Goal: Information Seeking & Learning: Learn about a topic

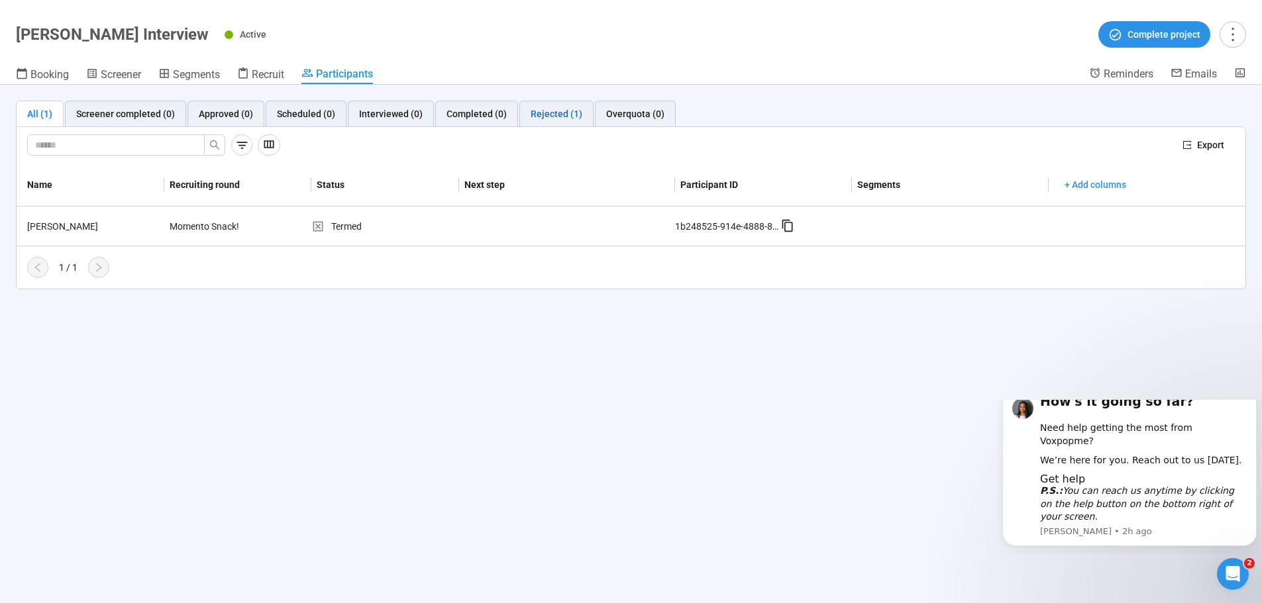
click at [539, 112] on div "Rejected (1)" at bounding box center [557, 114] width 52 height 15
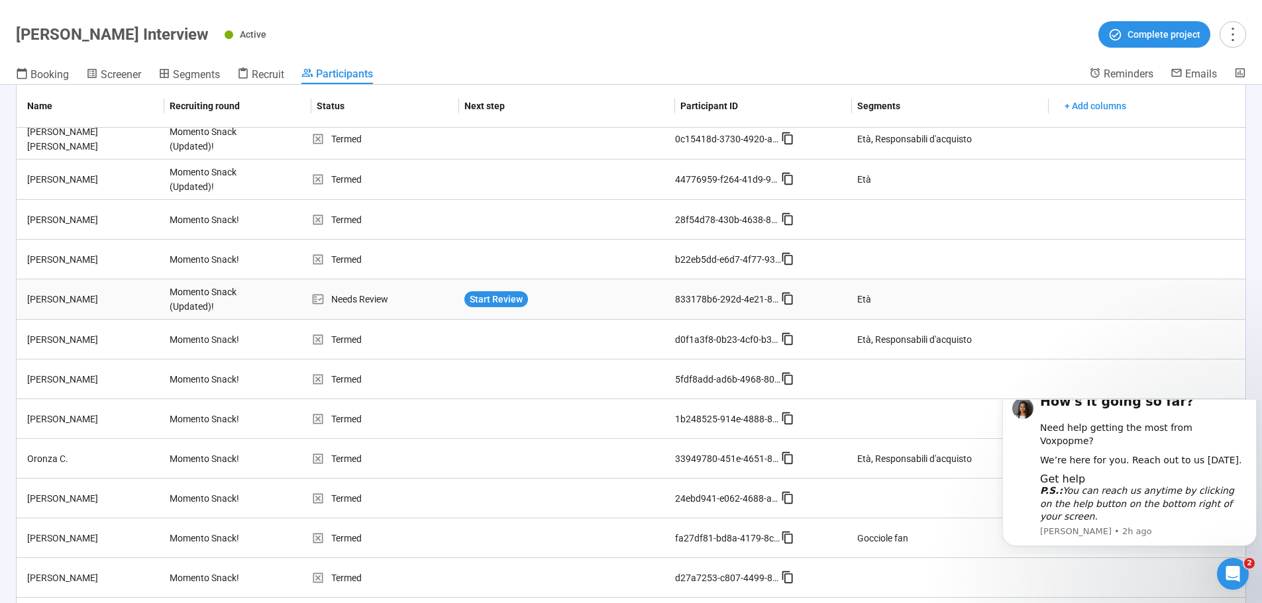
scroll to position [193, 0]
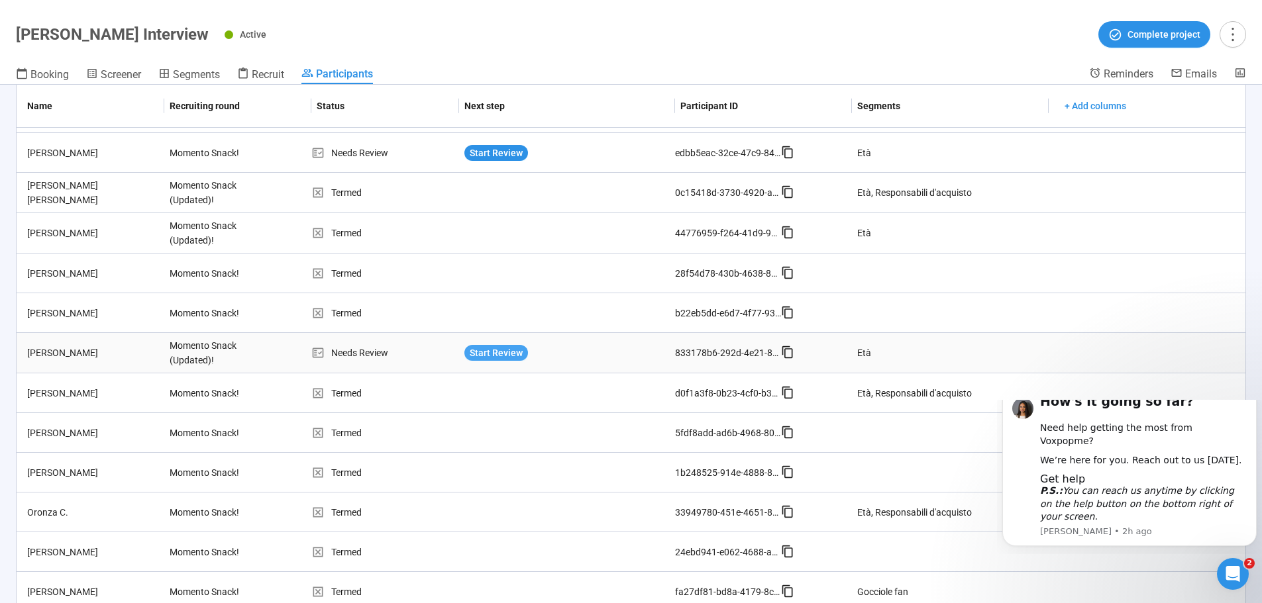
click at [485, 355] on span "Start Review" at bounding box center [496, 353] width 53 height 15
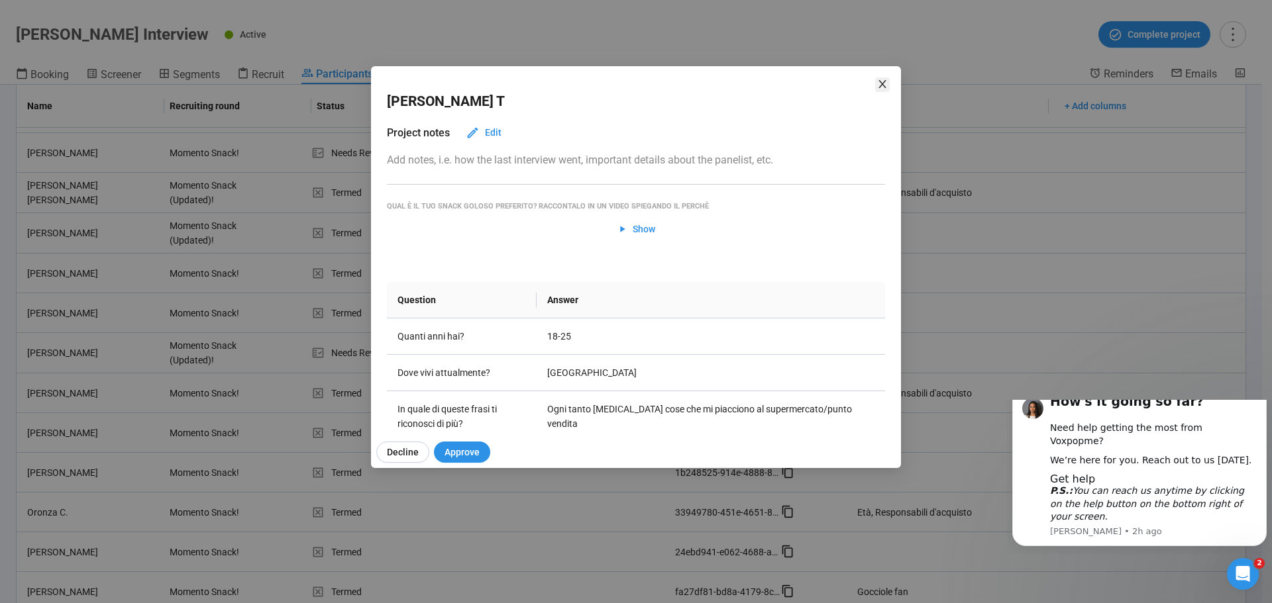
click at [878, 85] on icon "close" at bounding box center [882, 84] width 11 height 11
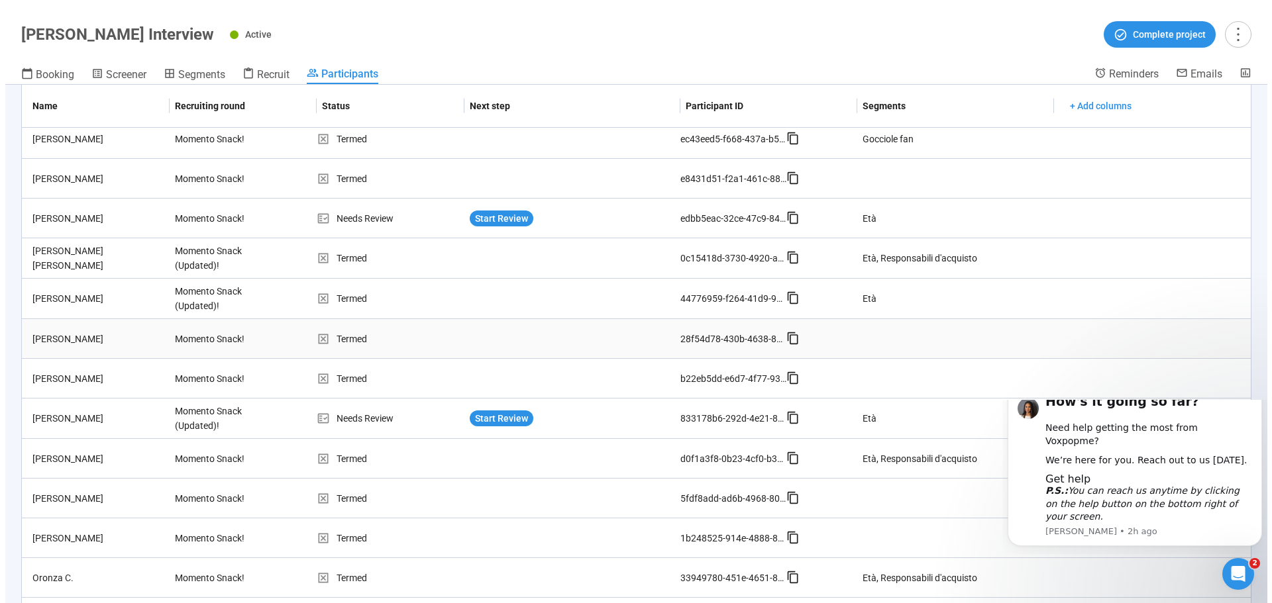
scroll to position [0, 0]
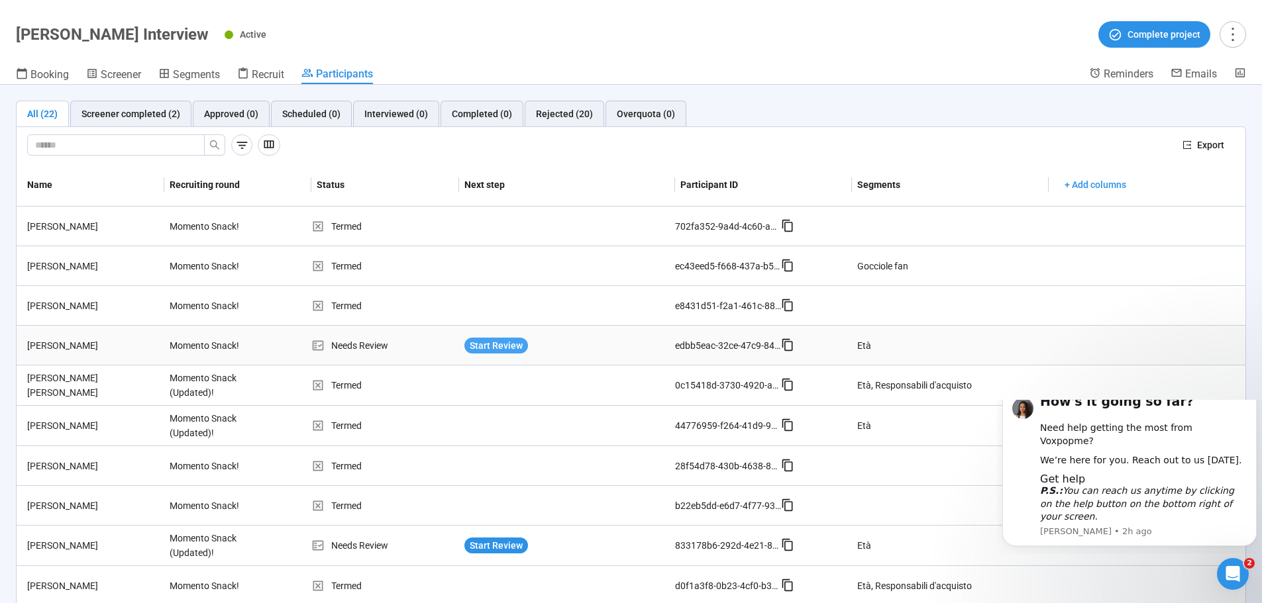
click at [480, 348] on span "Start Review" at bounding box center [496, 345] width 53 height 15
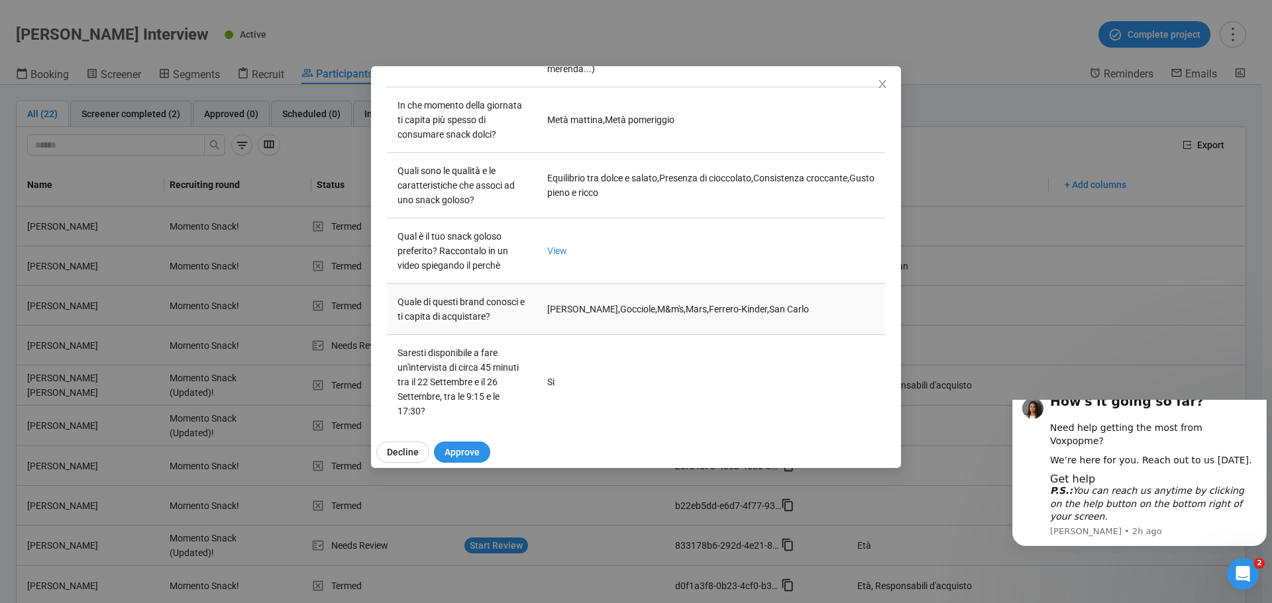
scroll to position [515, 0]
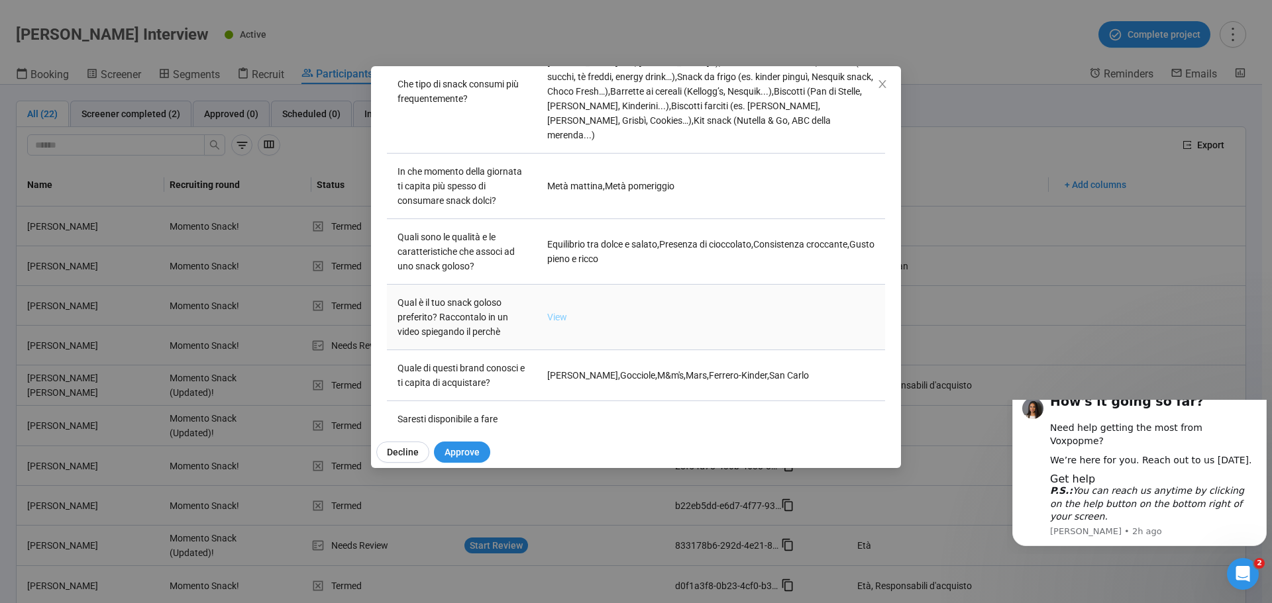
click at [554, 312] on link "View" at bounding box center [557, 317] width 20 height 11
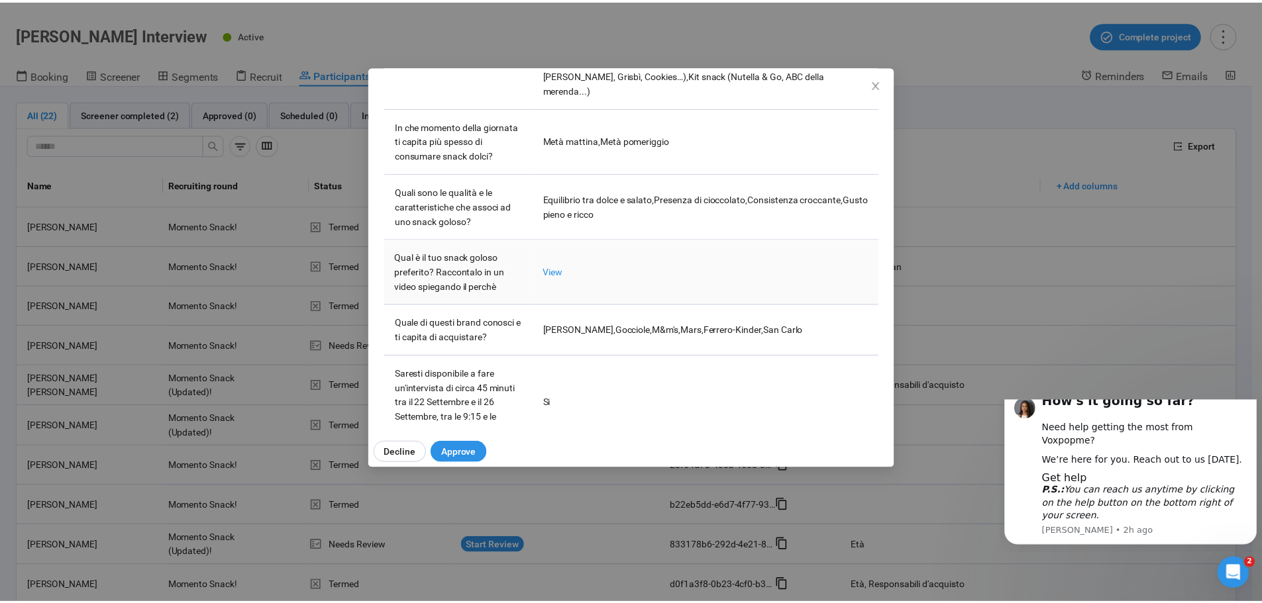
scroll to position [581, 0]
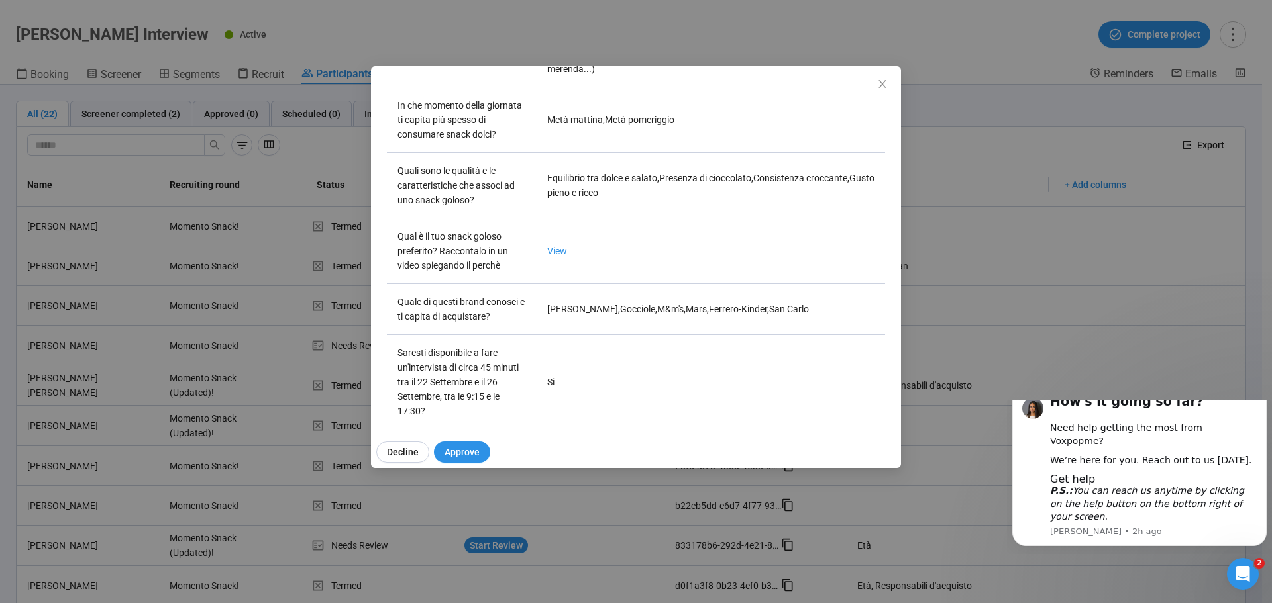
click at [928, 72] on div "Giada B Project notes Edit Add notes, i.e. how the last interview went, importa…" at bounding box center [636, 301] width 1272 height 603
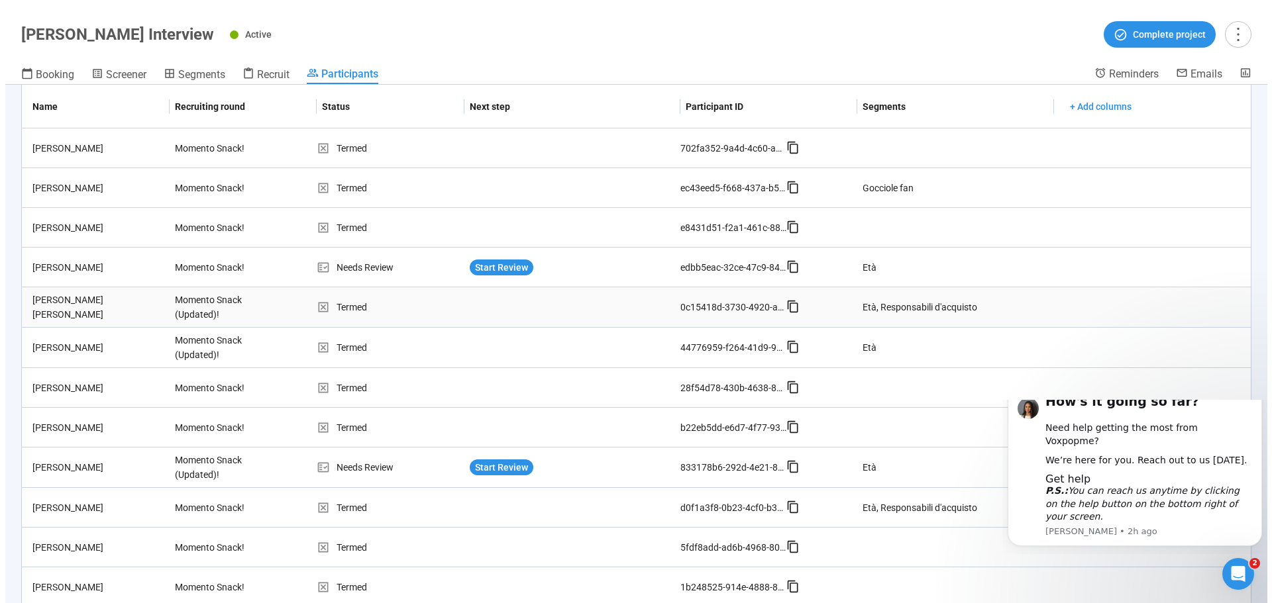
scroll to position [0, 0]
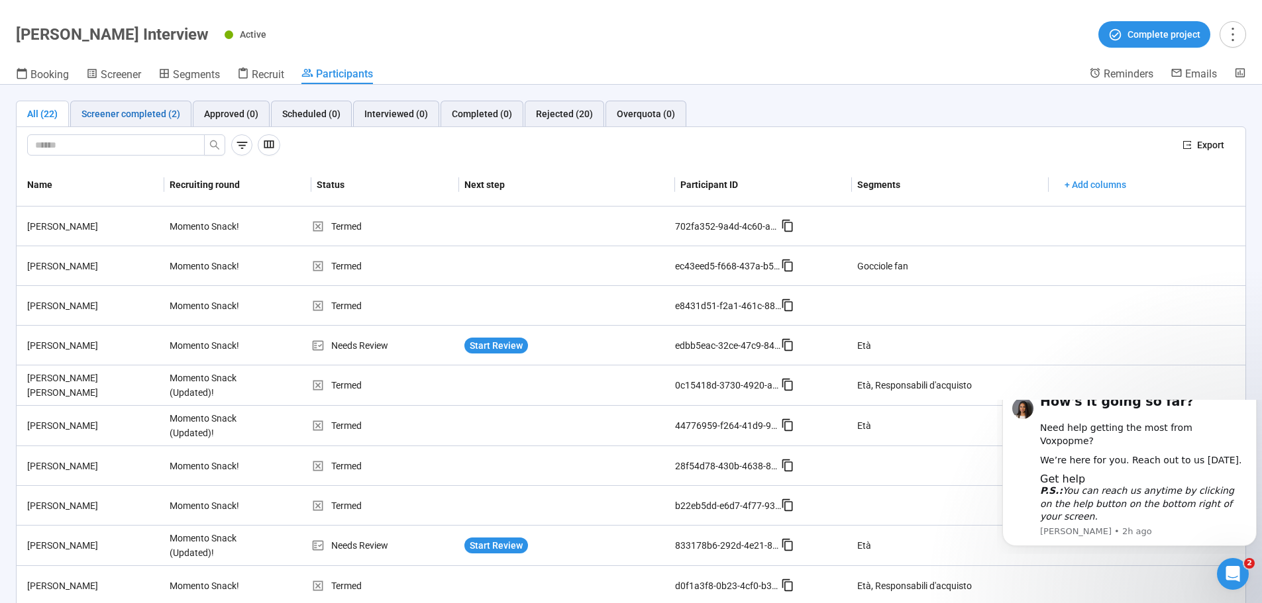
click at [101, 114] on div "Screener completed (2)" at bounding box center [130, 114] width 99 height 15
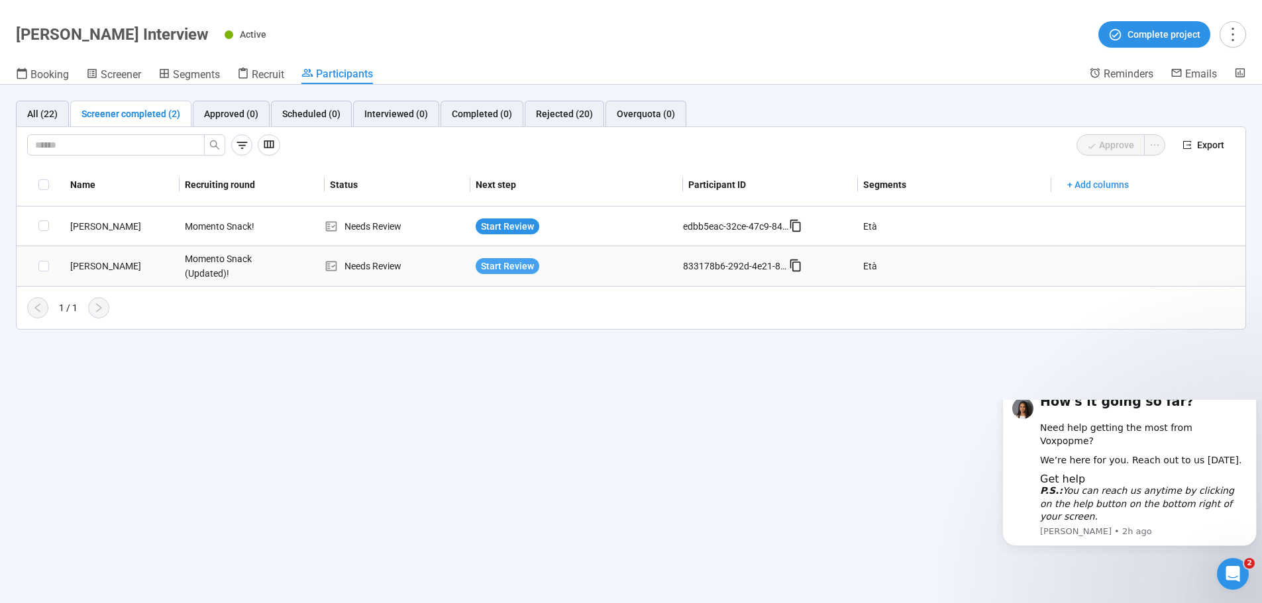
click at [502, 270] on span "Start Review" at bounding box center [507, 266] width 53 height 15
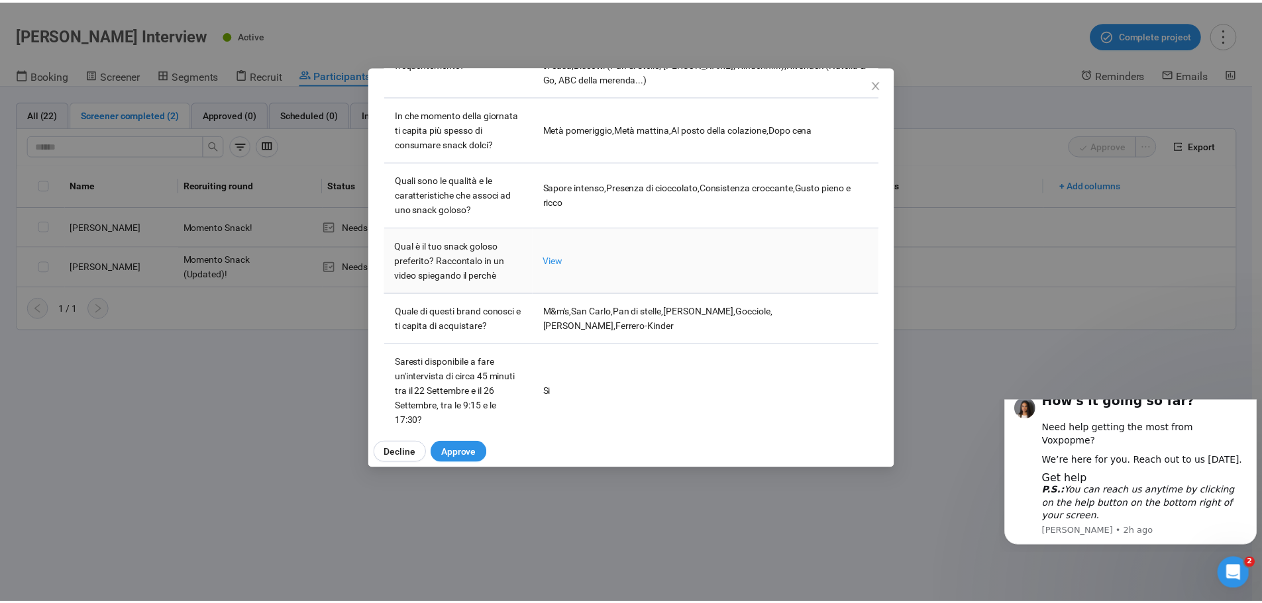
scroll to position [552, 0]
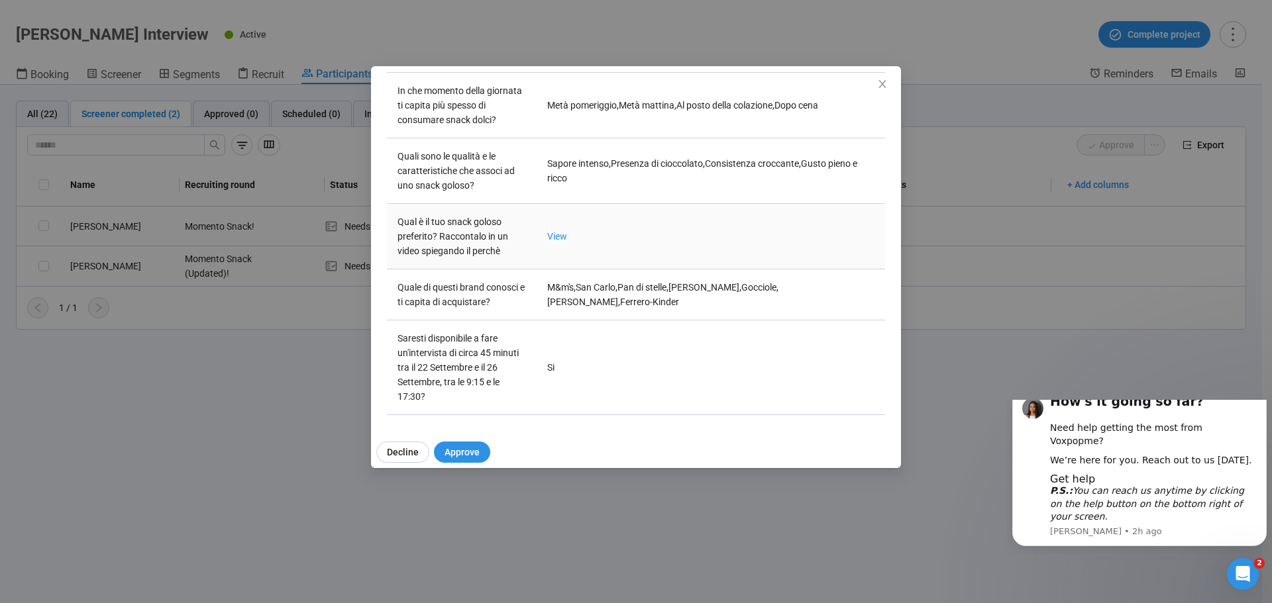
click at [548, 230] on td "View" at bounding box center [710, 237] width 348 height 66
click at [553, 238] on link "View" at bounding box center [557, 236] width 20 height 11
click at [958, 448] on div "Sara T Project notes Edit Add notes, i.e. how the last interview went, importan…" at bounding box center [636, 301] width 1272 height 603
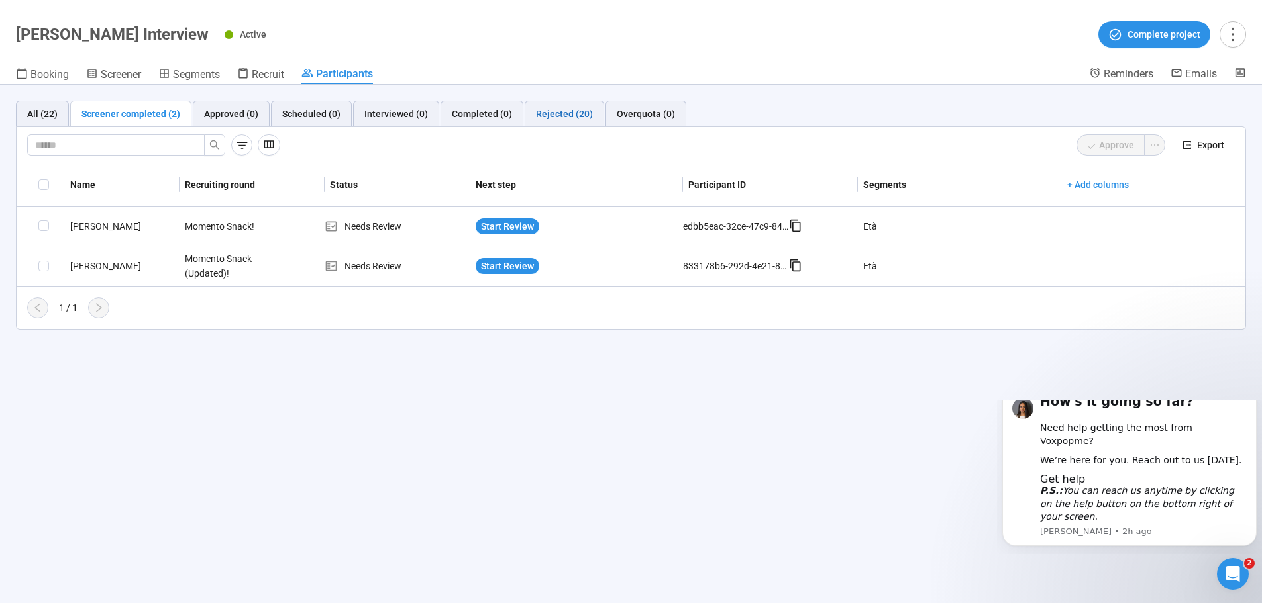
click at [542, 117] on div "Rejected (20)" at bounding box center [564, 114] width 57 height 15
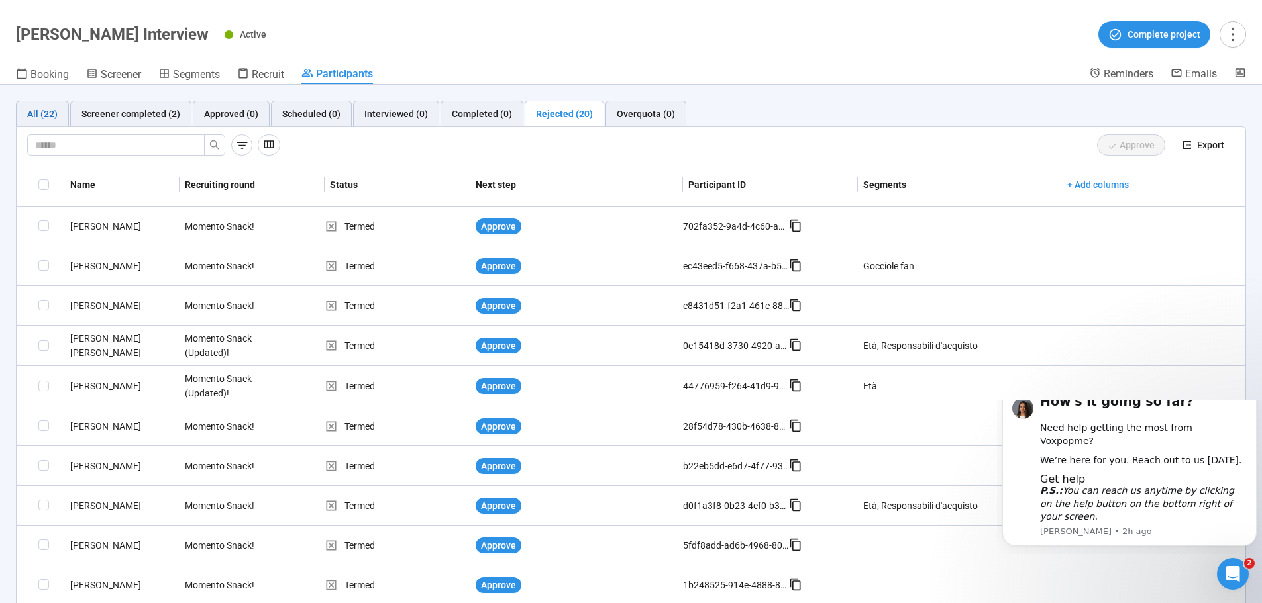
click at [42, 115] on div "All (22)" at bounding box center [42, 114] width 30 height 15
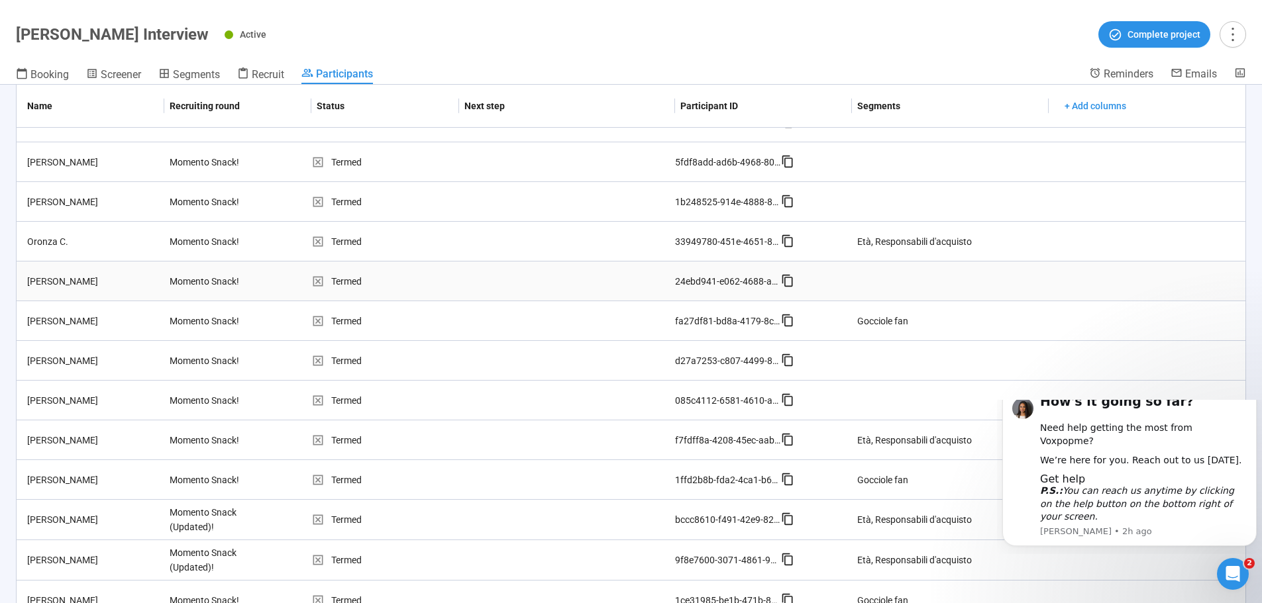
scroll to position [524, 0]
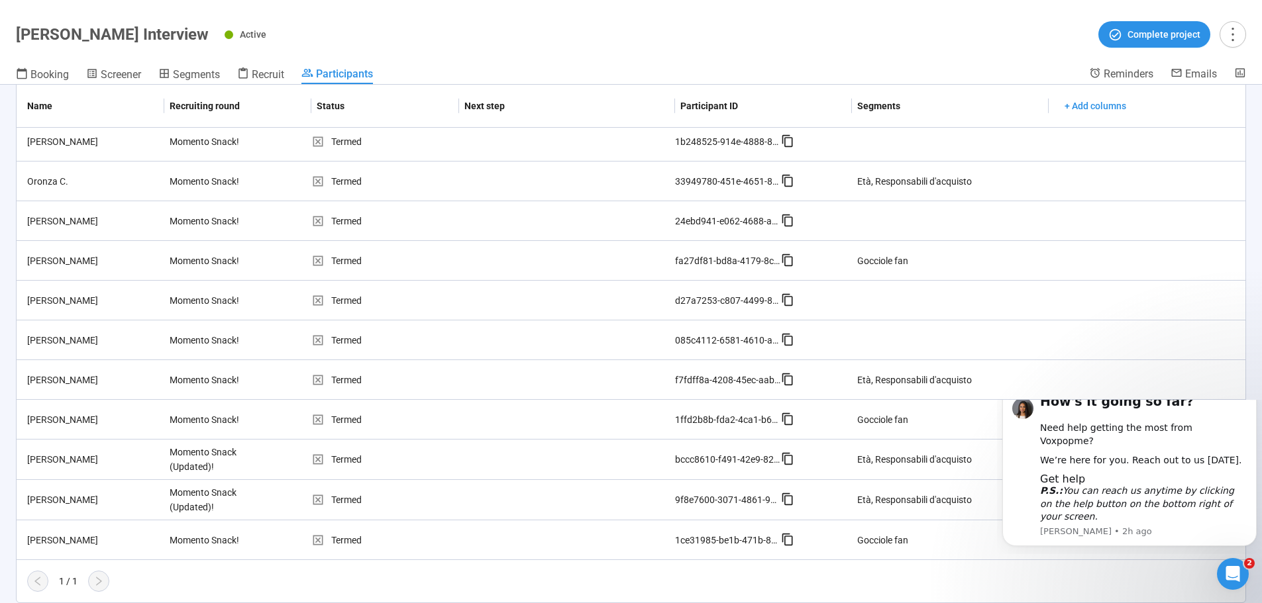
click at [1250, 393] on icon "Dismiss notification" at bounding box center [1252, 390] width 5 height 5
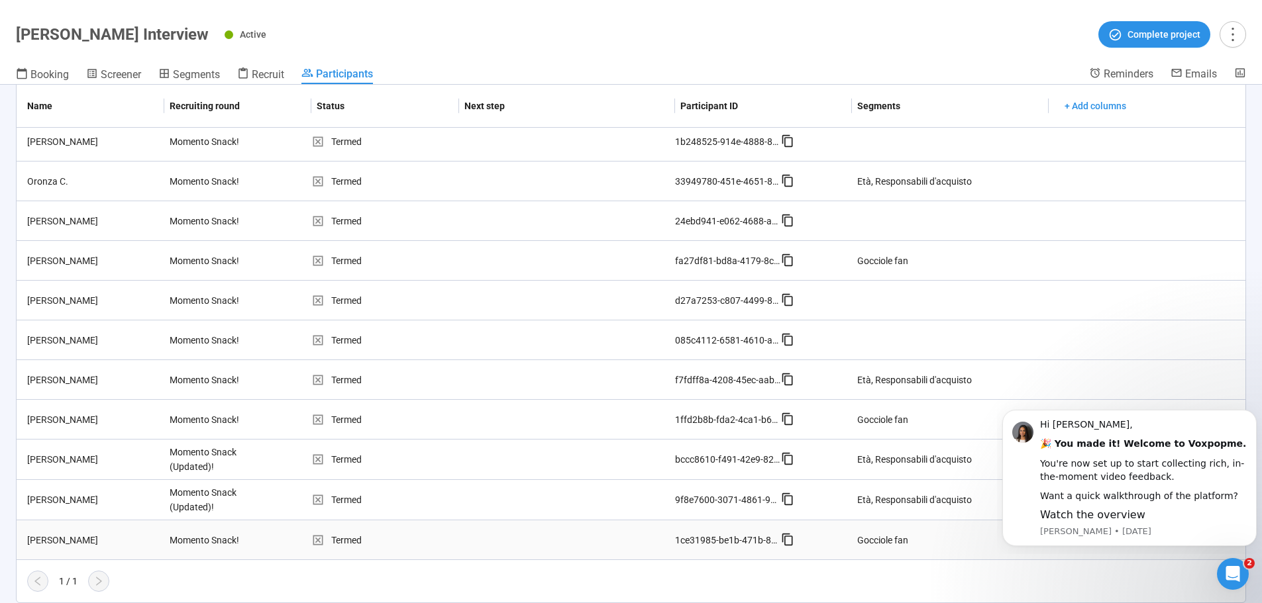
click at [782, 541] on icon at bounding box center [787, 539] width 11 height 12
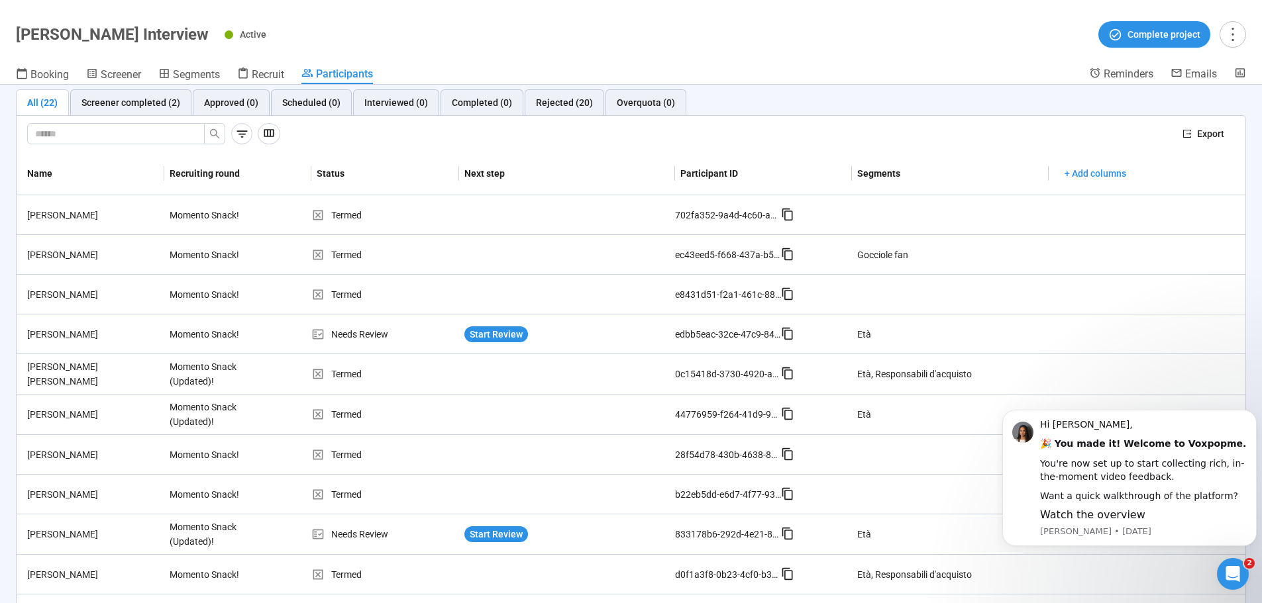
scroll to position [0, 0]
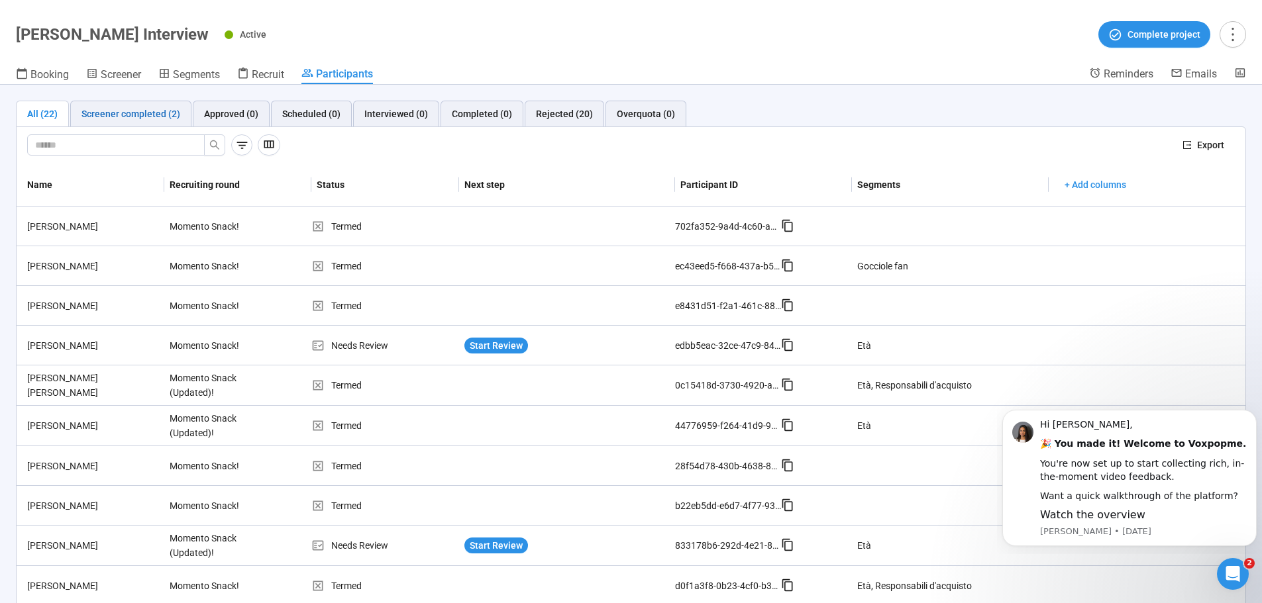
click at [144, 117] on div "Screener completed (2)" at bounding box center [130, 114] width 99 height 15
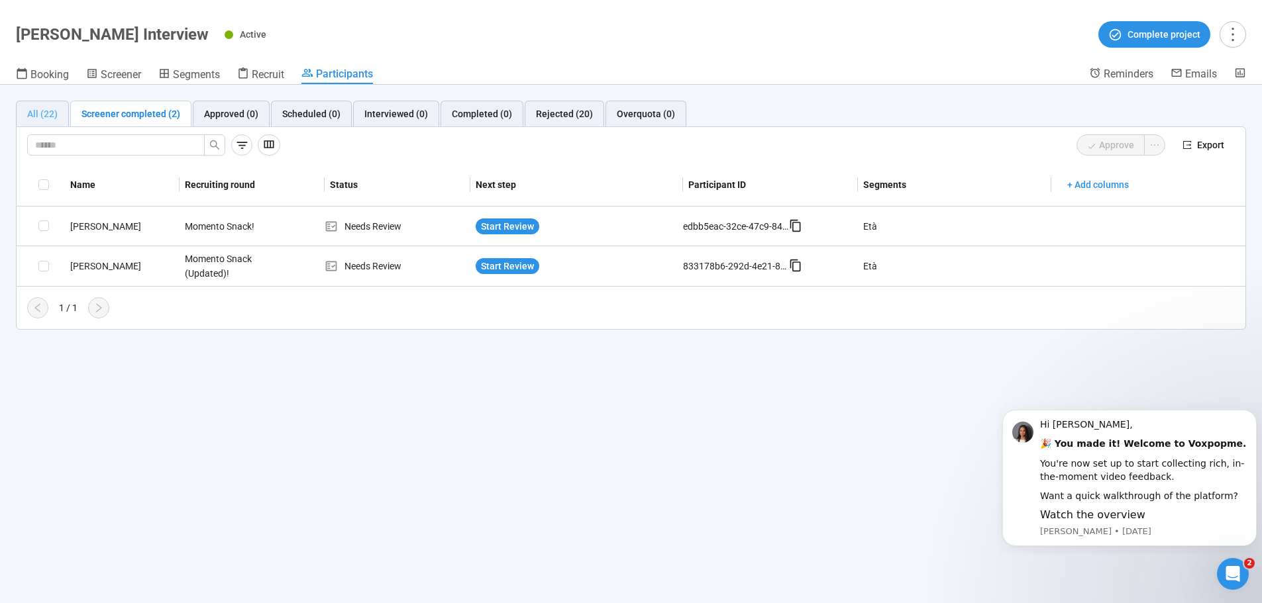
click at [25, 109] on div "All (22)" at bounding box center [42, 114] width 53 height 26
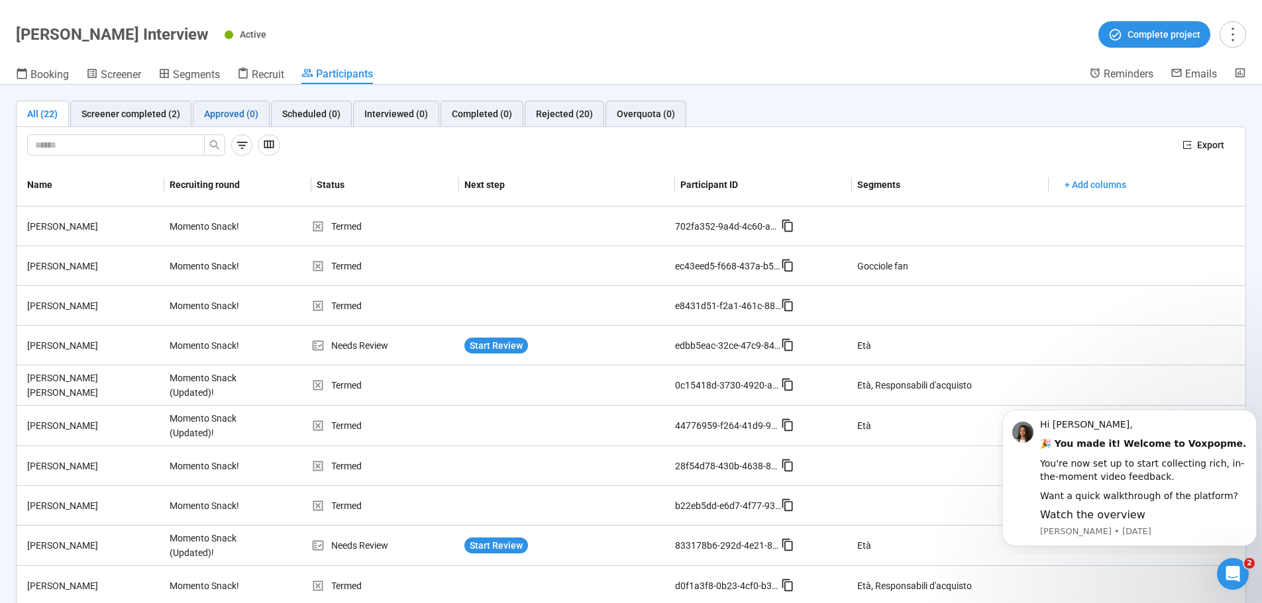
click at [226, 118] on div "Approved (0)" at bounding box center [231, 114] width 54 height 15
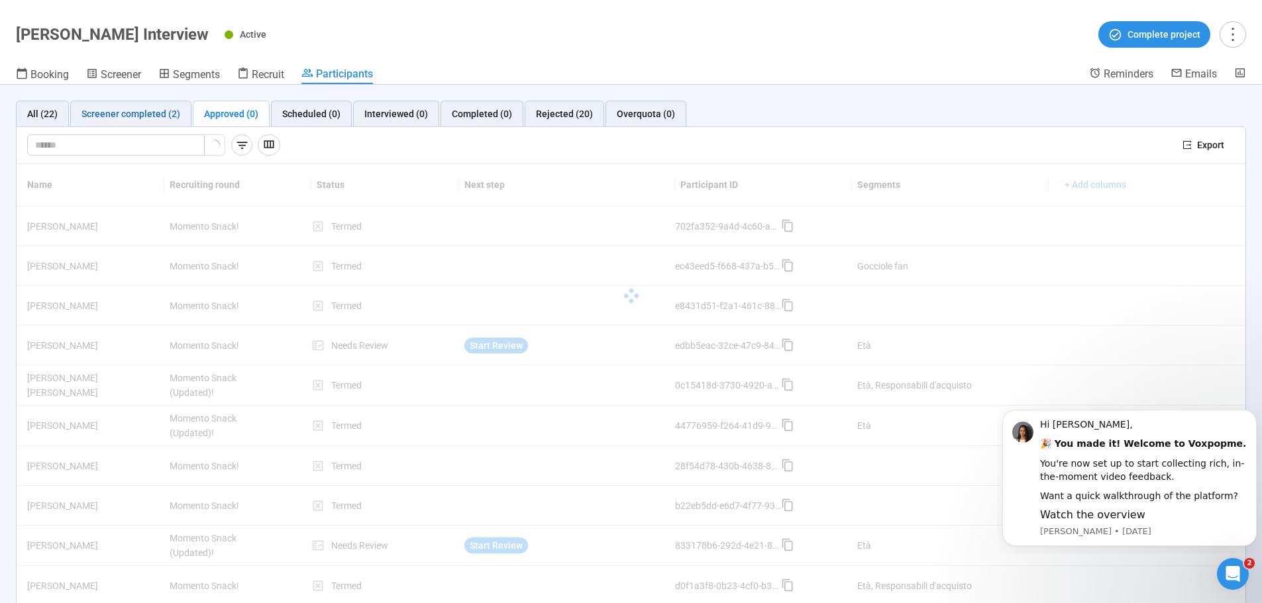
click at [149, 112] on div "Screener completed (2)" at bounding box center [130, 114] width 99 height 15
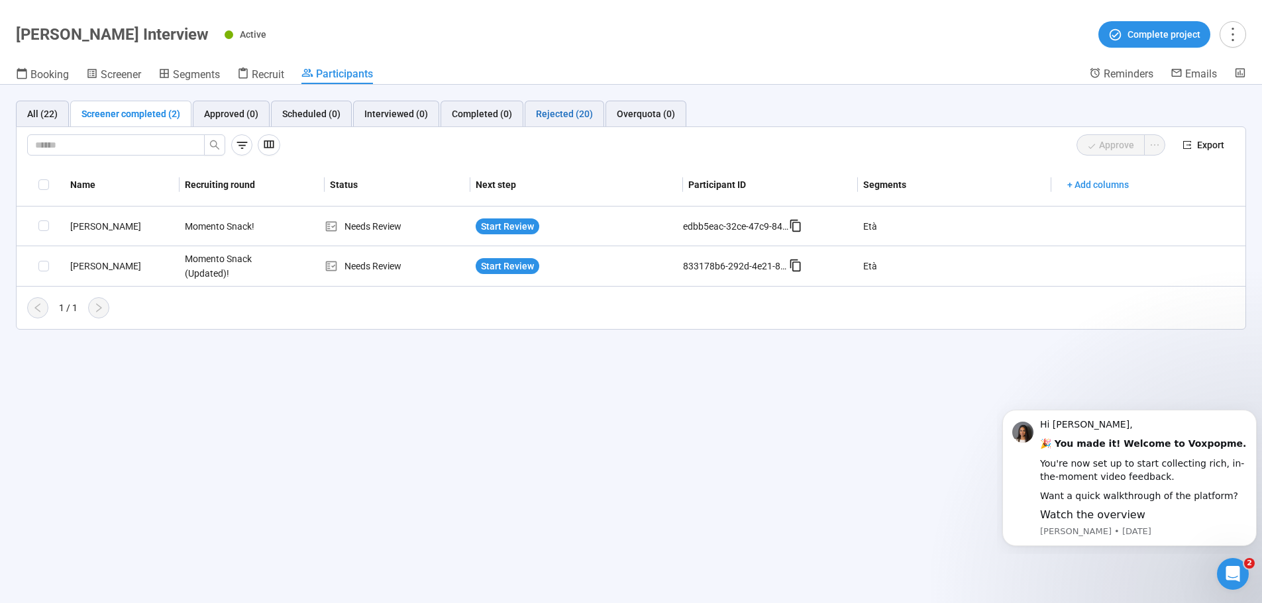
click at [562, 118] on div "Rejected (20)" at bounding box center [564, 114] width 57 height 15
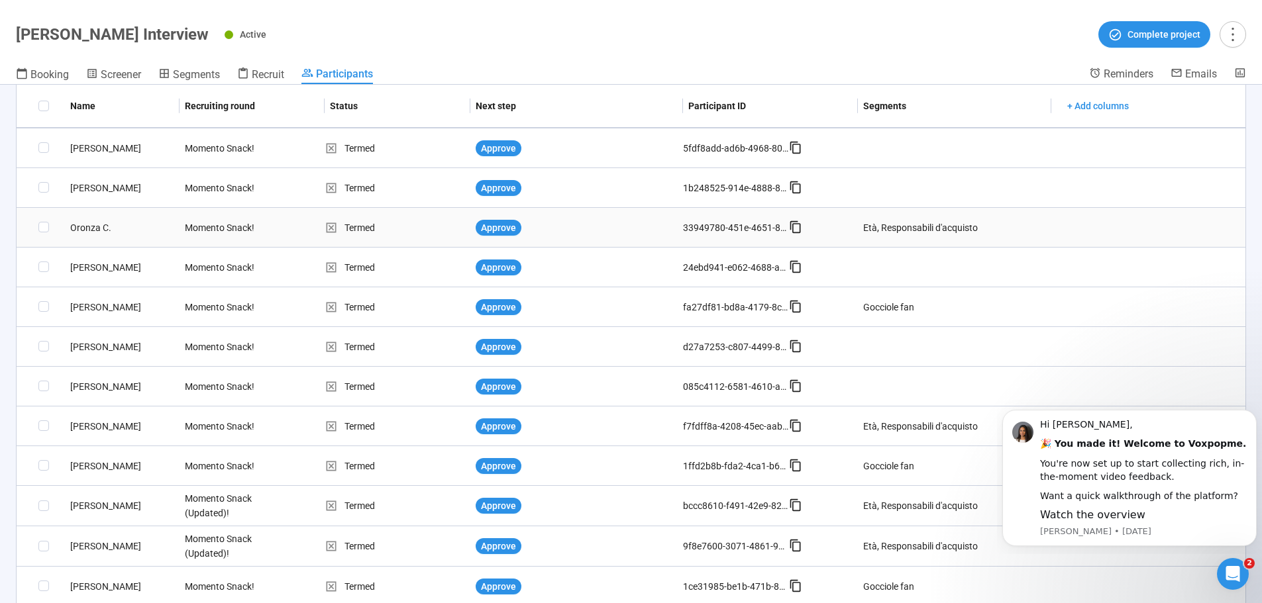
scroll to position [444, 0]
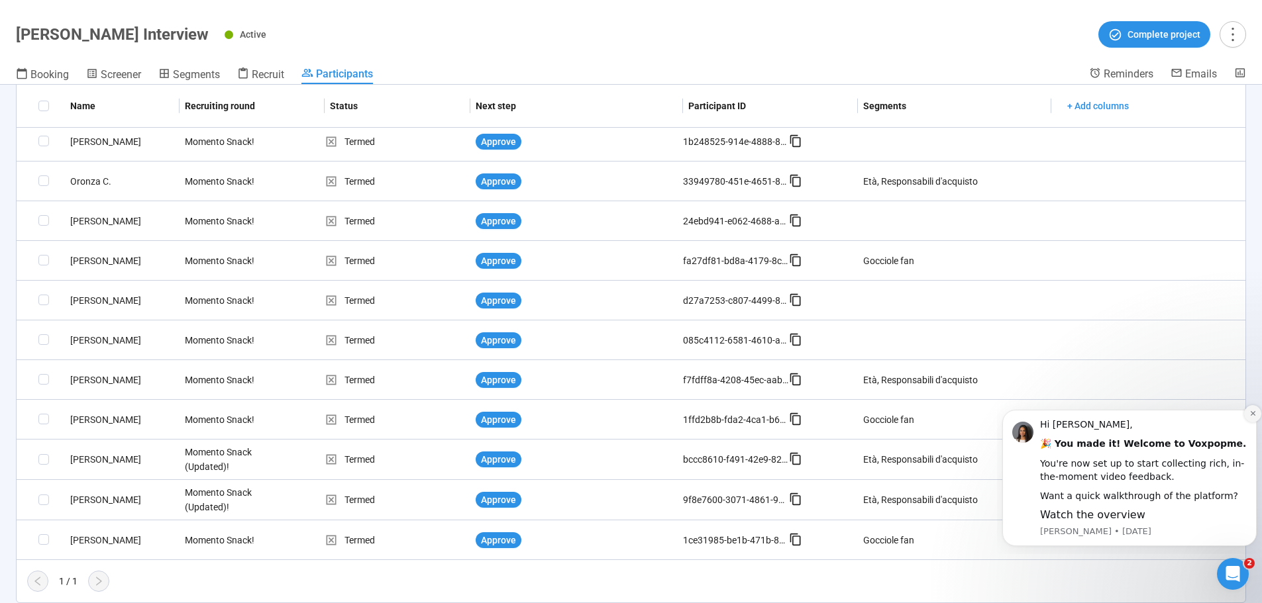
click at [1249, 410] on icon "Dismiss notification" at bounding box center [1252, 413] width 7 height 7
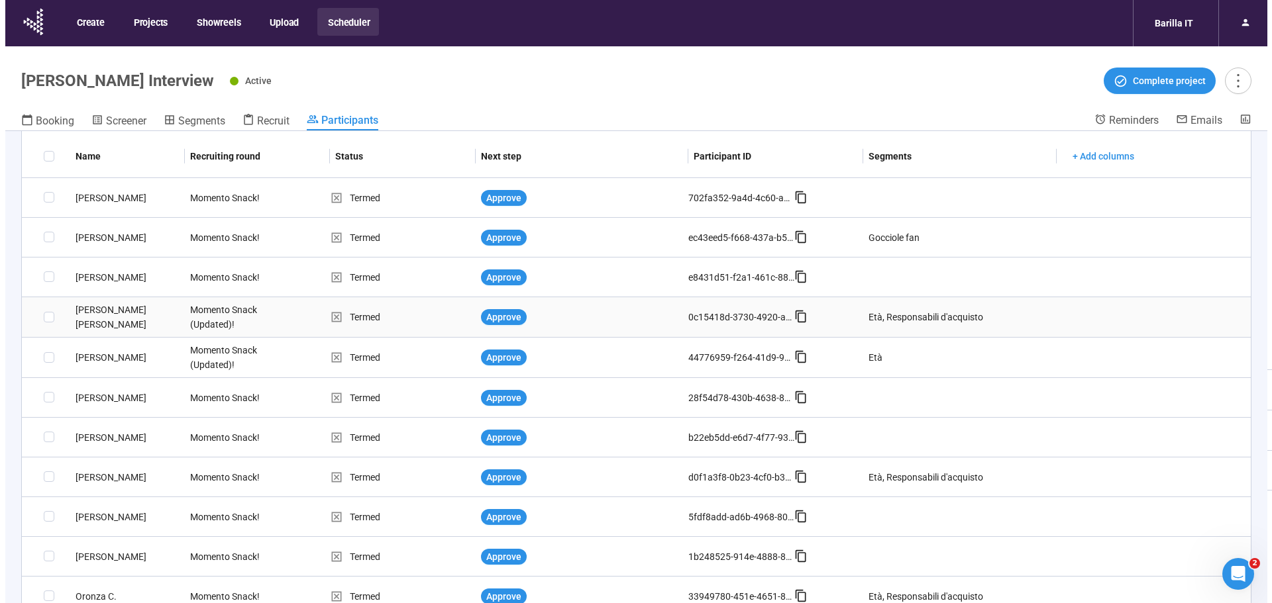
scroll to position [0, 0]
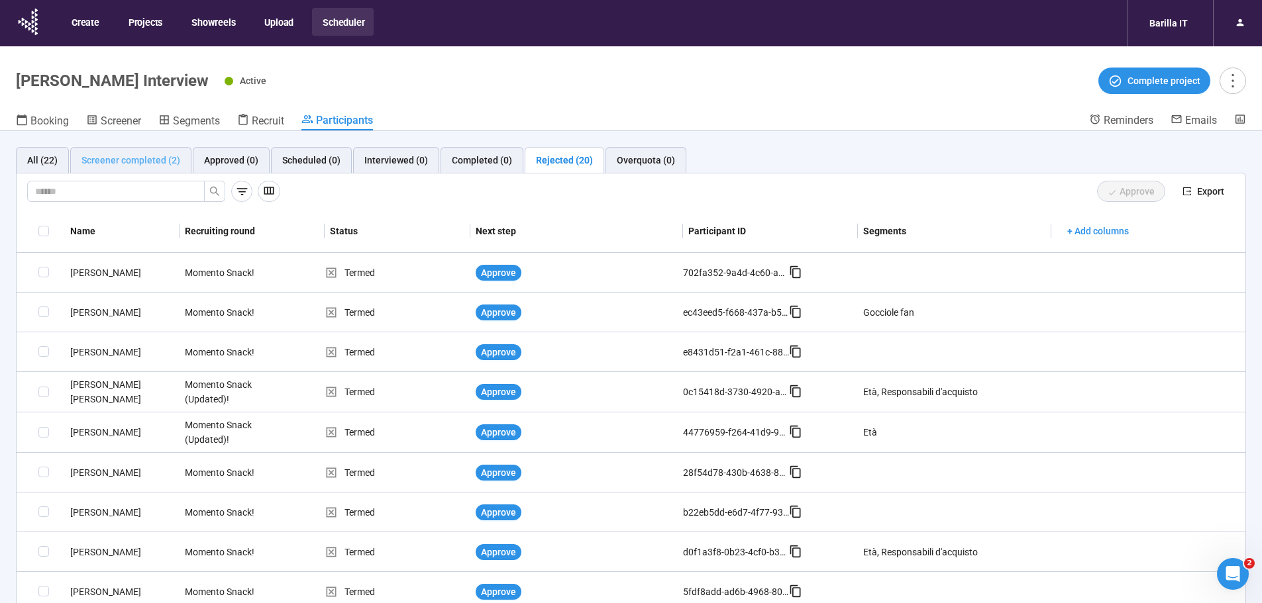
click at [138, 171] on div "Screener completed (2)" at bounding box center [130, 160] width 121 height 26
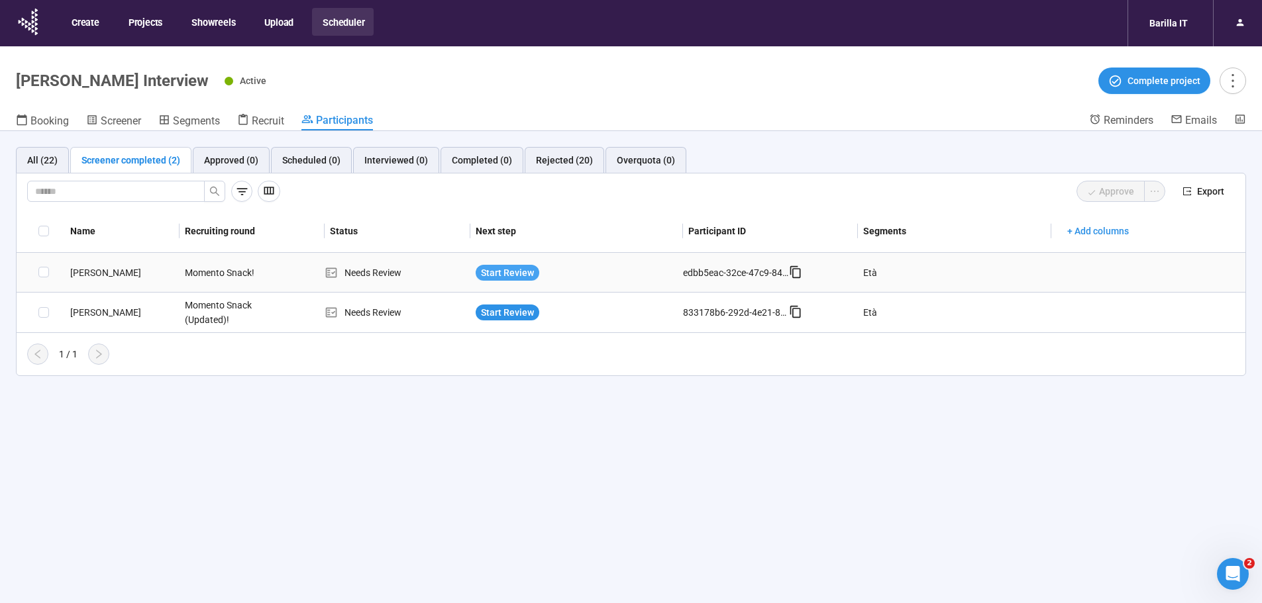
click at [515, 271] on span "Start Review" at bounding box center [507, 273] width 53 height 15
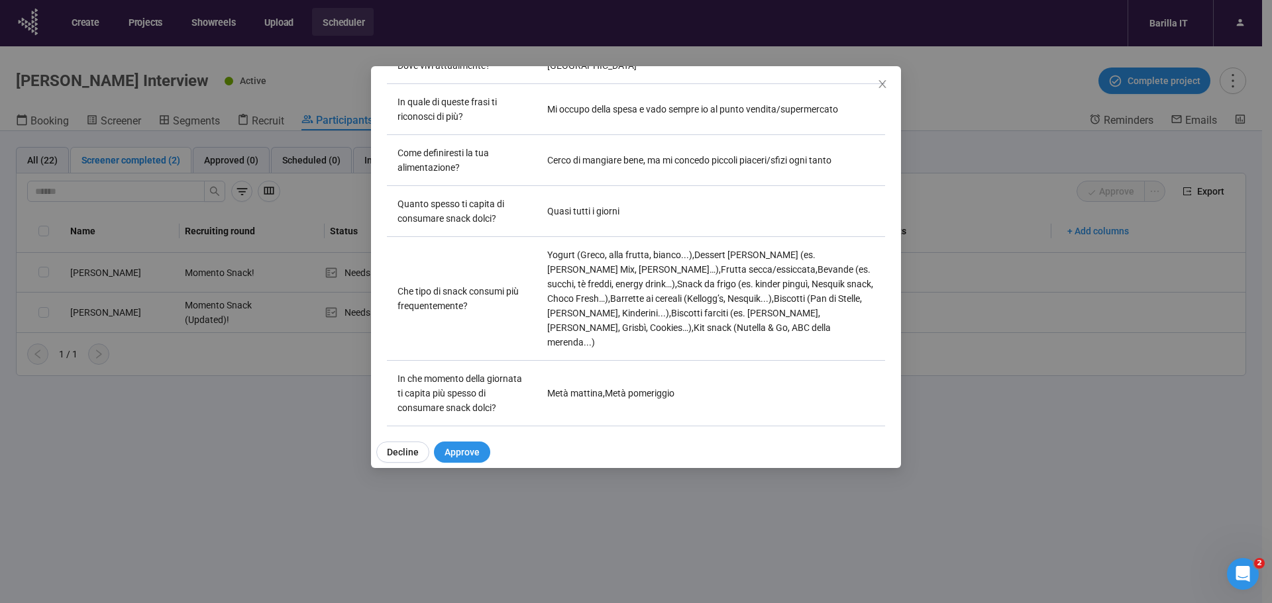
scroll to position [331, 0]
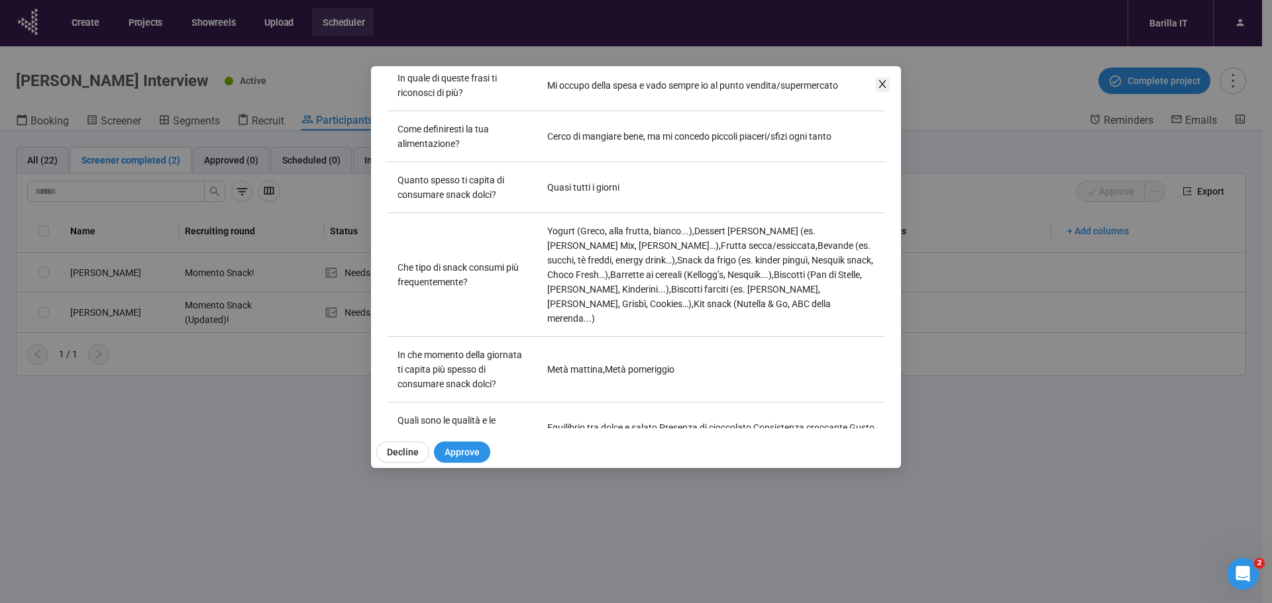
click at [881, 84] on icon "close" at bounding box center [882, 84] width 11 height 11
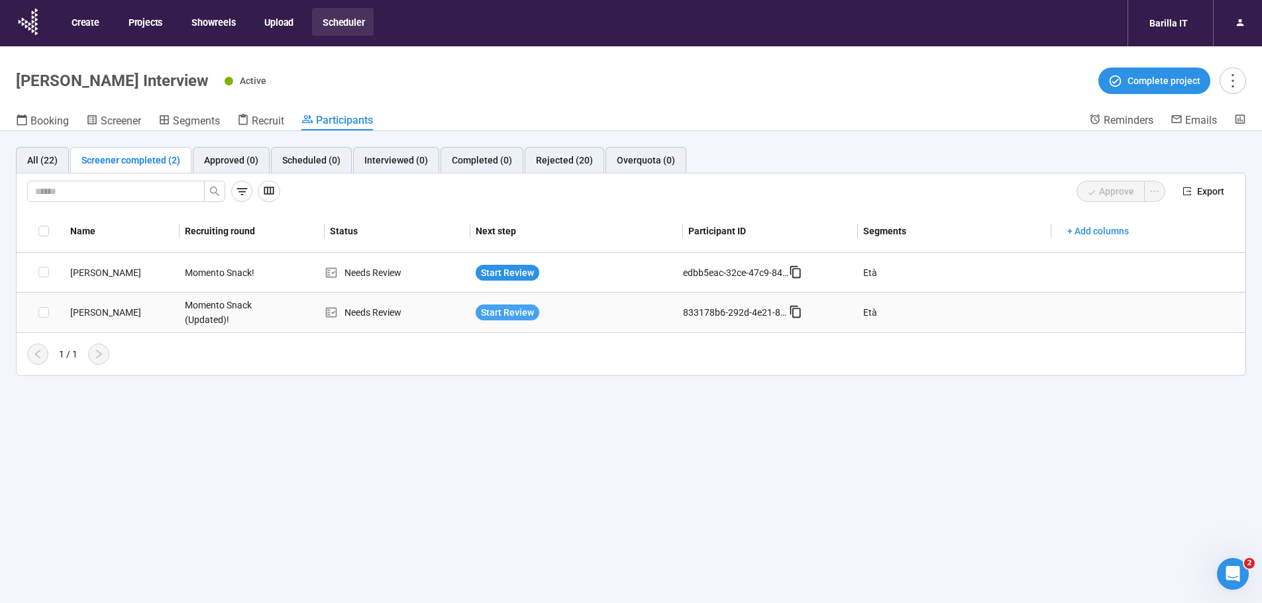
click at [491, 318] on span "Start Review" at bounding box center [507, 312] width 53 height 15
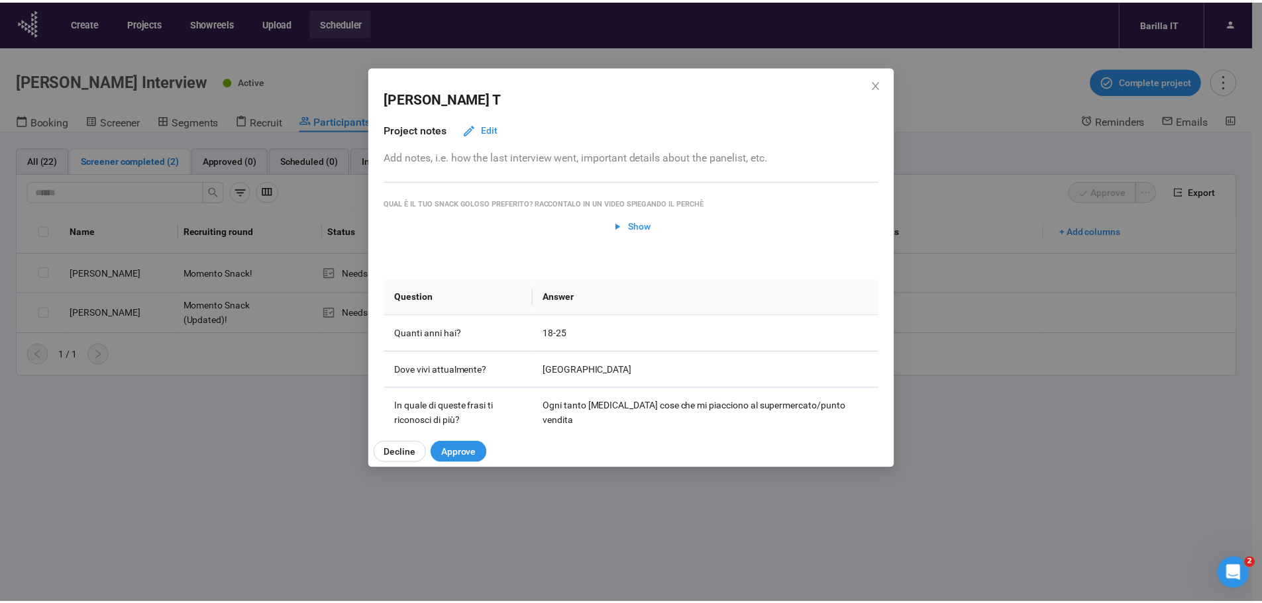
scroll to position [0, 0]
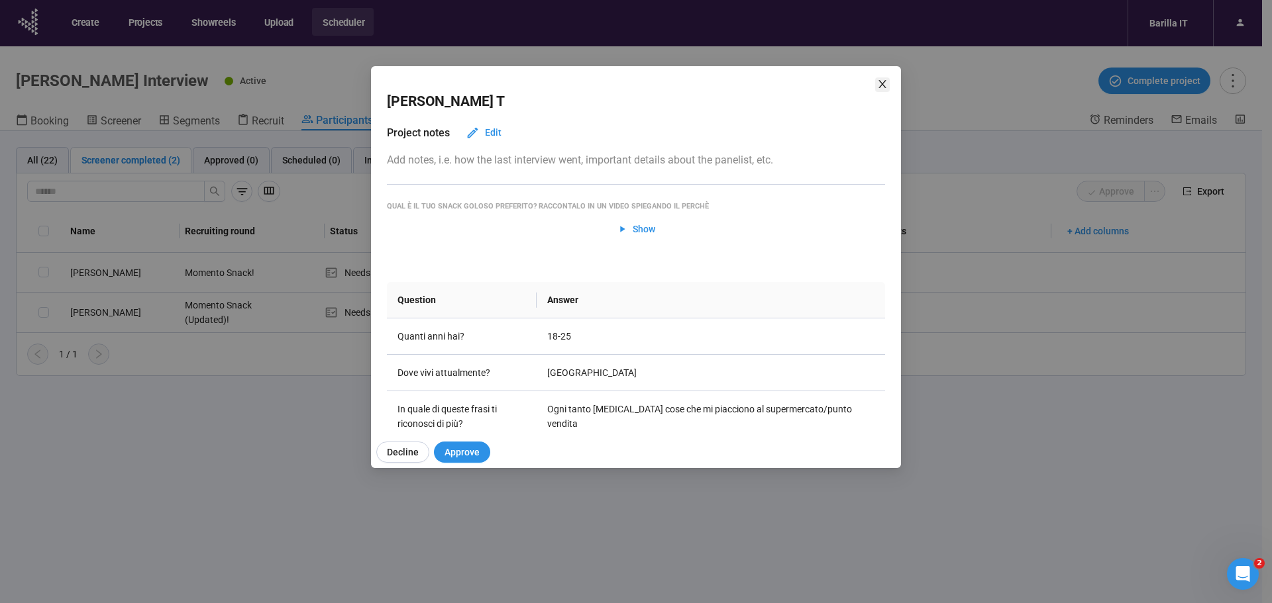
click at [880, 79] on icon "close" at bounding box center [882, 84] width 11 height 11
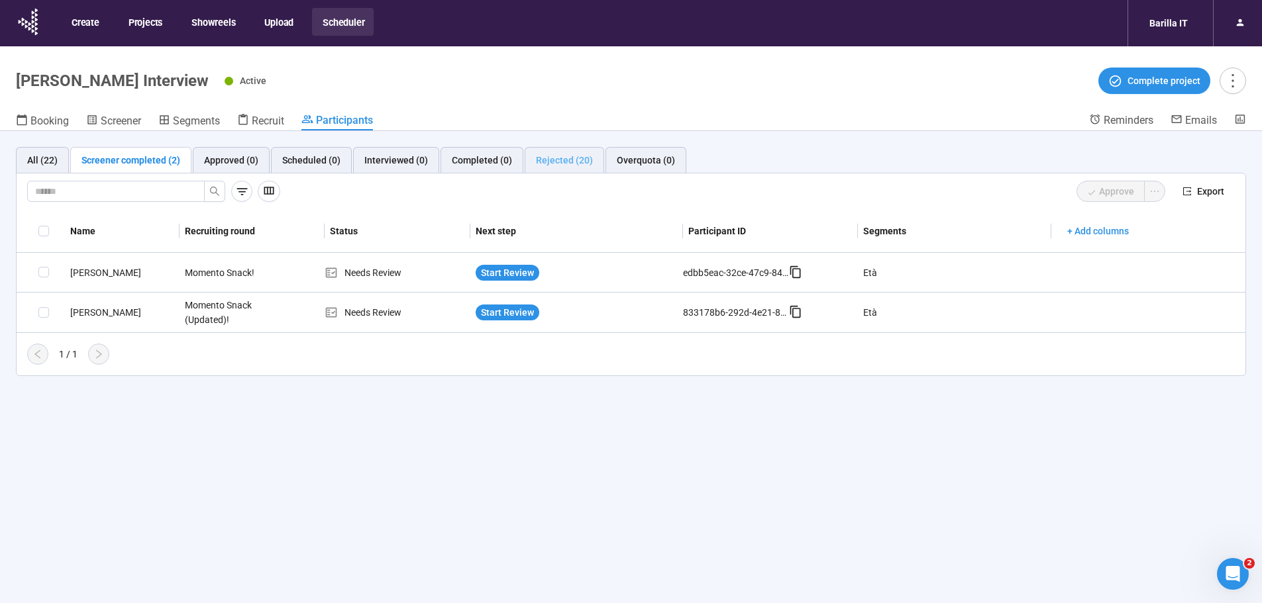
click at [548, 170] on div "Rejected (20)" at bounding box center [564, 160] width 79 height 26
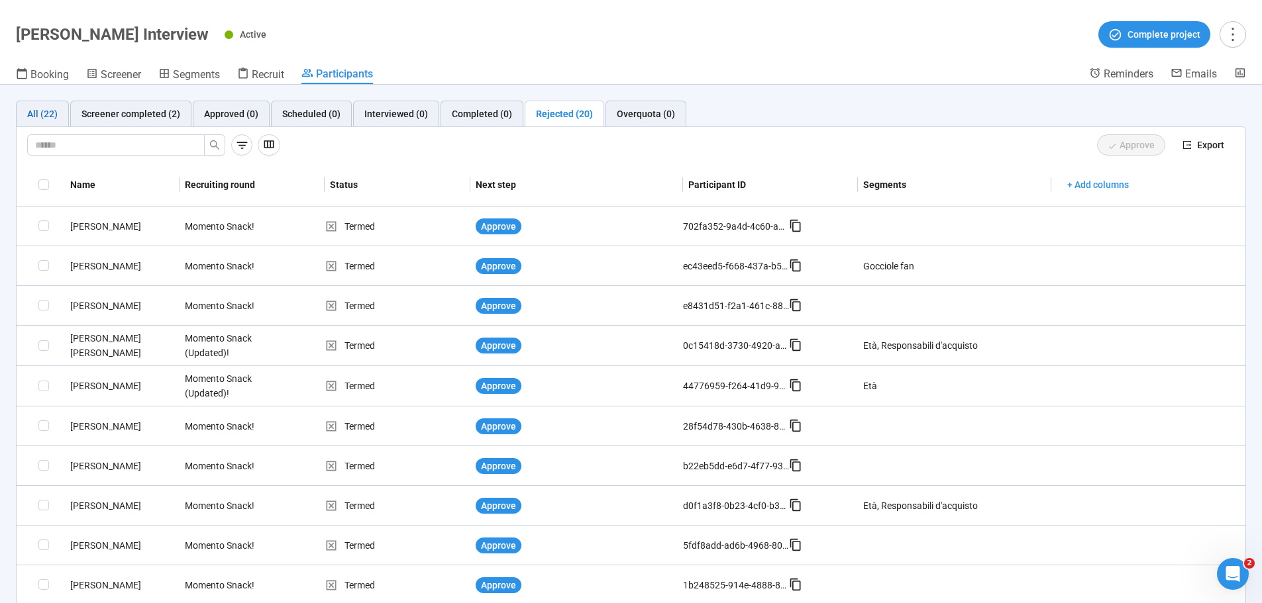
click at [46, 114] on div "All (22)" at bounding box center [42, 114] width 30 height 15
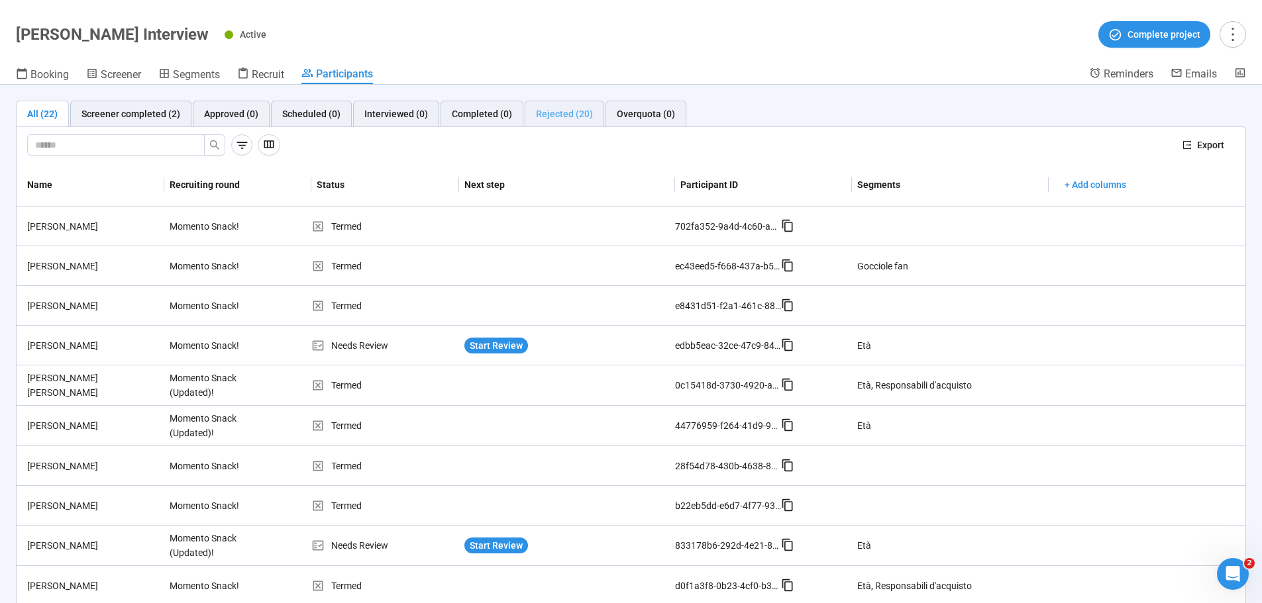
click at [547, 123] on div "Rejected (20)" at bounding box center [564, 114] width 79 height 26
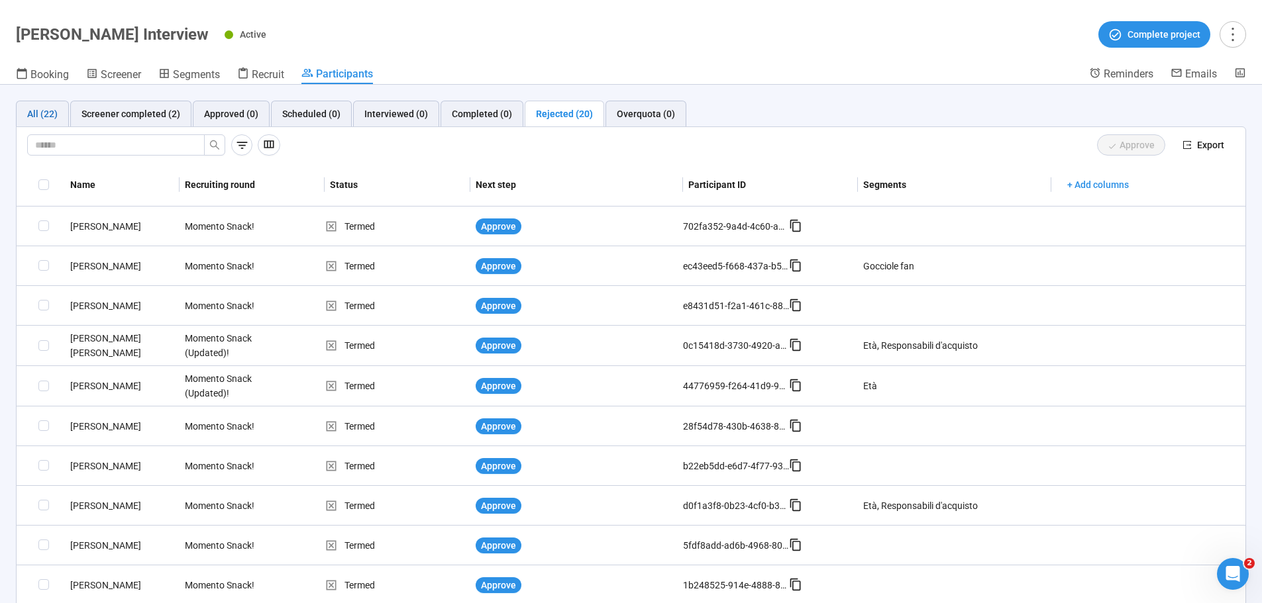
click at [52, 113] on div "All (22)" at bounding box center [42, 114] width 30 height 15
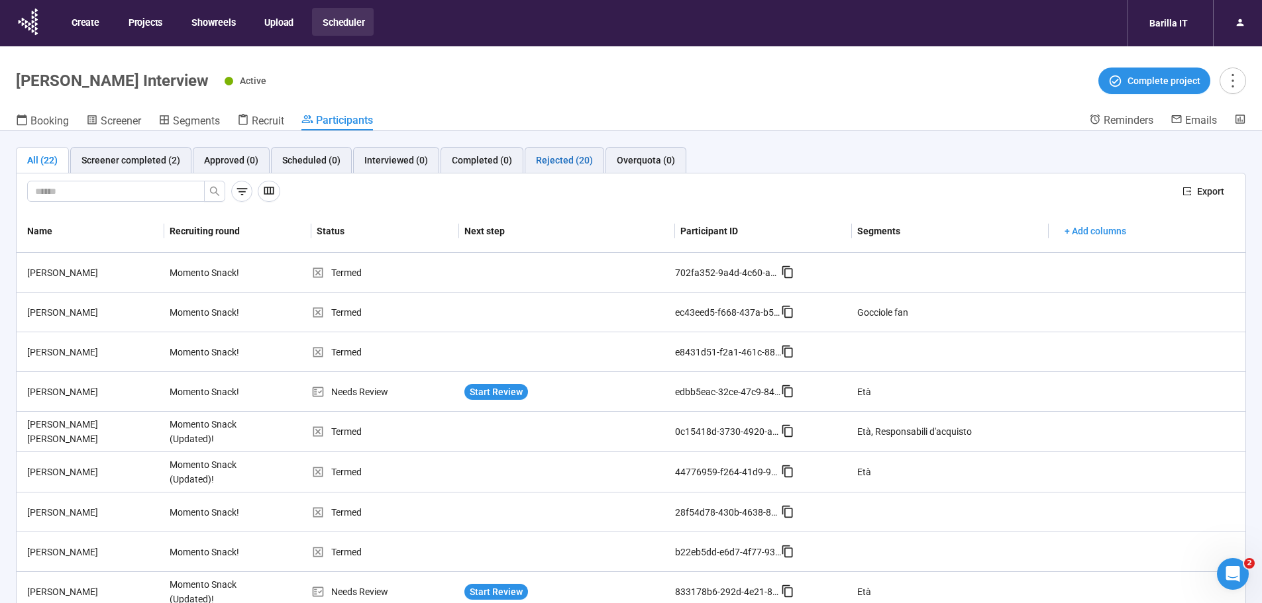
click at [538, 157] on div "Rejected (20)" at bounding box center [564, 160] width 57 height 15
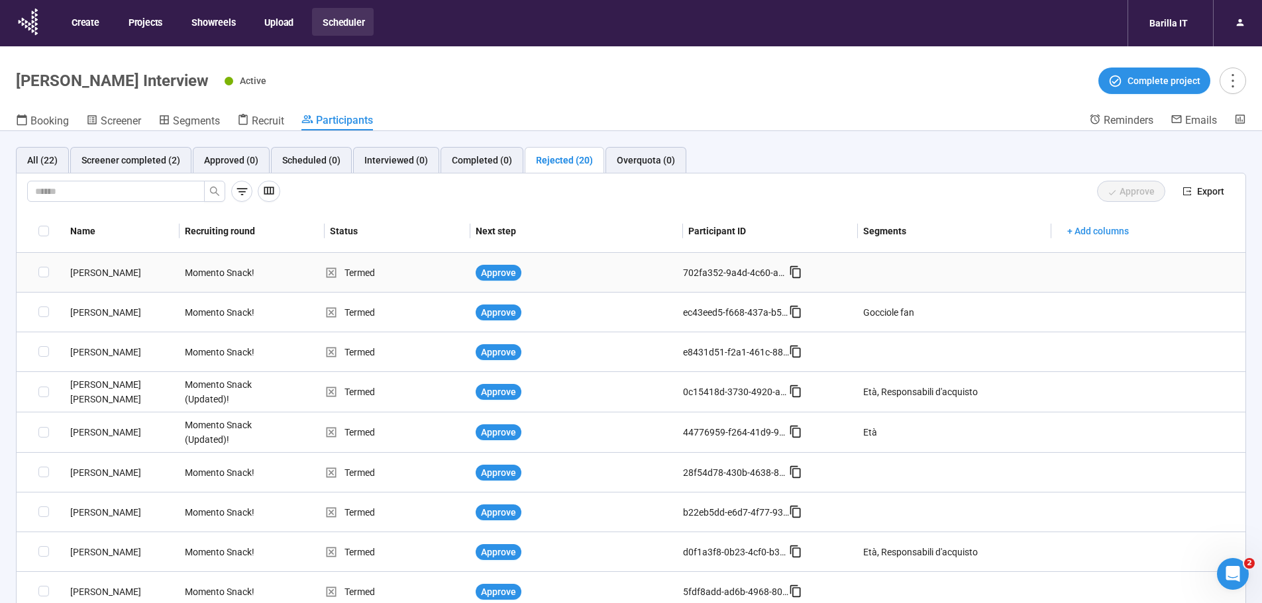
click at [86, 272] on div "[PERSON_NAME]" at bounding box center [122, 273] width 115 height 15
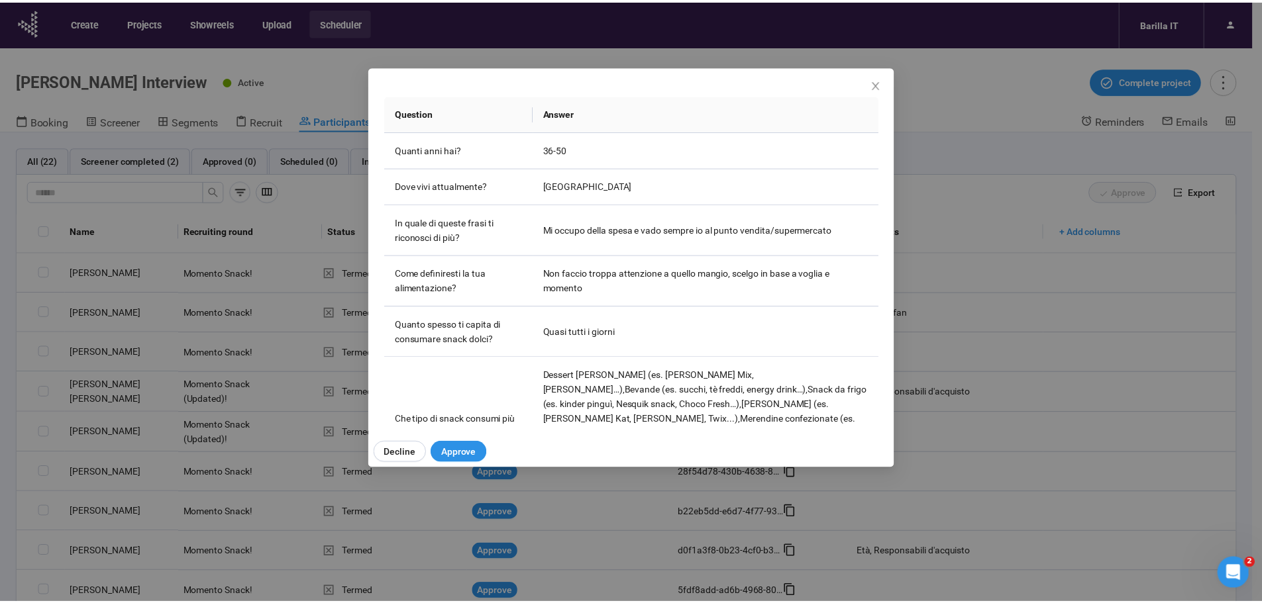
scroll to position [117, 0]
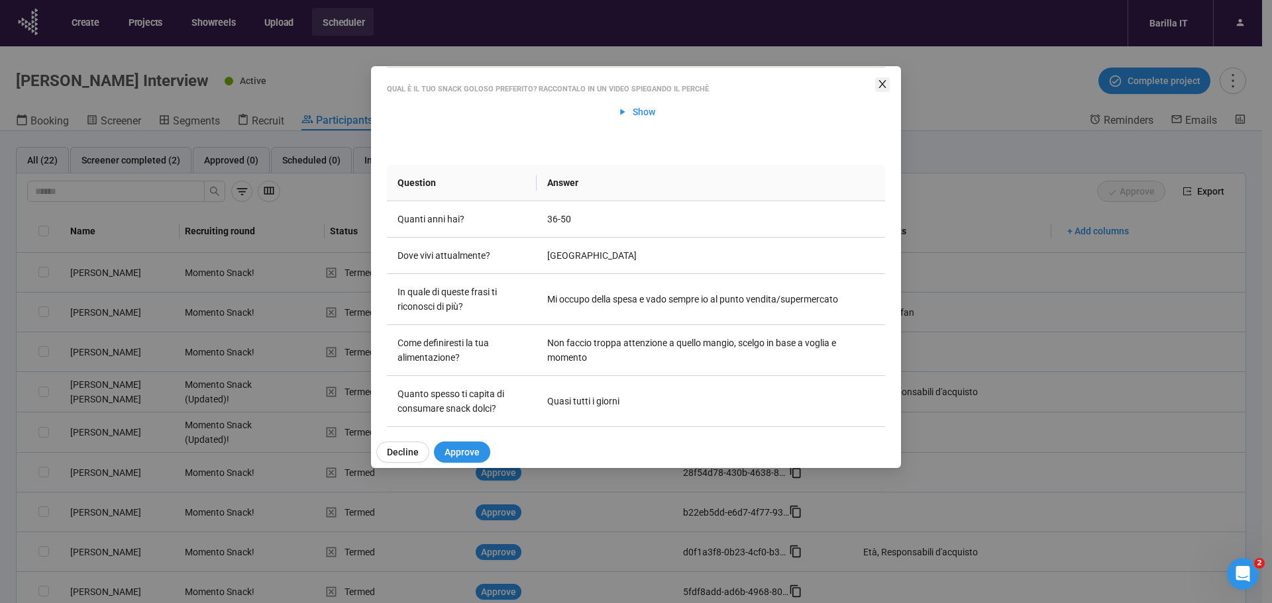
click at [882, 87] on icon "close" at bounding box center [882, 84] width 11 height 11
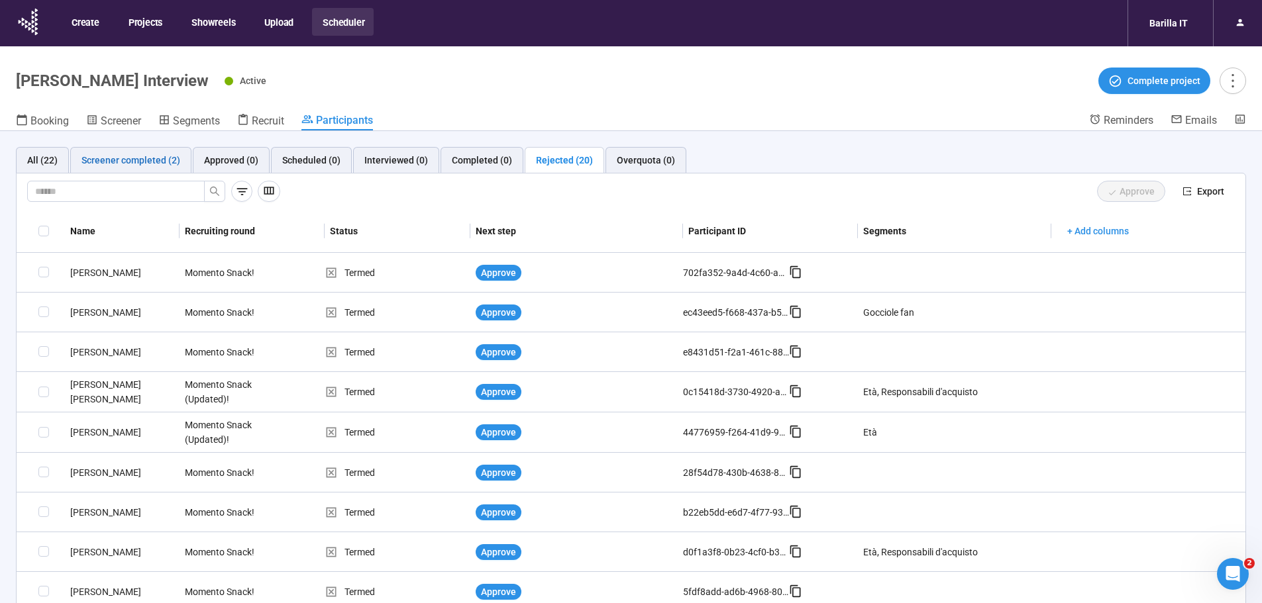
click at [117, 162] on div "Screener completed (2)" at bounding box center [130, 160] width 99 height 15
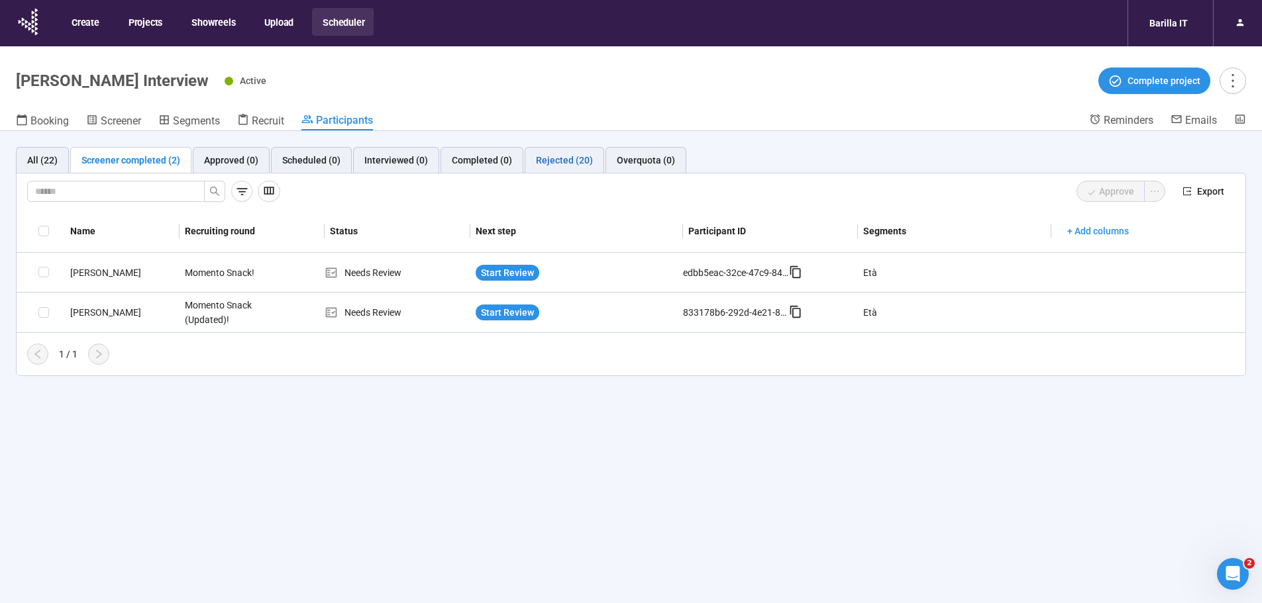
click at [542, 160] on div "Rejected (20)" at bounding box center [564, 160] width 57 height 15
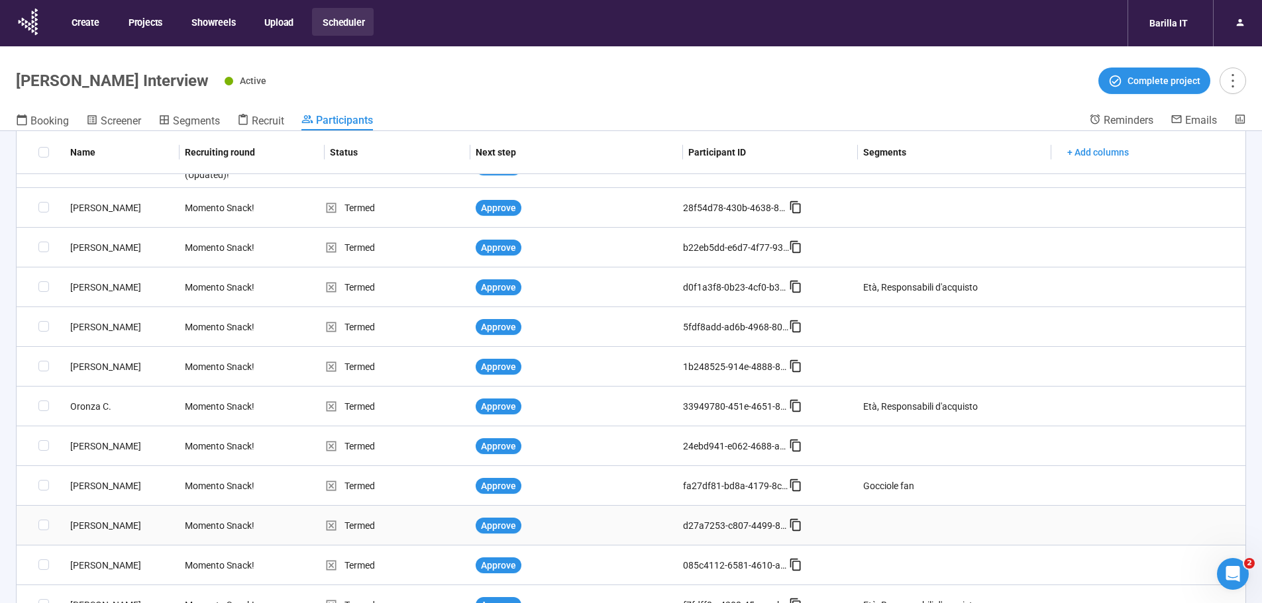
scroll to position [331, 0]
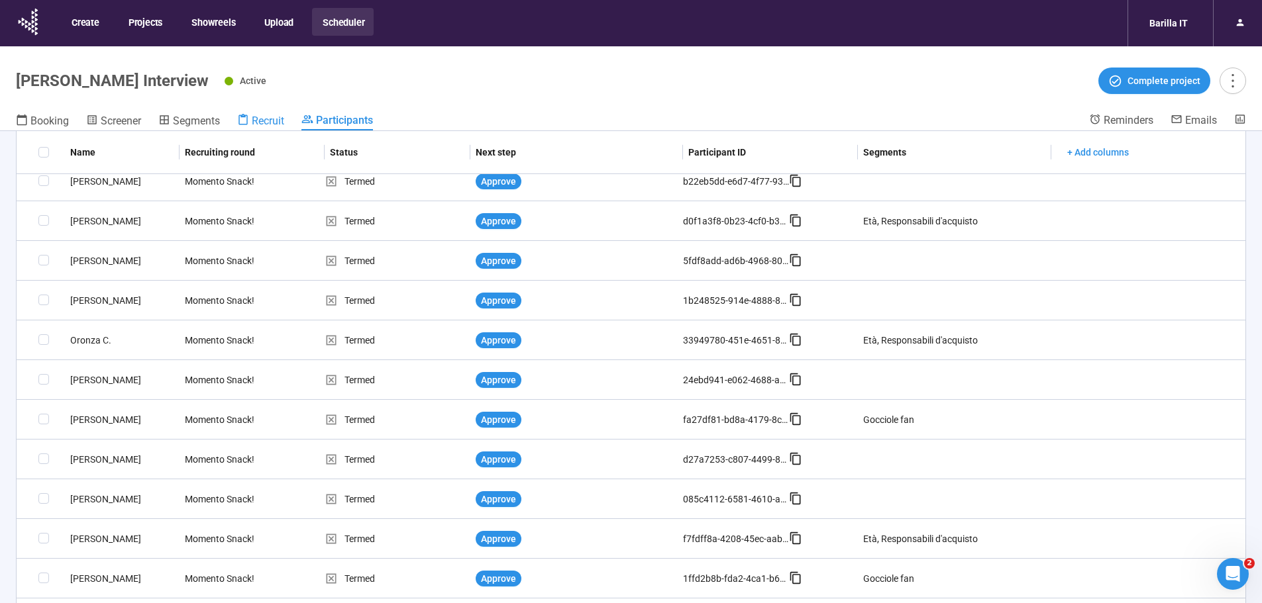
click at [266, 127] on span "Recruit" at bounding box center [268, 121] width 32 height 13
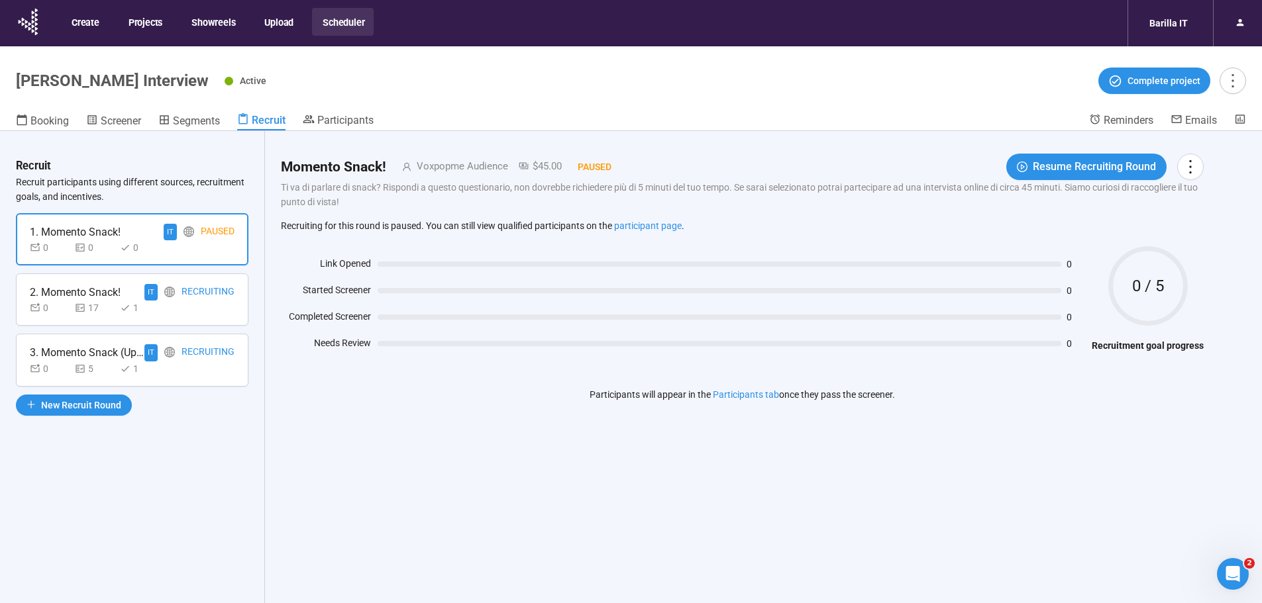
click at [200, 318] on div "2. Momento Snack! IT Recruiting 0 17 1" at bounding box center [132, 300] width 232 height 52
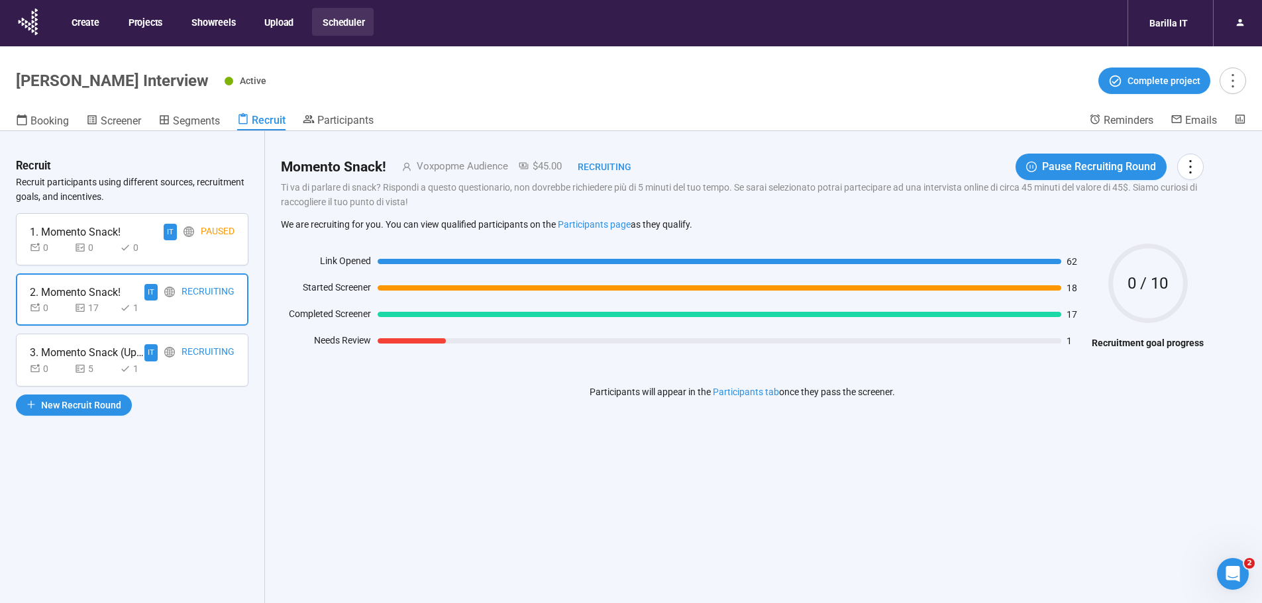
click at [210, 381] on div "3. Momento Snack (Updated)! IT Recruiting 0 5 1" at bounding box center [132, 360] width 232 height 52
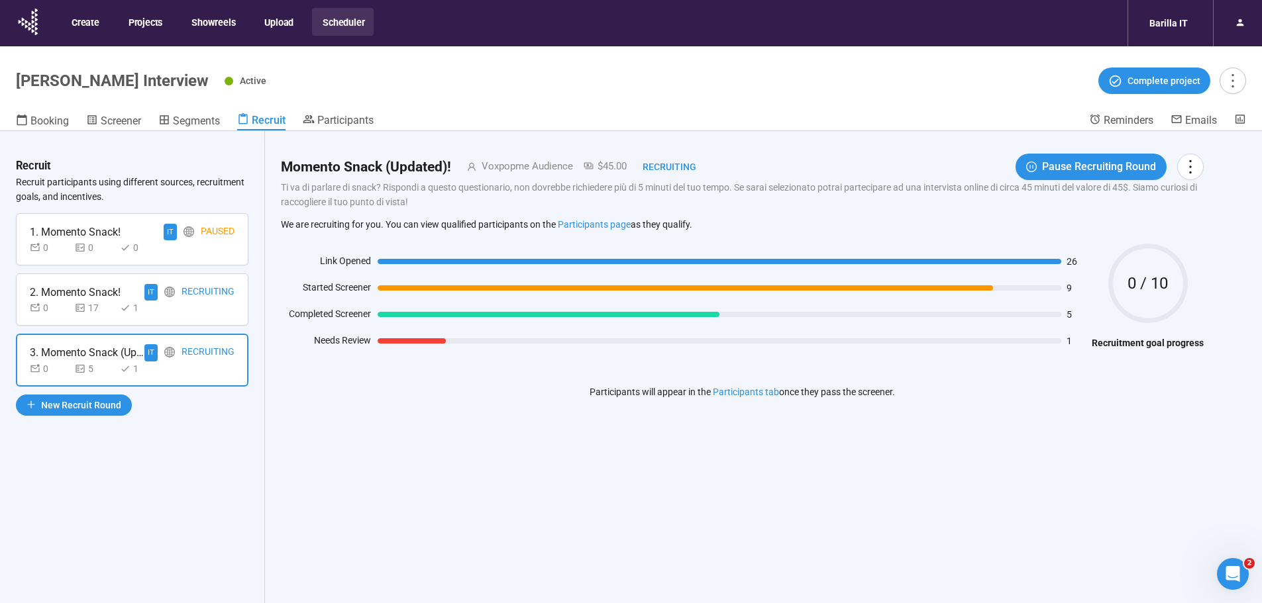
click at [215, 321] on div "2. Momento Snack! IT Recruiting 0 17 1" at bounding box center [132, 300] width 232 height 52
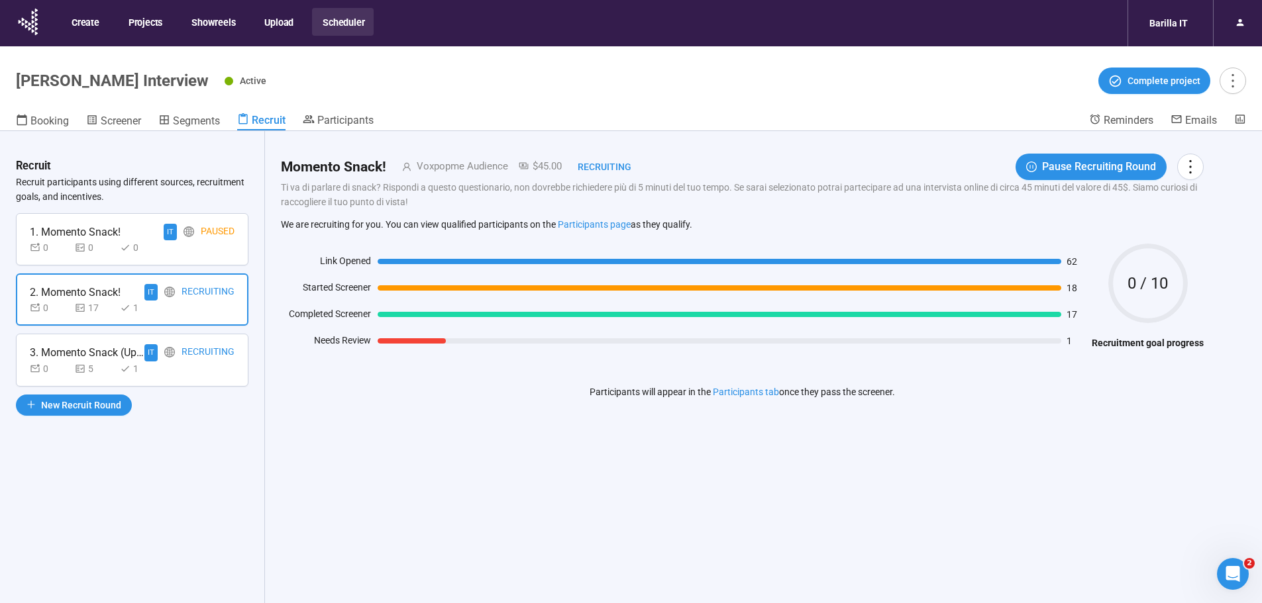
click at [215, 376] on div "3. Momento Snack (Updated)! IT Recruiting 0 5 1" at bounding box center [132, 360] width 232 height 52
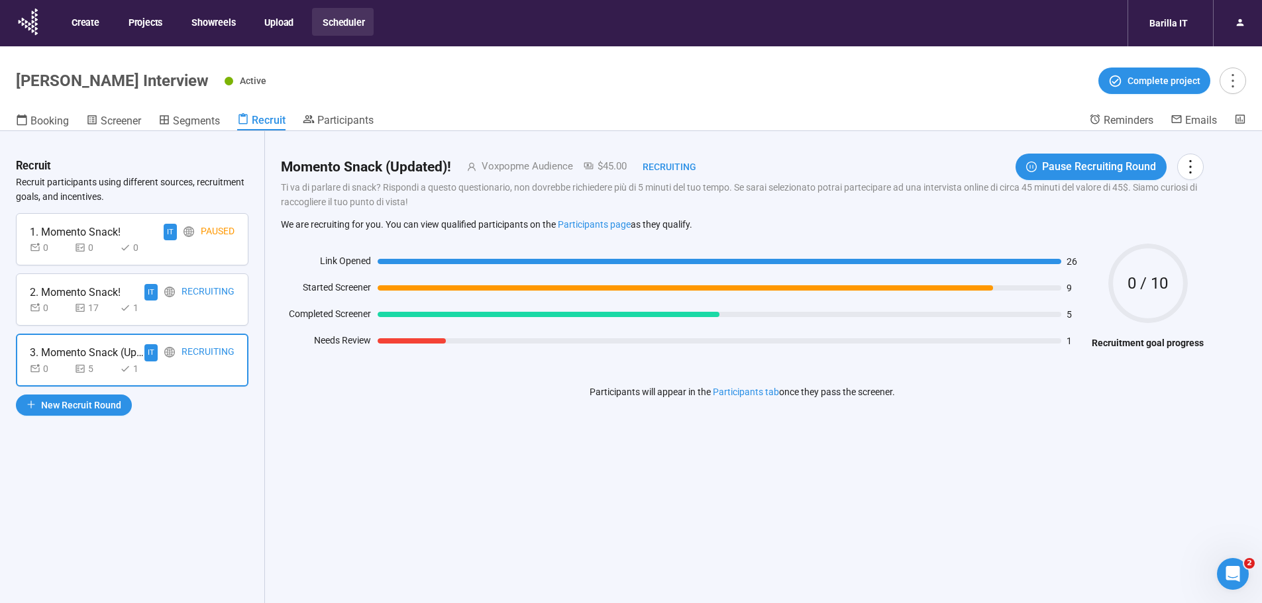
click at [203, 318] on div "2. Momento Snack! IT Recruiting 0 17 1" at bounding box center [132, 300] width 232 height 52
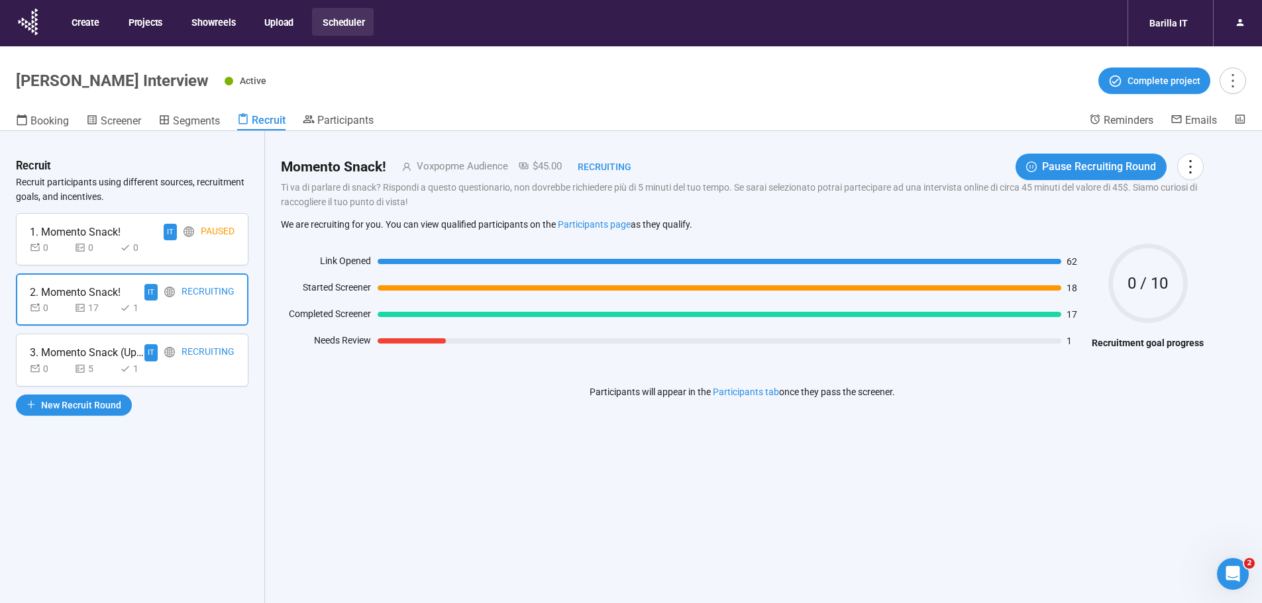
click at [212, 365] on div "0 5 1" at bounding box center [132, 369] width 205 height 15
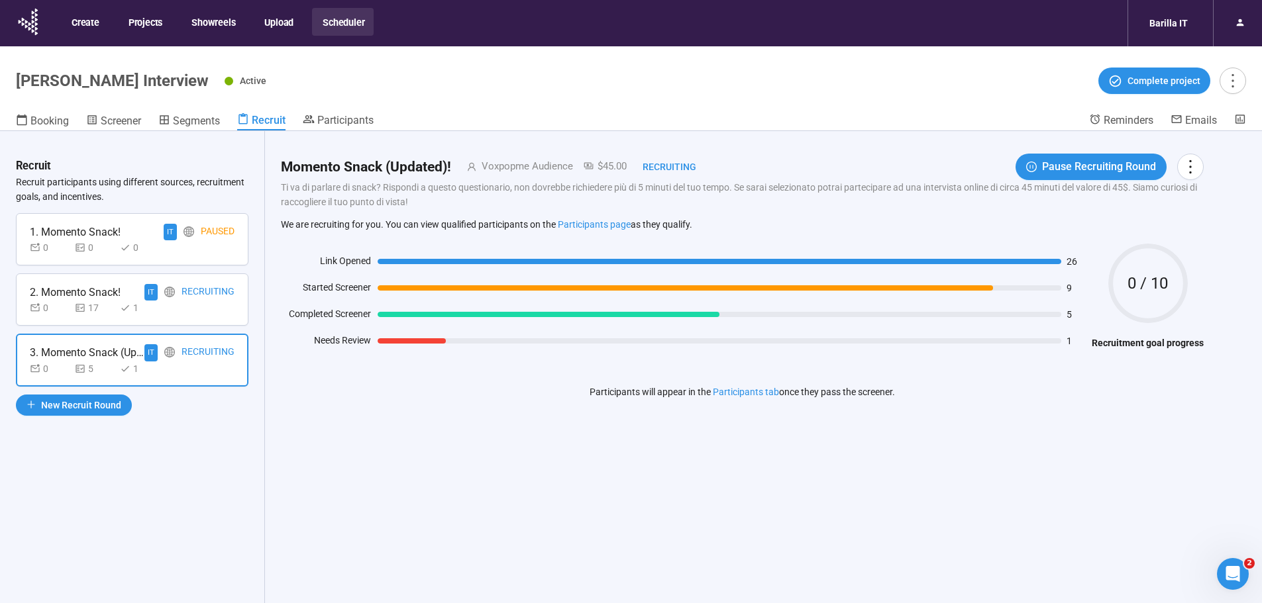
click at [206, 319] on div "2. Momento Snack! IT Recruiting 0 17 1" at bounding box center [132, 300] width 232 height 52
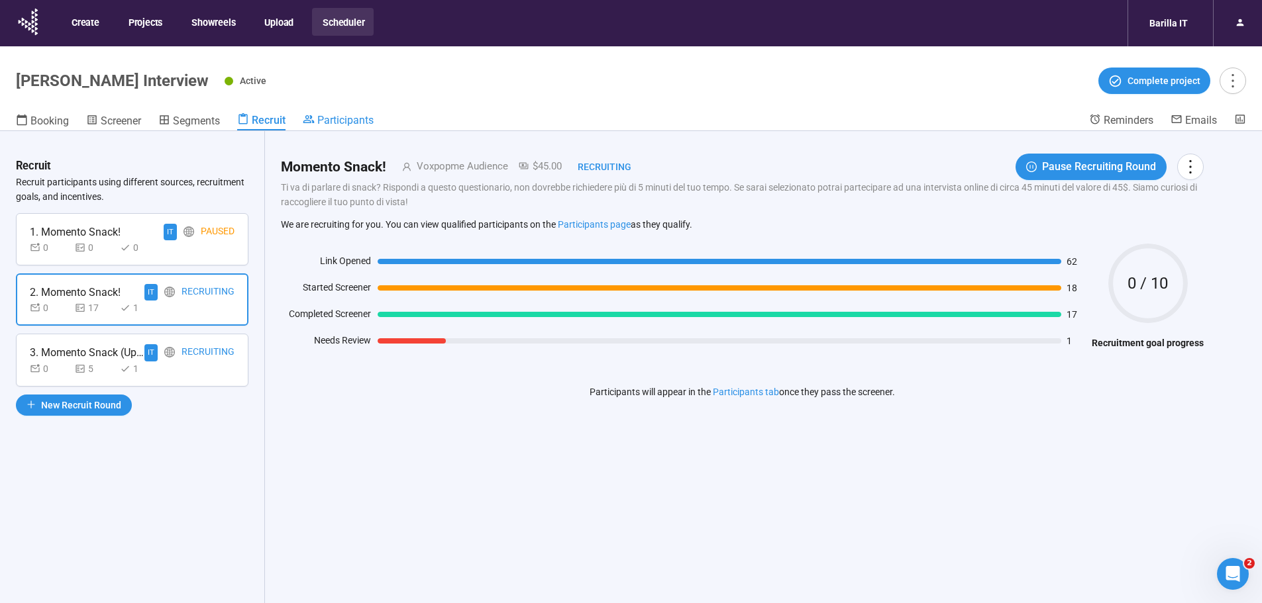
click at [313, 123] on icon at bounding box center [309, 119] width 12 height 12
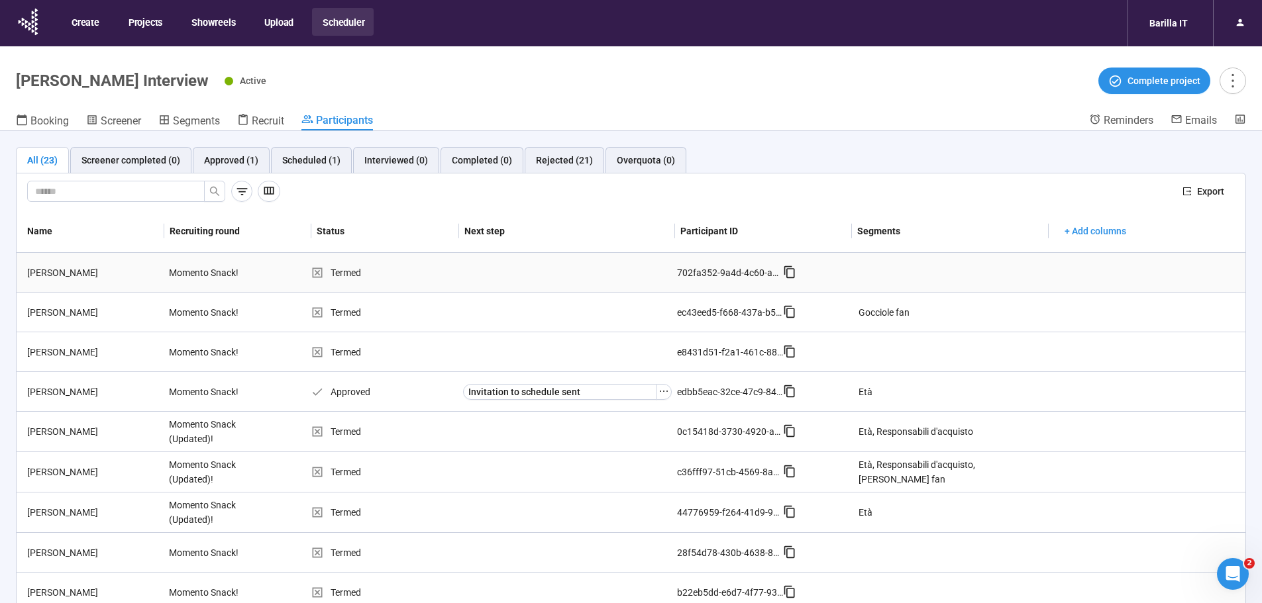
click at [346, 268] on div "Termed" at bounding box center [384, 273] width 147 height 15
click at [51, 272] on div "[PERSON_NAME]" at bounding box center [93, 273] width 142 height 15
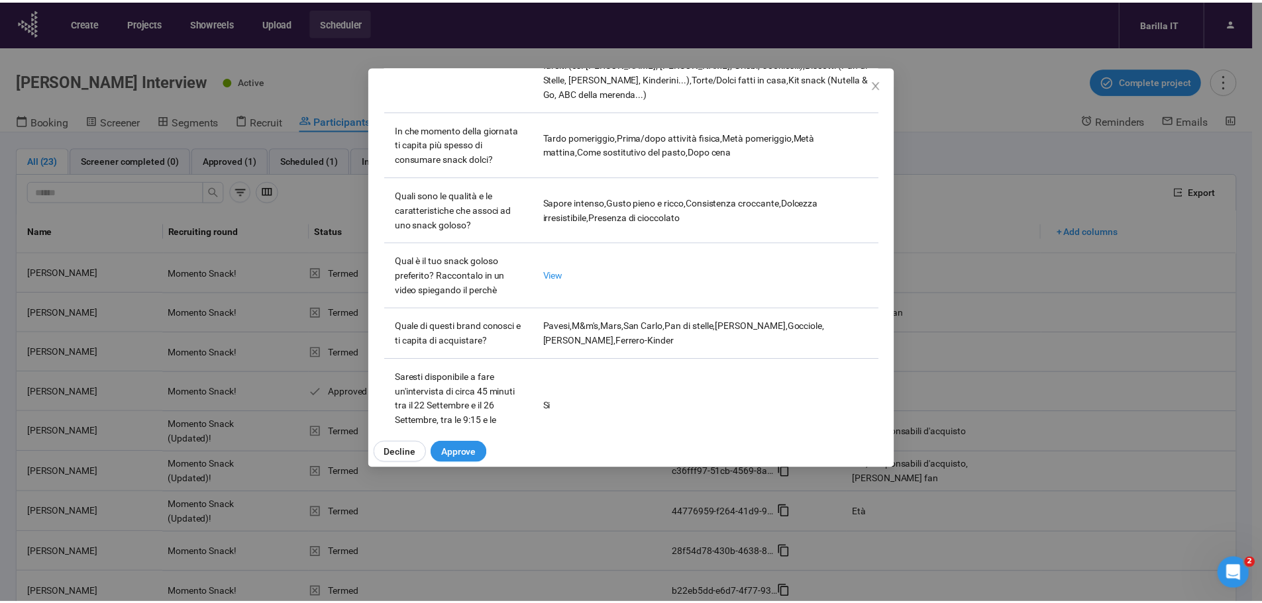
scroll to position [581, 0]
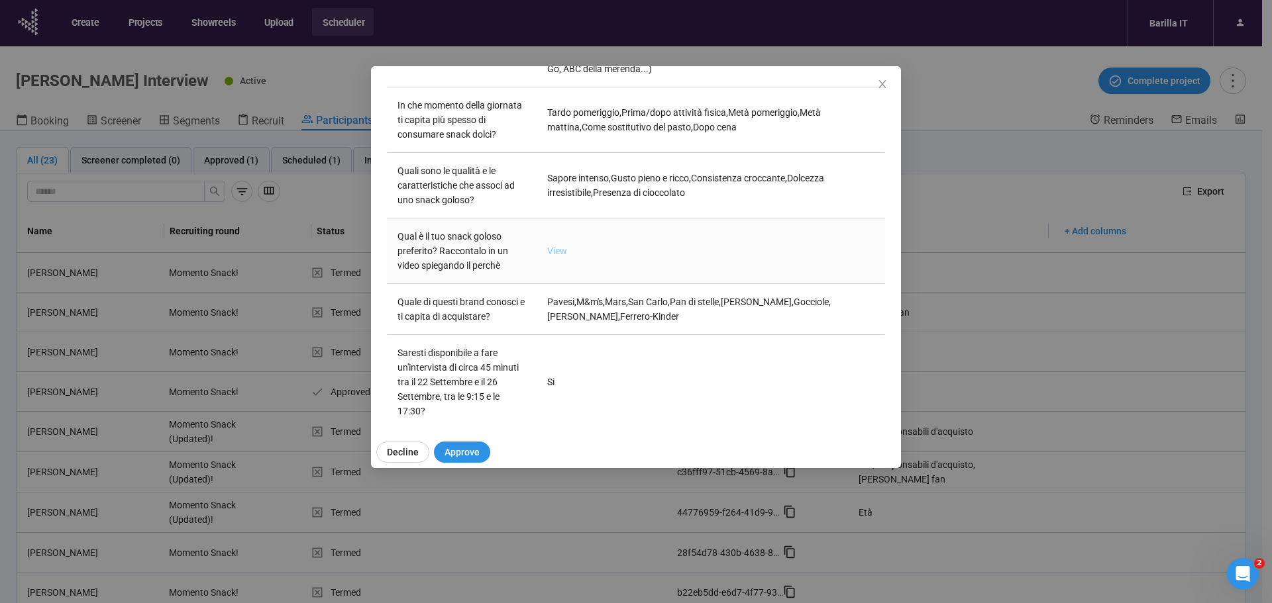
click at [556, 246] on link "View" at bounding box center [557, 251] width 20 height 11
click at [948, 78] on div "Demis M Project notes Edit Add notes, i.e. how the last interview went, importa…" at bounding box center [636, 301] width 1272 height 603
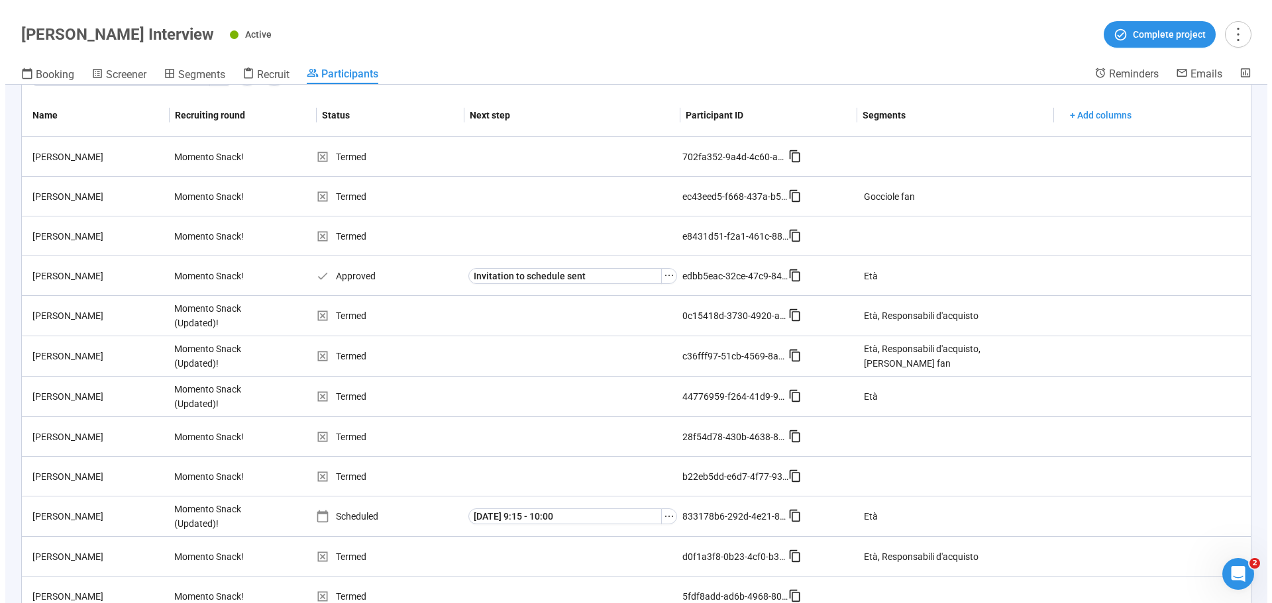
scroll to position [0, 0]
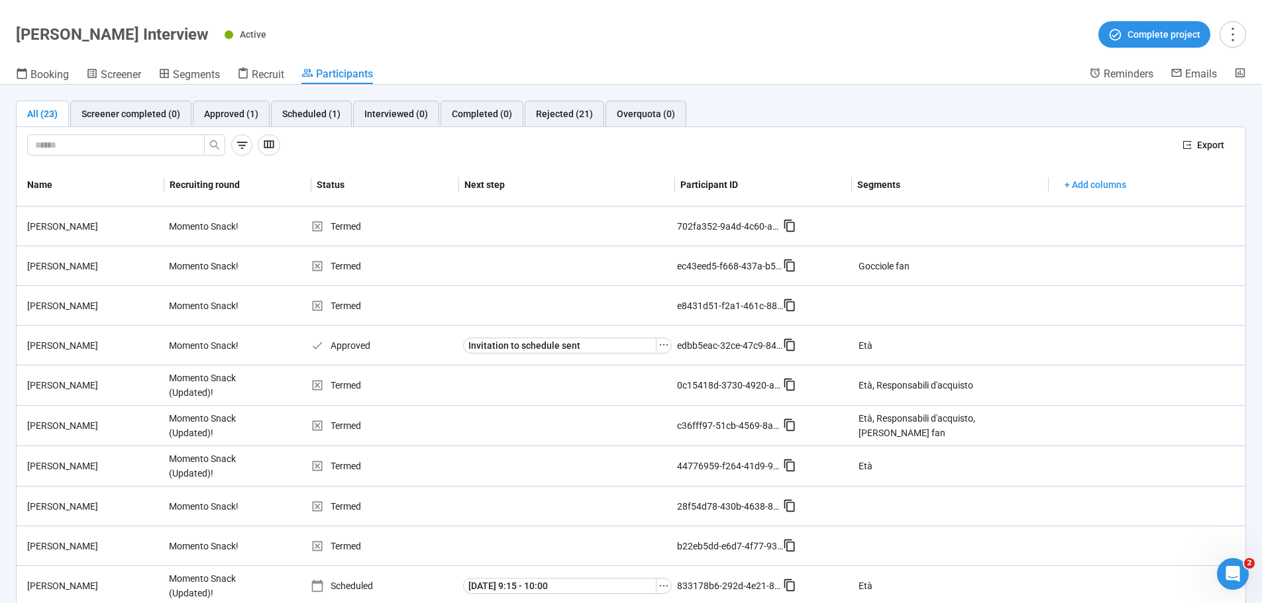
click at [48, 121] on div "All (23)" at bounding box center [42, 114] width 30 height 15
click at [553, 115] on div "Rejected (21)" at bounding box center [564, 114] width 57 height 15
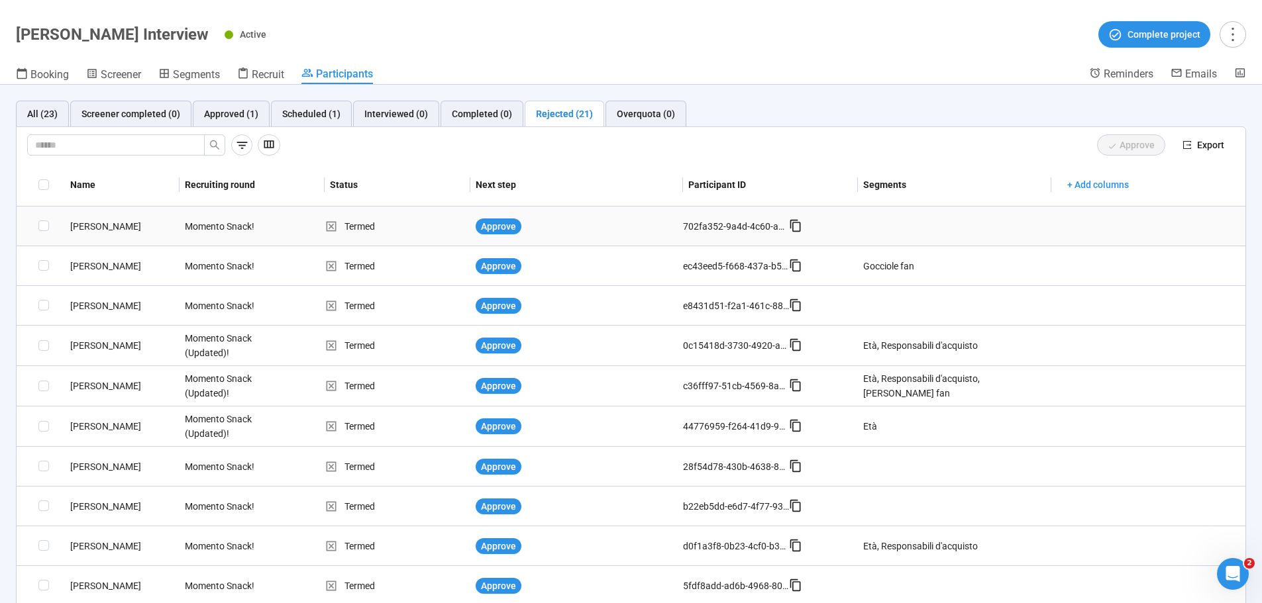
click at [91, 225] on div "[PERSON_NAME]" at bounding box center [122, 226] width 115 height 15
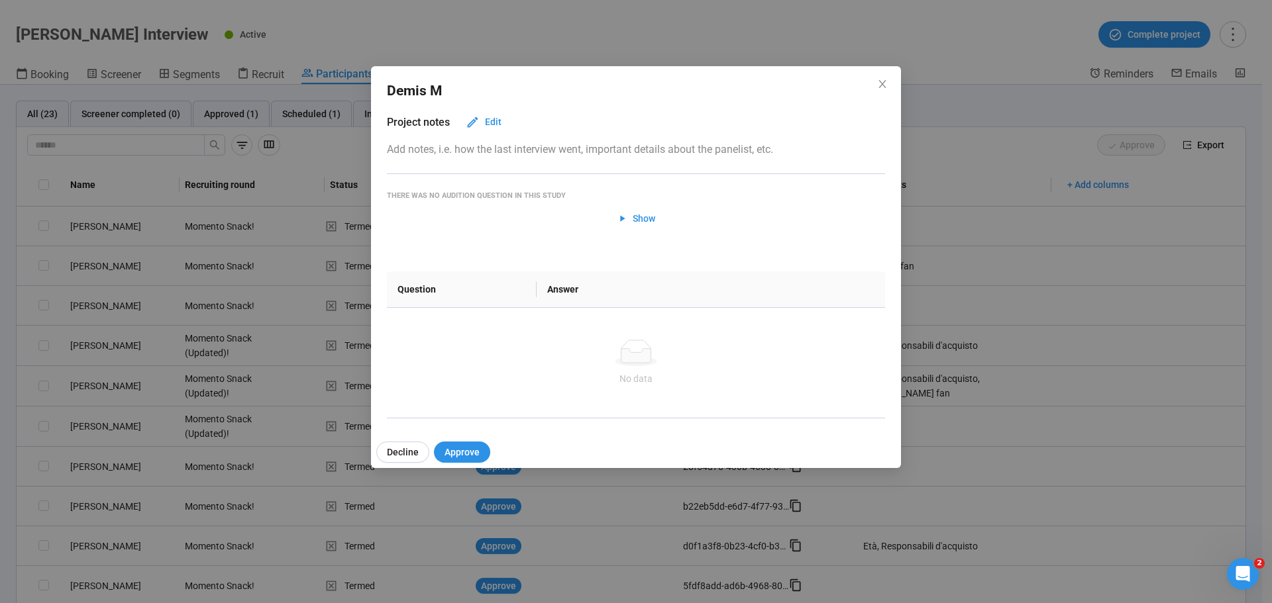
scroll to position [14, 0]
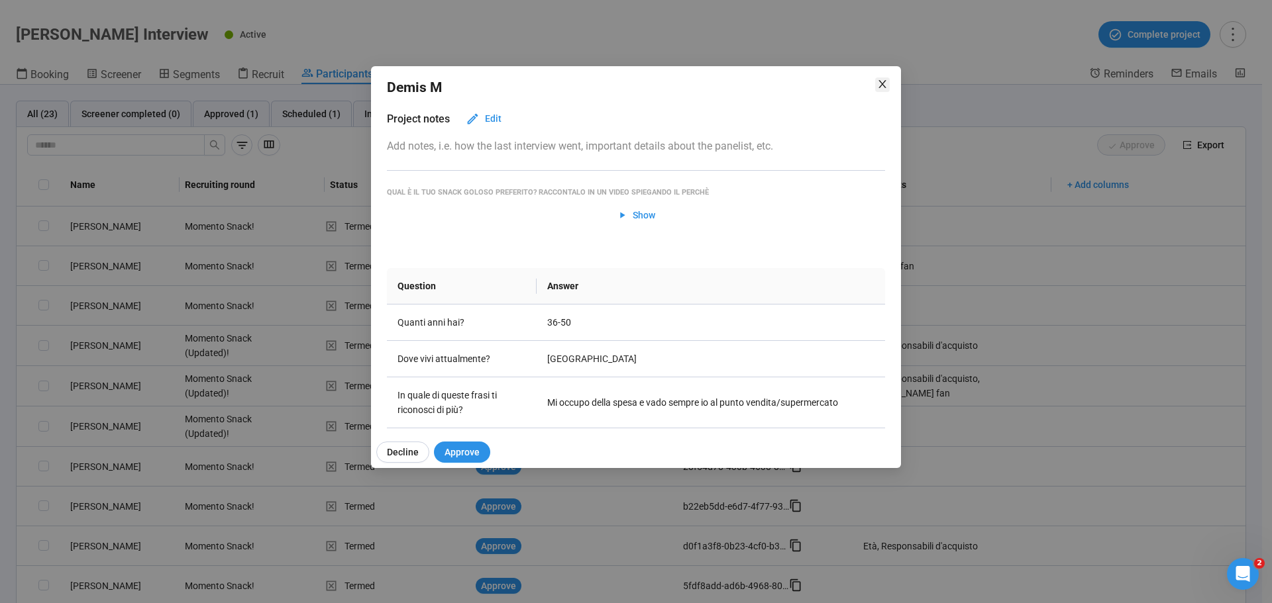
click at [882, 85] on icon "close" at bounding box center [881, 84] width 7 height 8
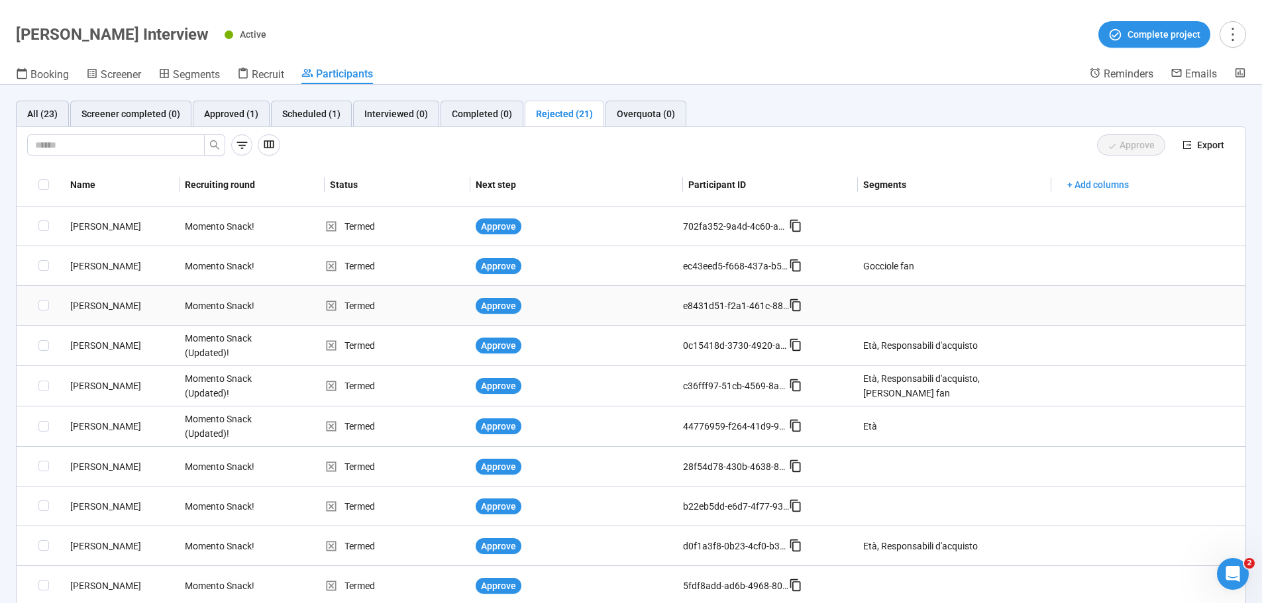
click at [85, 302] on div "[PERSON_NAME]" at bounding box center [122, 306] width 115 height 15
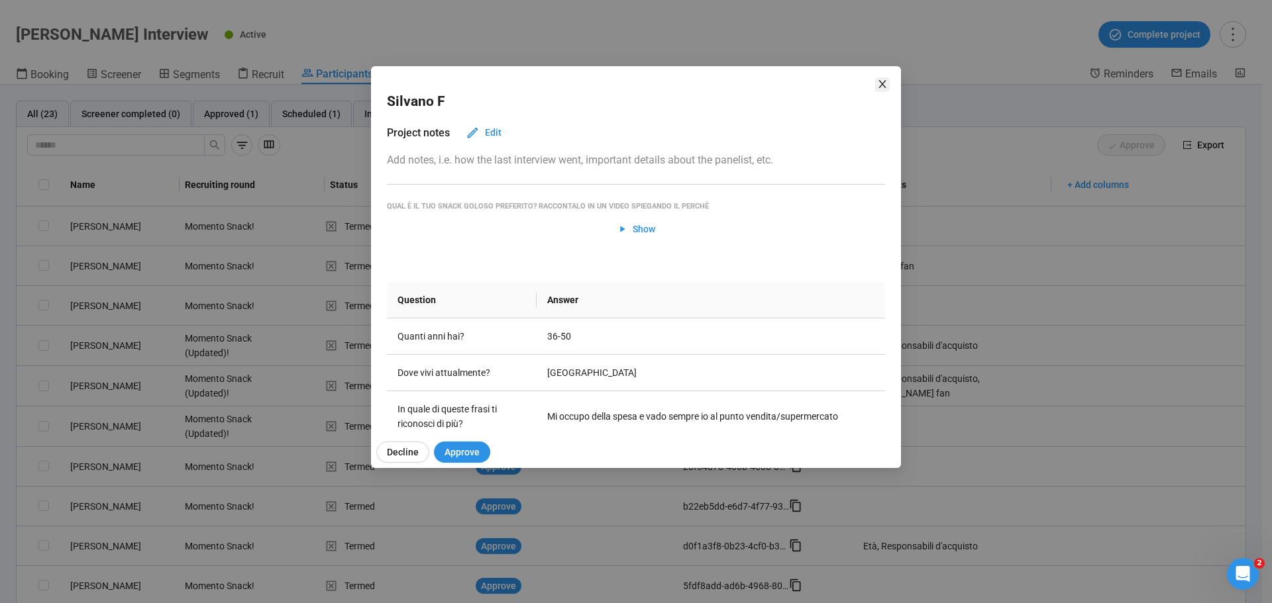
click at [882, 79] on icon "close" at bounding box center [882, 84] width 11 height 11
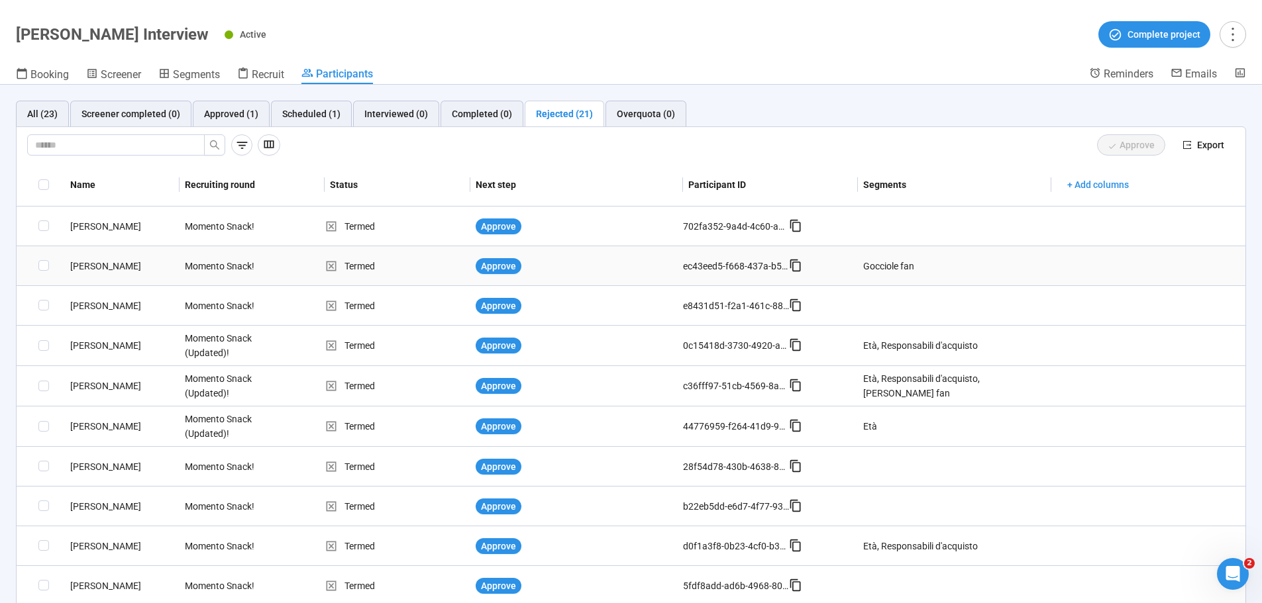
click at [85, 261] on div "[PERSON_NAME]" at bounding box center [122, 266] width 115 height 15
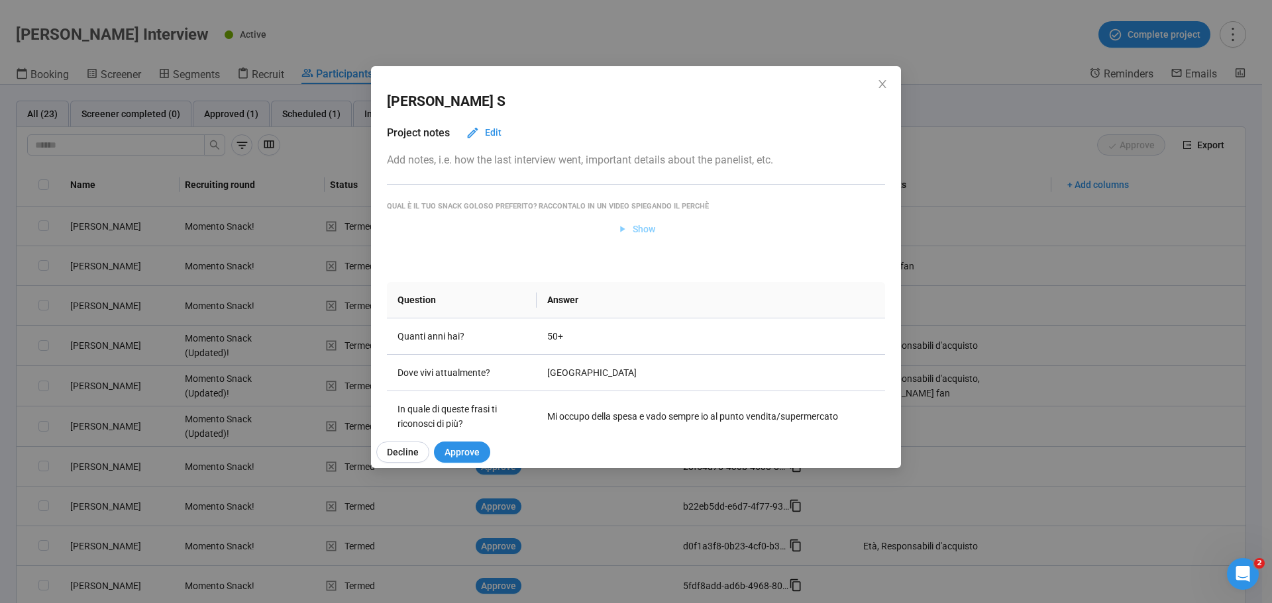
click at [633, 227] on span "Show" at bounding box center [644, 229] width 23 height 15
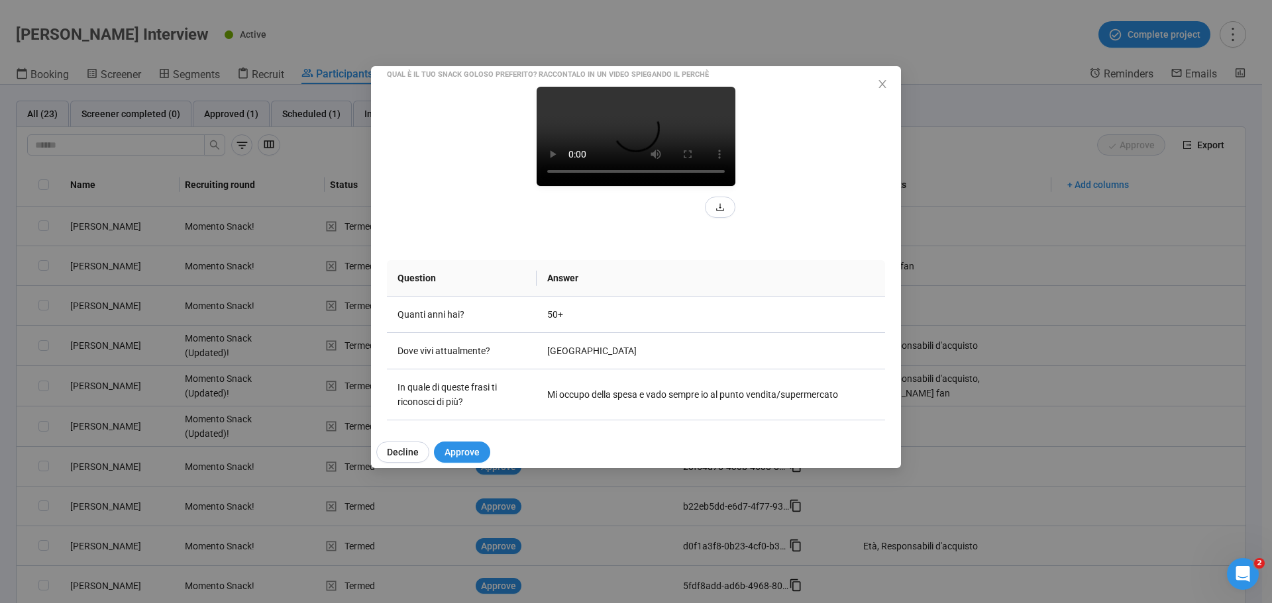
scroll to position [132, 0]
click at [884, 81] on icon "close" at bounding box center [882, 84] width 11 height 11
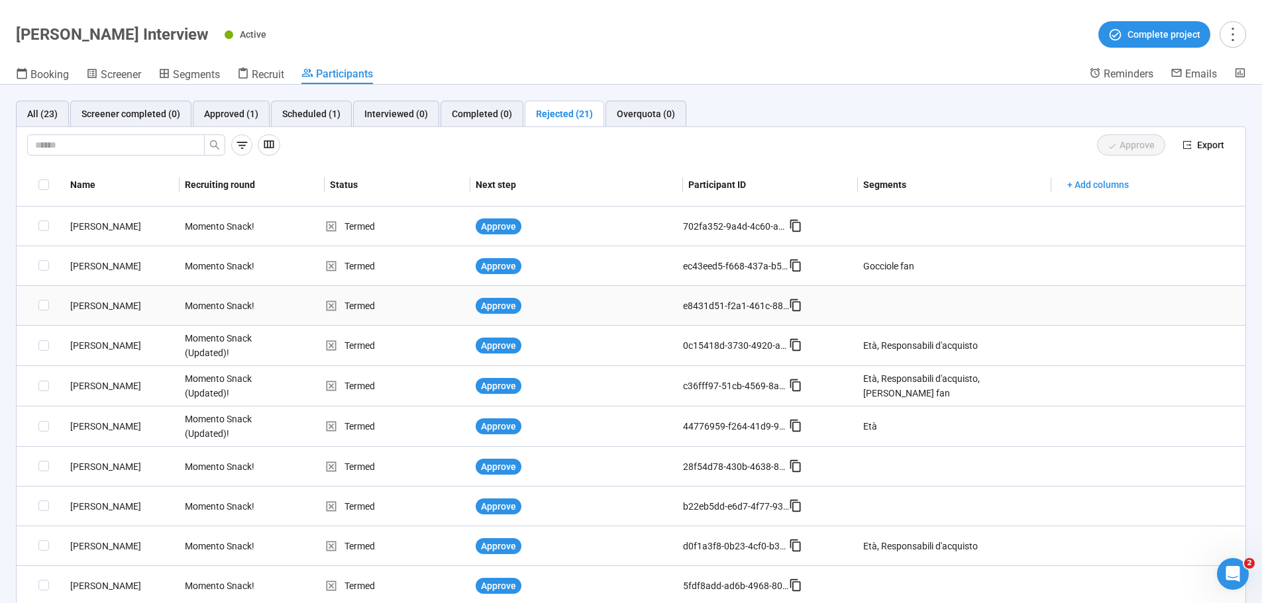
click at [96, 311] on div "[PERSON_NAME]" at bounding box center [122, 306] width 115 height 15
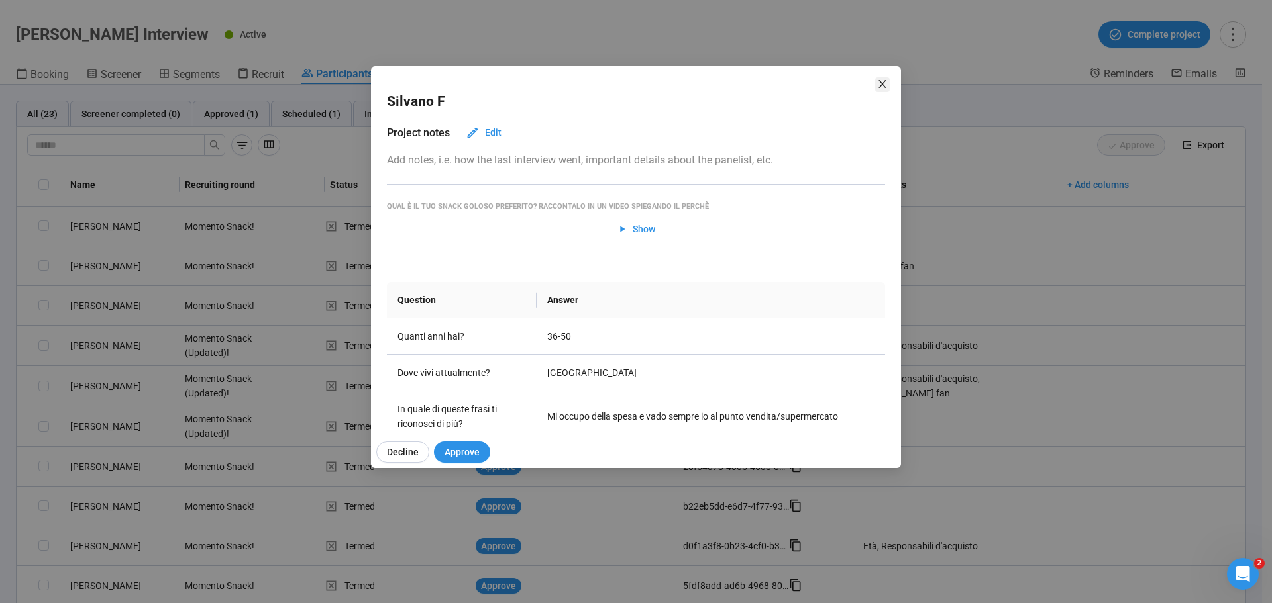
click at [882, 84] on icon "close" at bounding box center [882, 84] width 11 height 11
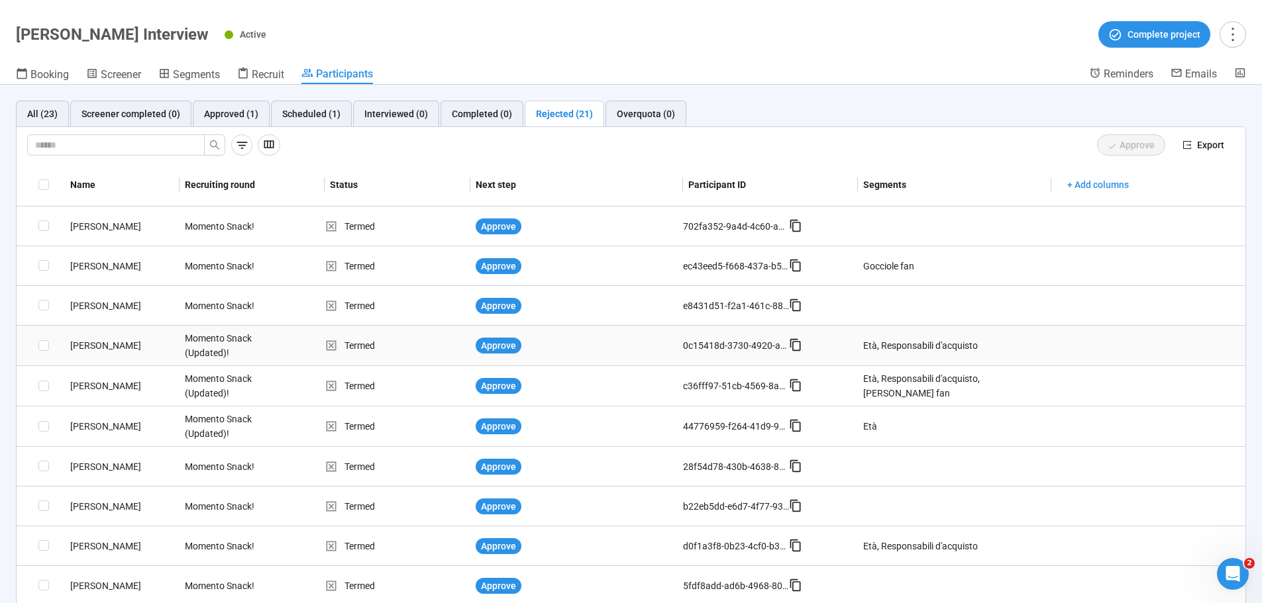
click at [103, 338] on div "[PERSON_NAME] [PERSON_NAME]" at bounding box center [122, 345] width 115 height 15
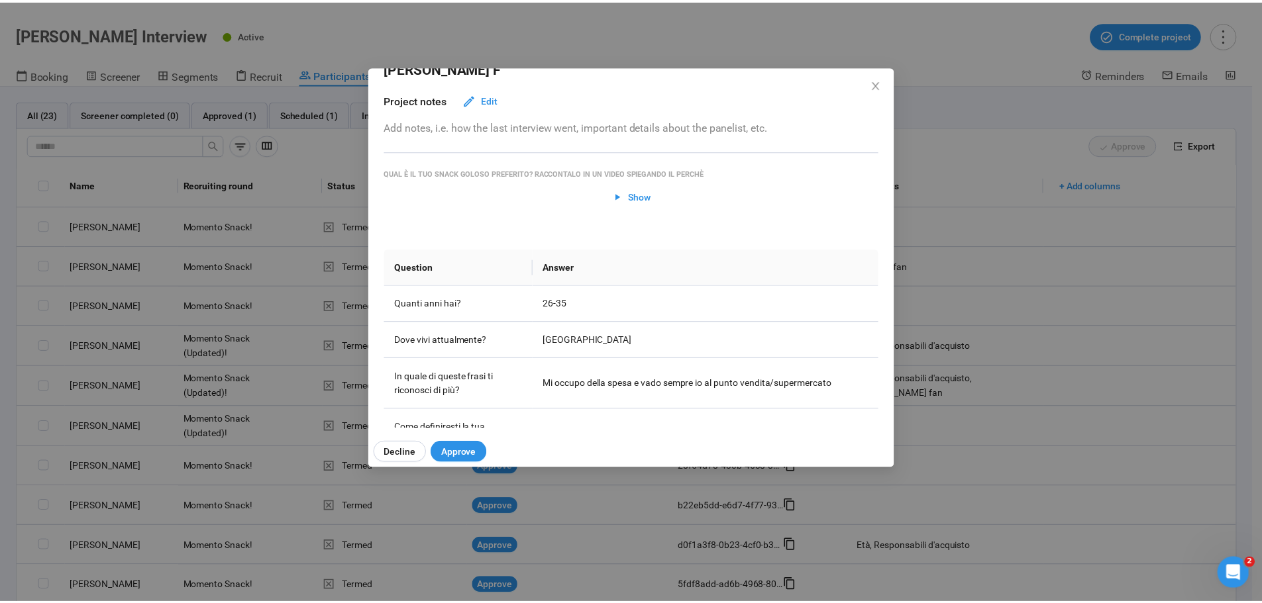
scroll to position [22, 0]
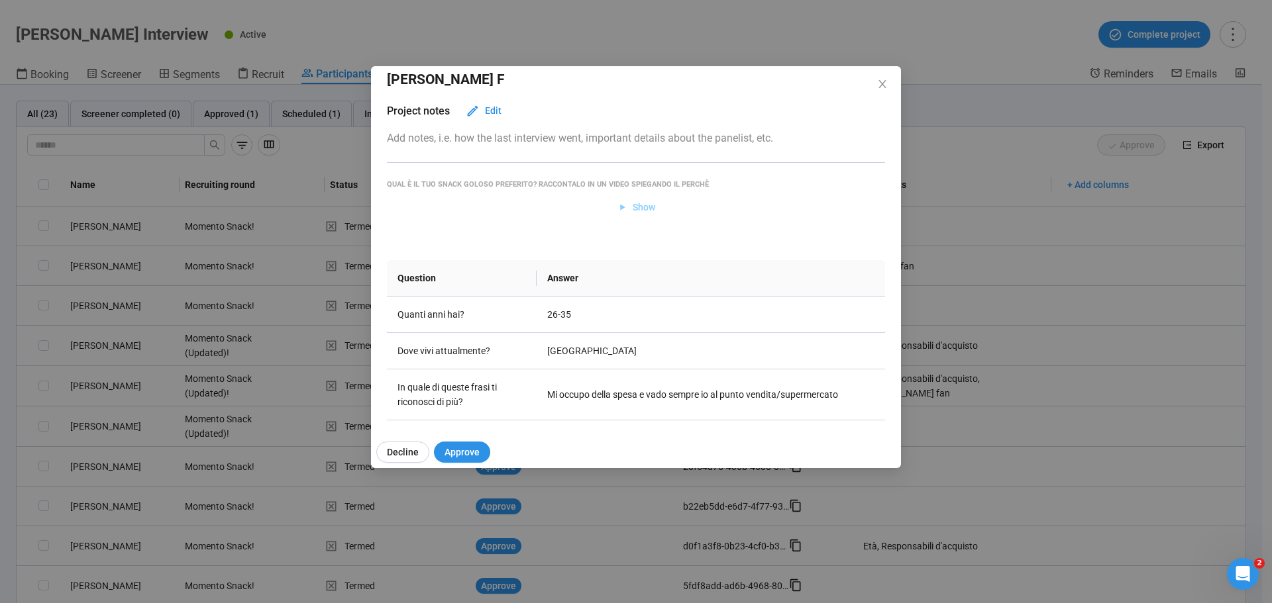
click at [627, 213] on span "Show" at bounding box center [636, 207] width 39 height 15
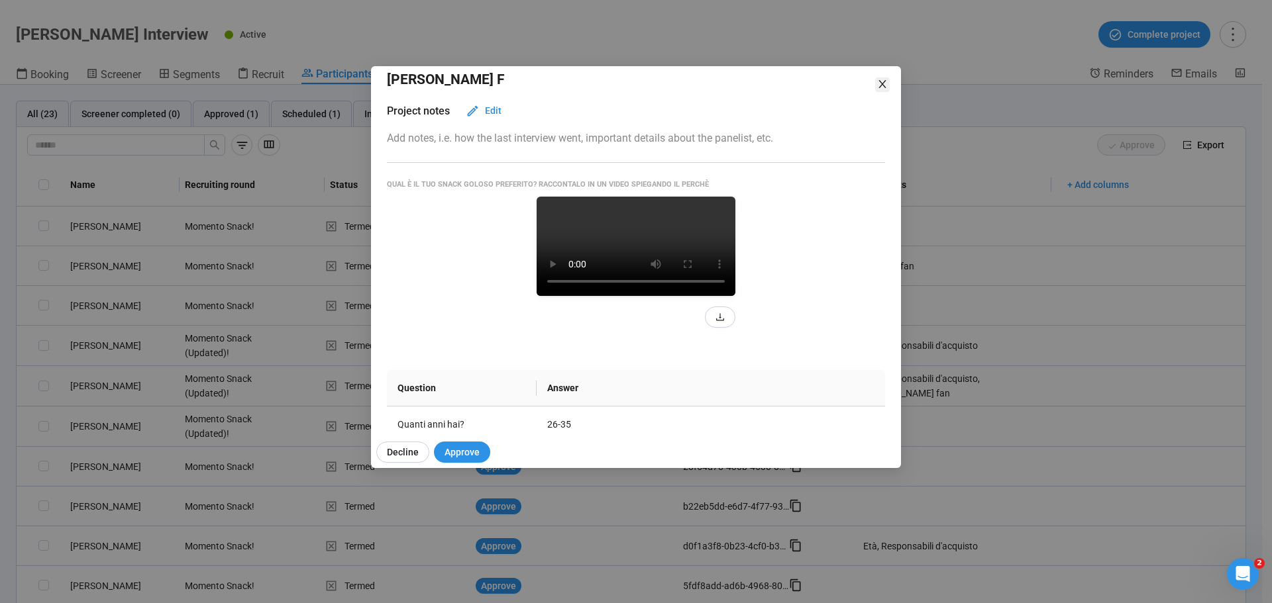
click at [883, 82] on icon "close" at bounding box center [882, 84] width 11 height 11
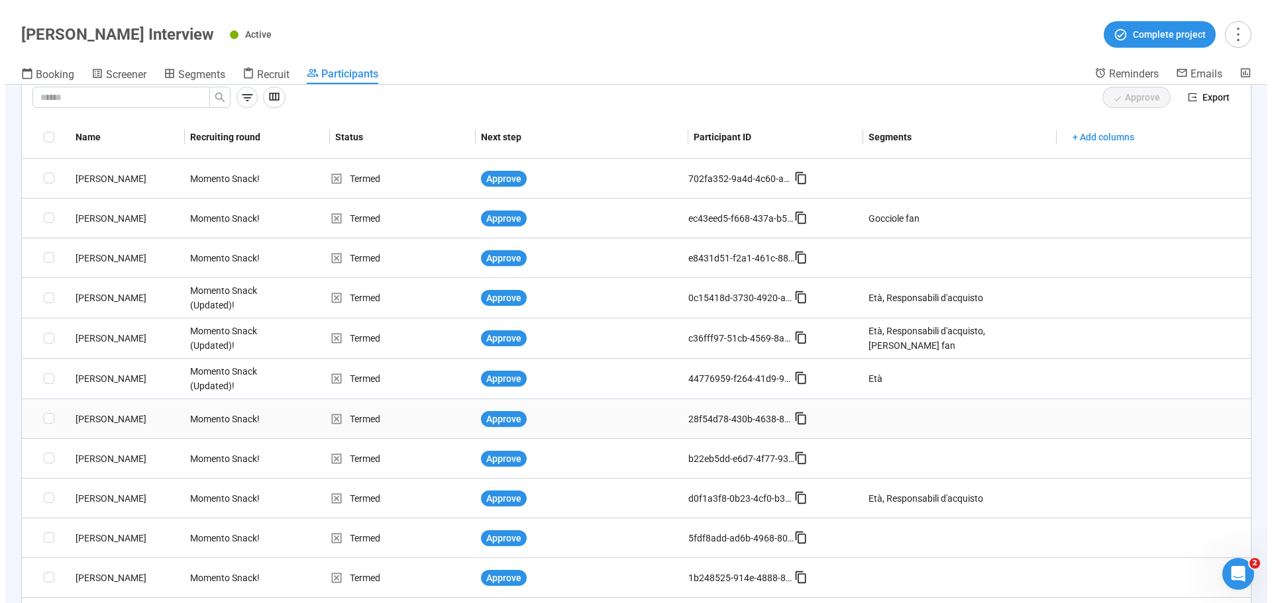
scroll to position [66, 0]
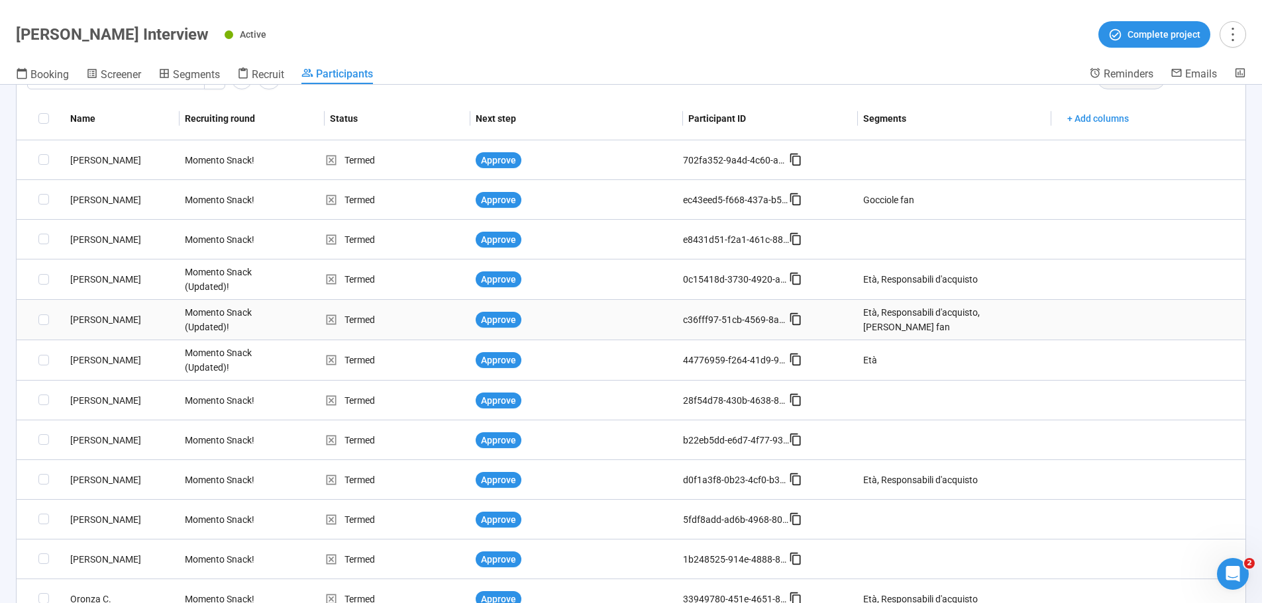
click at [78, 317] on div "[PERSON_NAME]" at bounding box center [122, 320] width 115 height 15
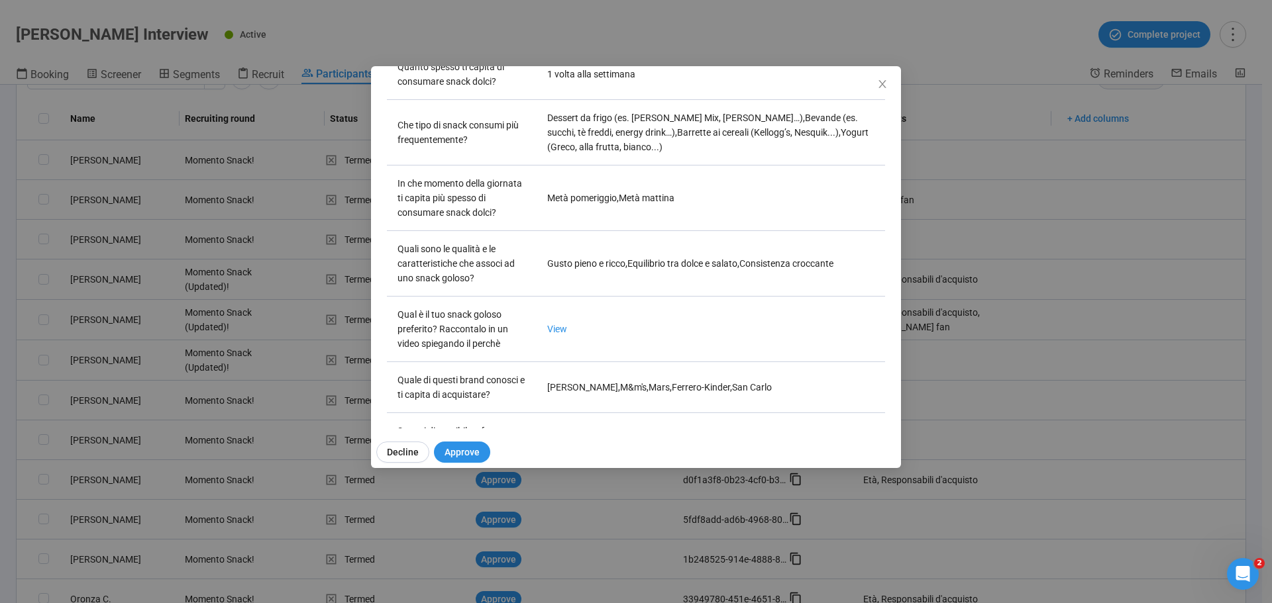
scroll to position [464, 0]
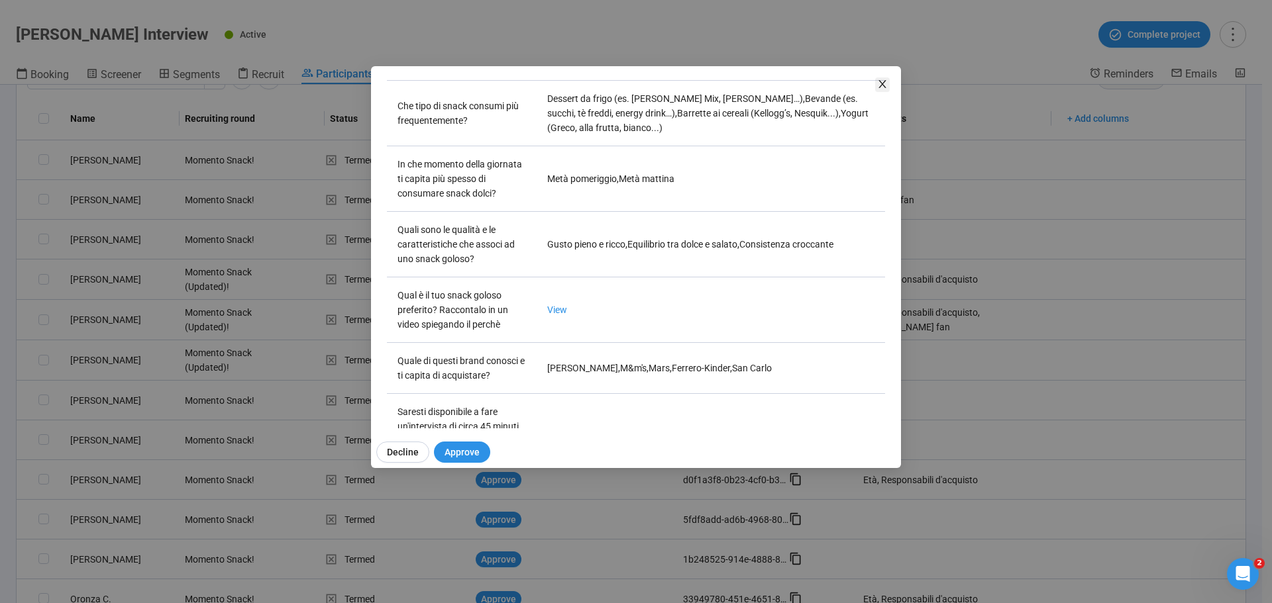
click at [884, 79] on icon "close" at bounding box center [882, 84] width 11 height 11
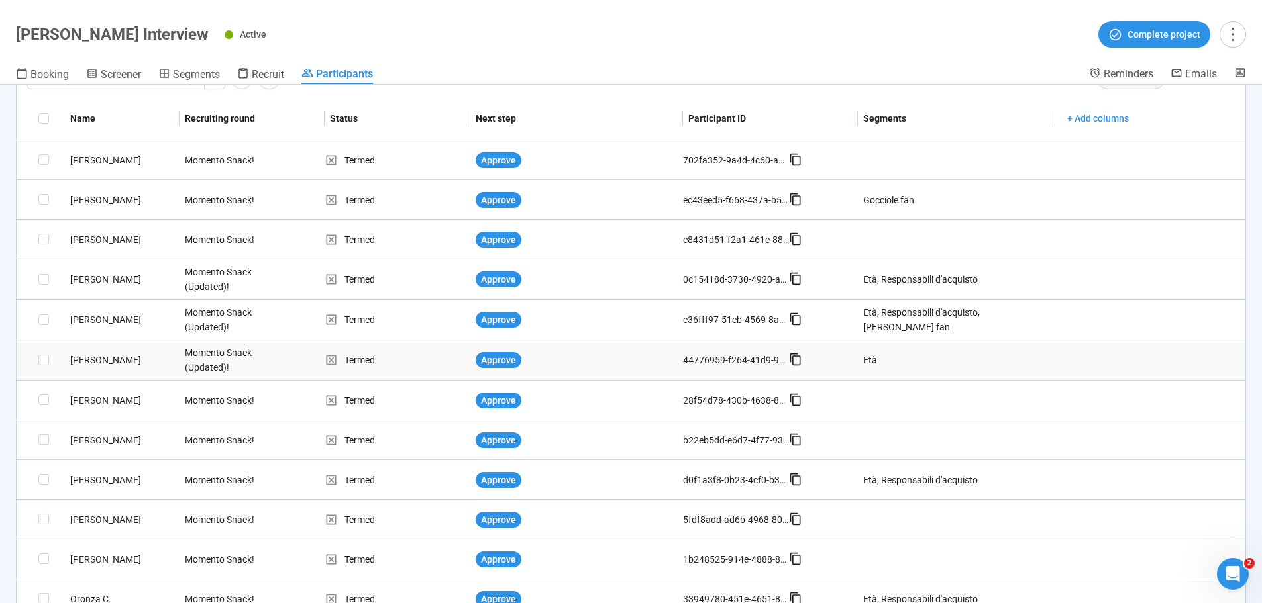
click at [87, 360] on div "[PERSON_NAME]" at bounding box center [122, 360] width 115 height 15
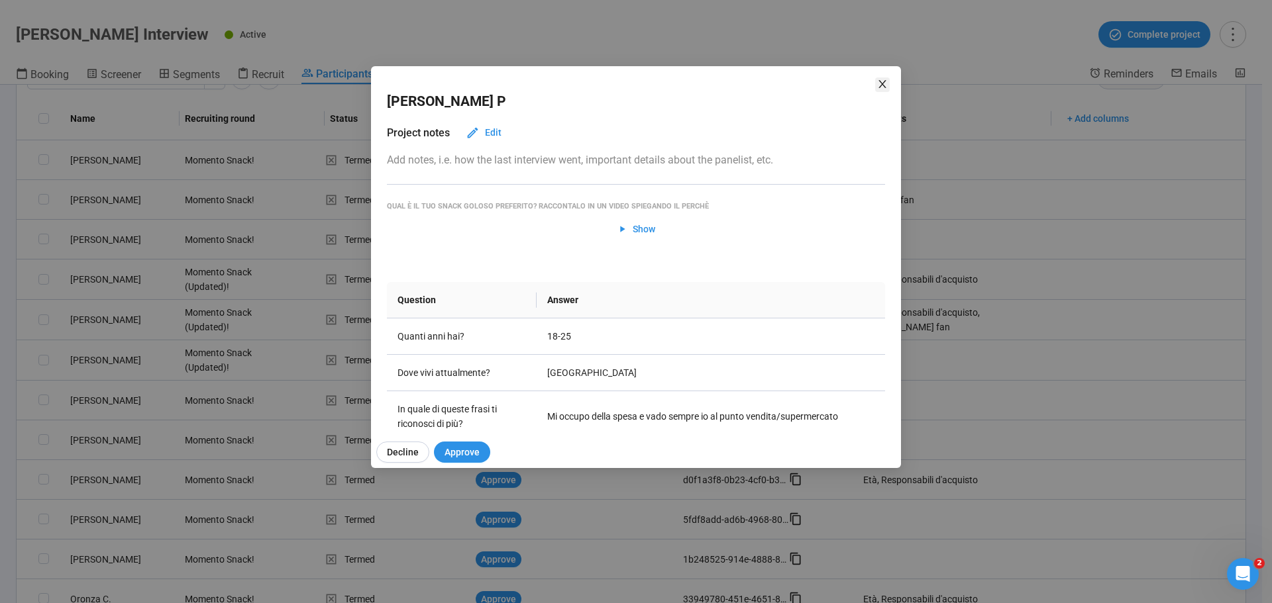
click at [883, 83] on icon "close" at bounding box center [881, 84] width 7 height 8
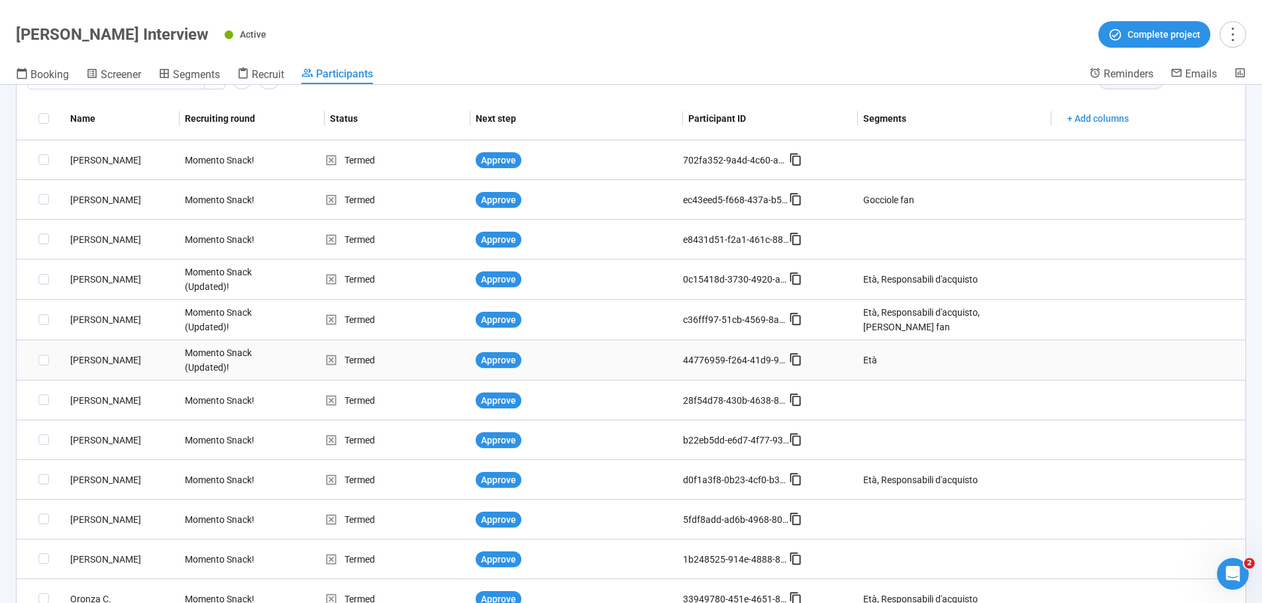
click at [87, 361] on div "[PERSON_NAME]" at bounding box center [122, 360] width 115 height 15
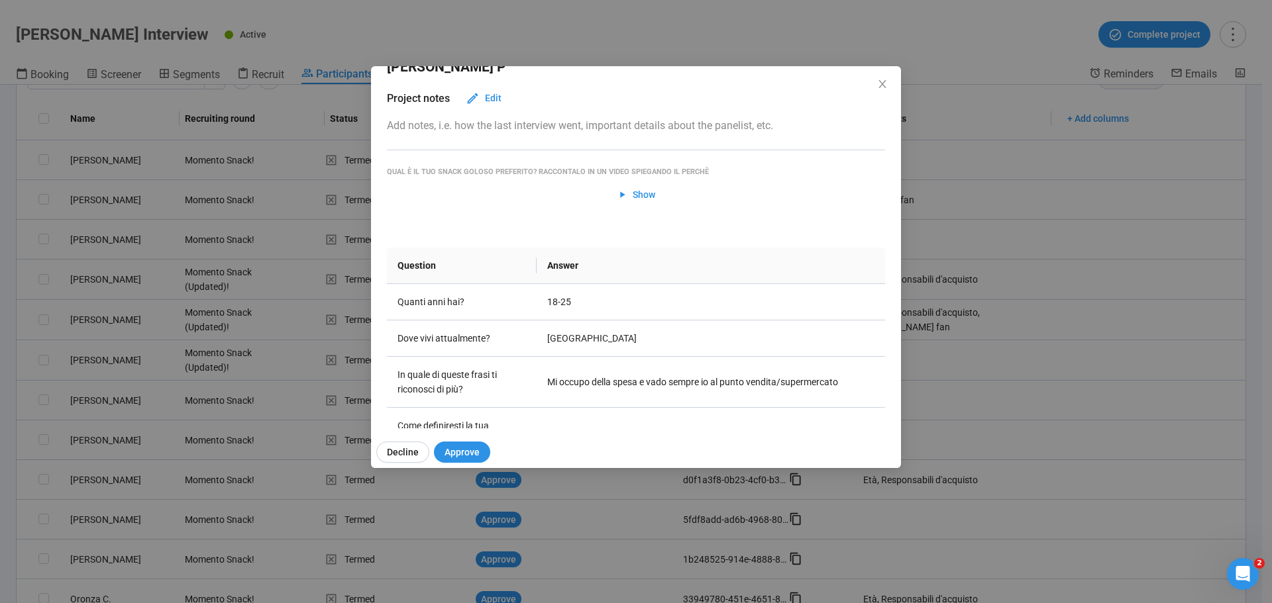
scroll to position [0, 0]
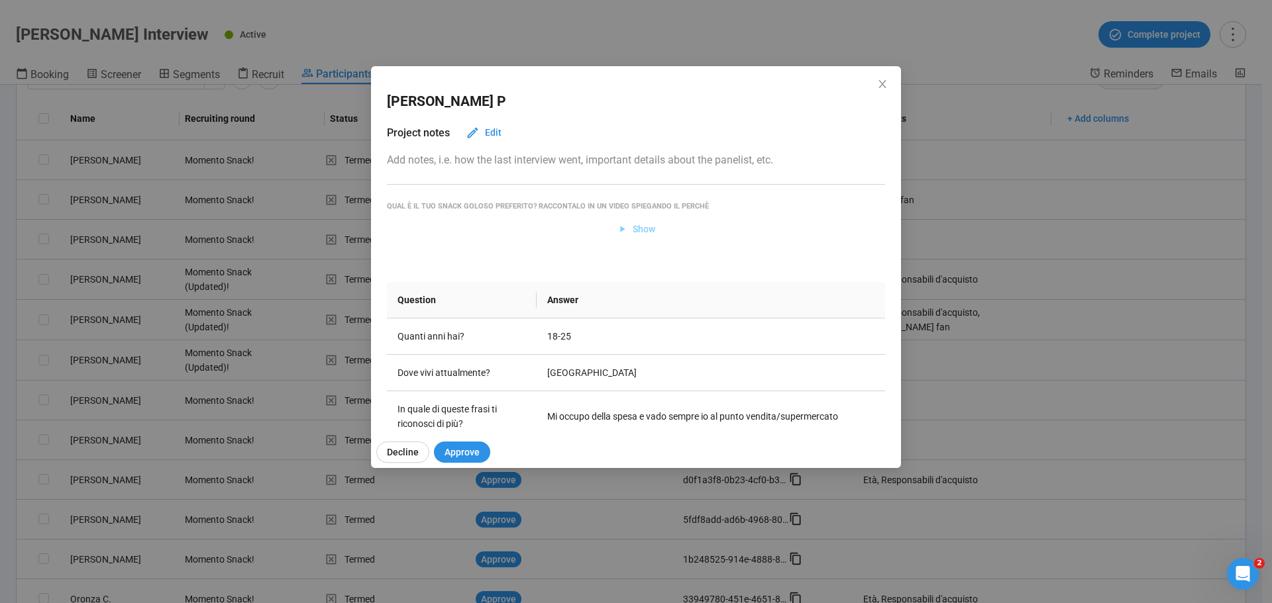
click at [638, 230] on span "Show" at bounding box center [644, 229] width 23 height 15
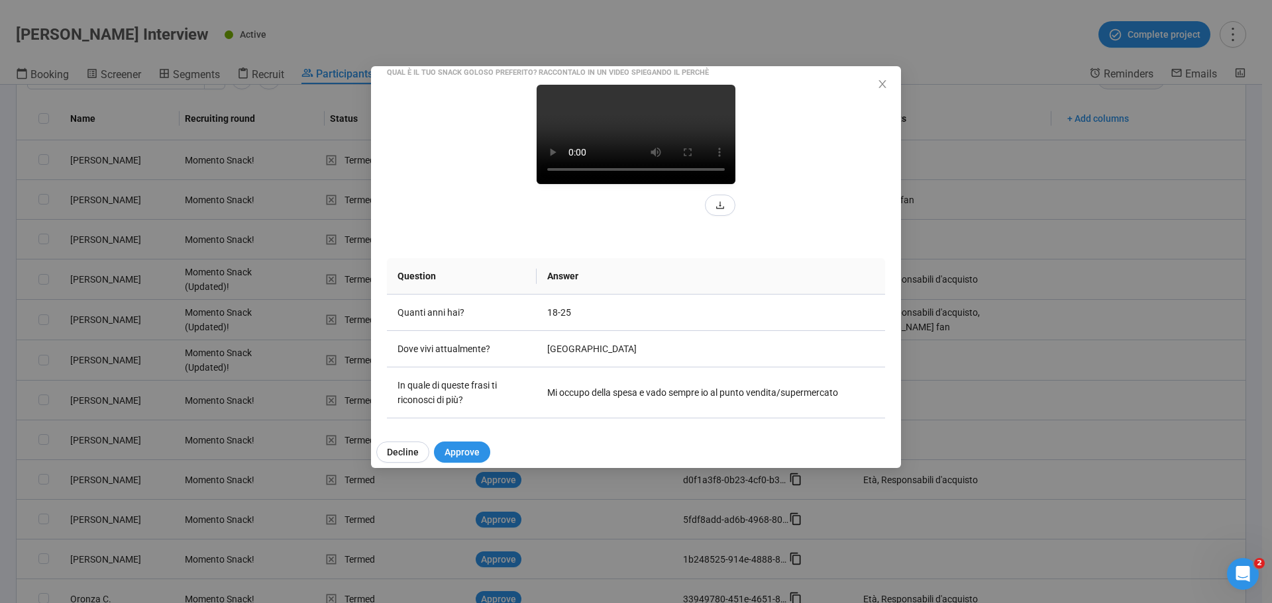
scroll to position [132, 0]
click at [880, 84] on icon "close" at bounding box center [882, 84] width 11 height 11
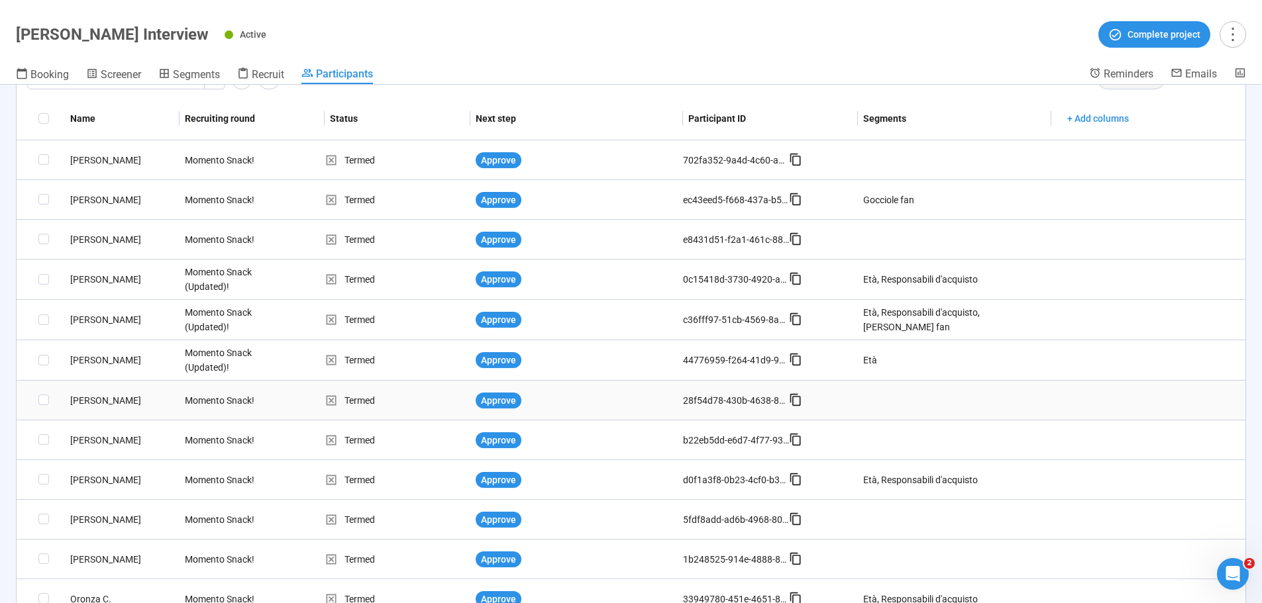
click at [83, 397] on div "[PERSON_NAME]" at bounding box center [122, 400] width 115 height 15
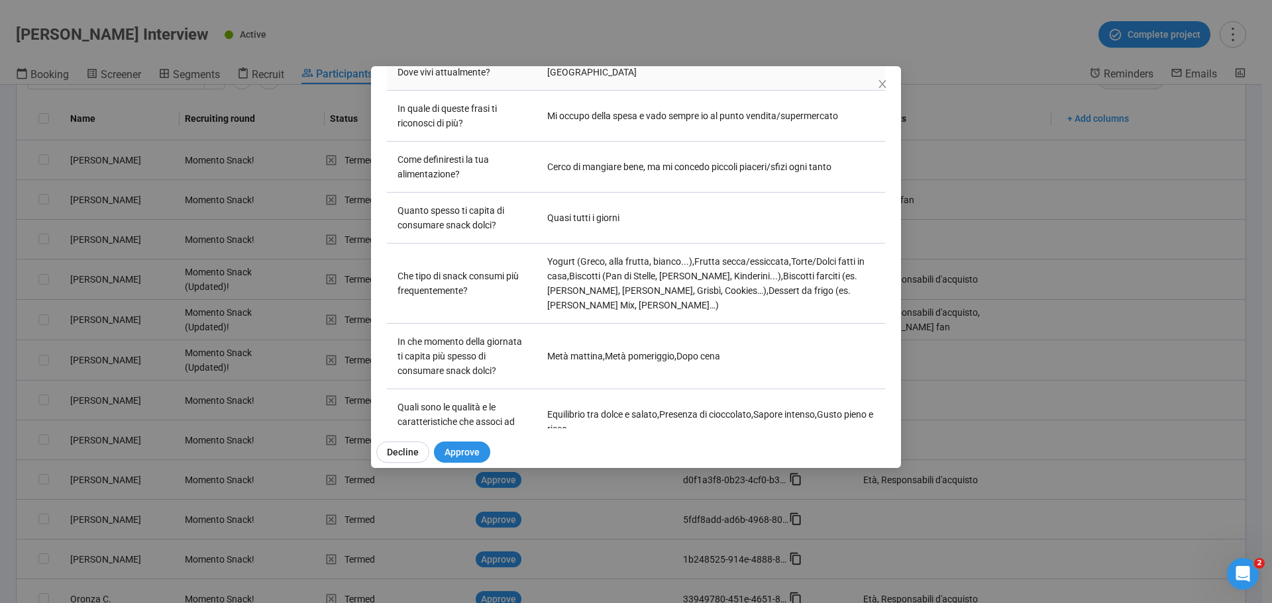
scroll to position [331, 0]
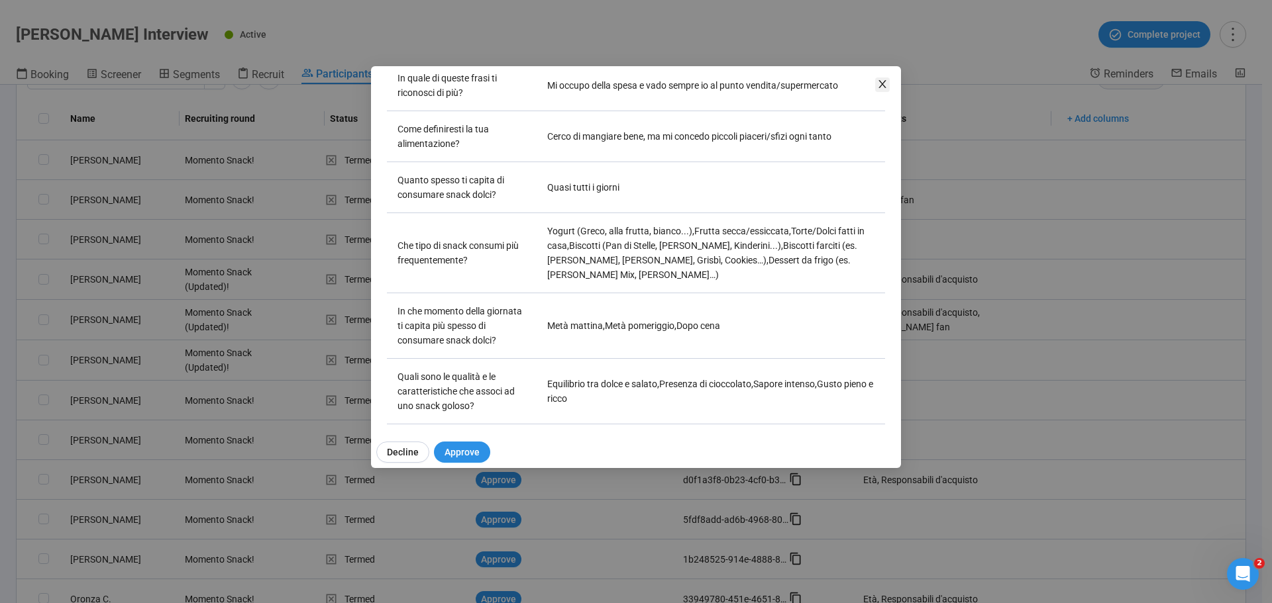
click at [881, 82] on icon "close" at bounding box center [881, 84] width 7 height 8
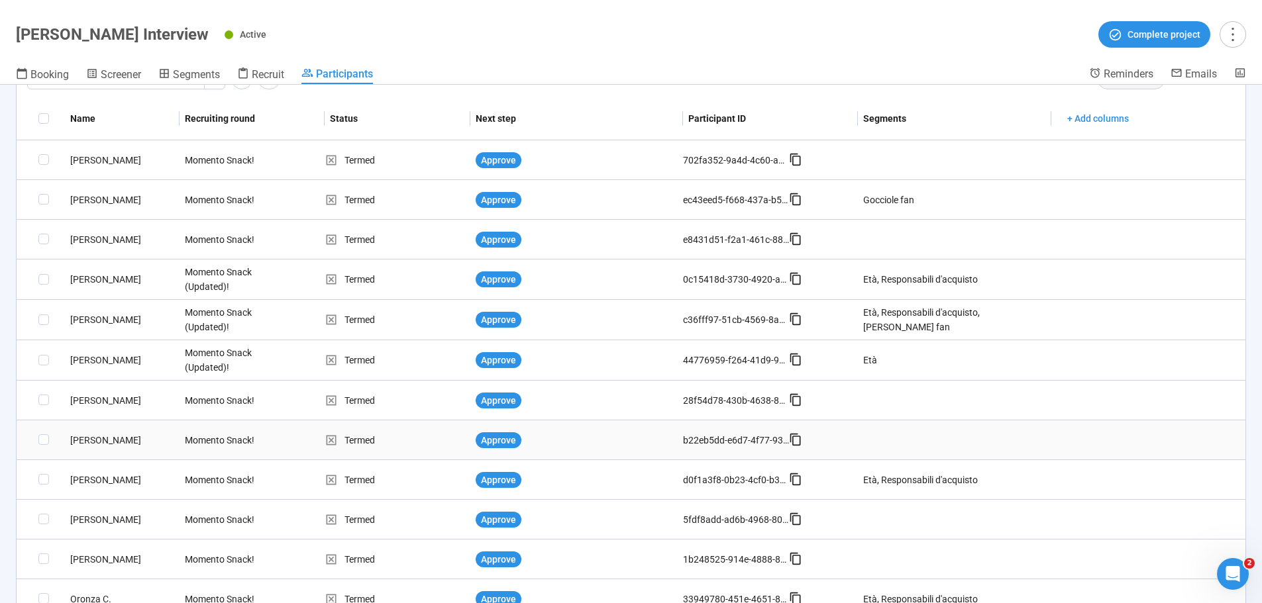
click at [104, 442] on div "[PERSON_NAME]" at bounding box center [122, 440] width 115 height 15
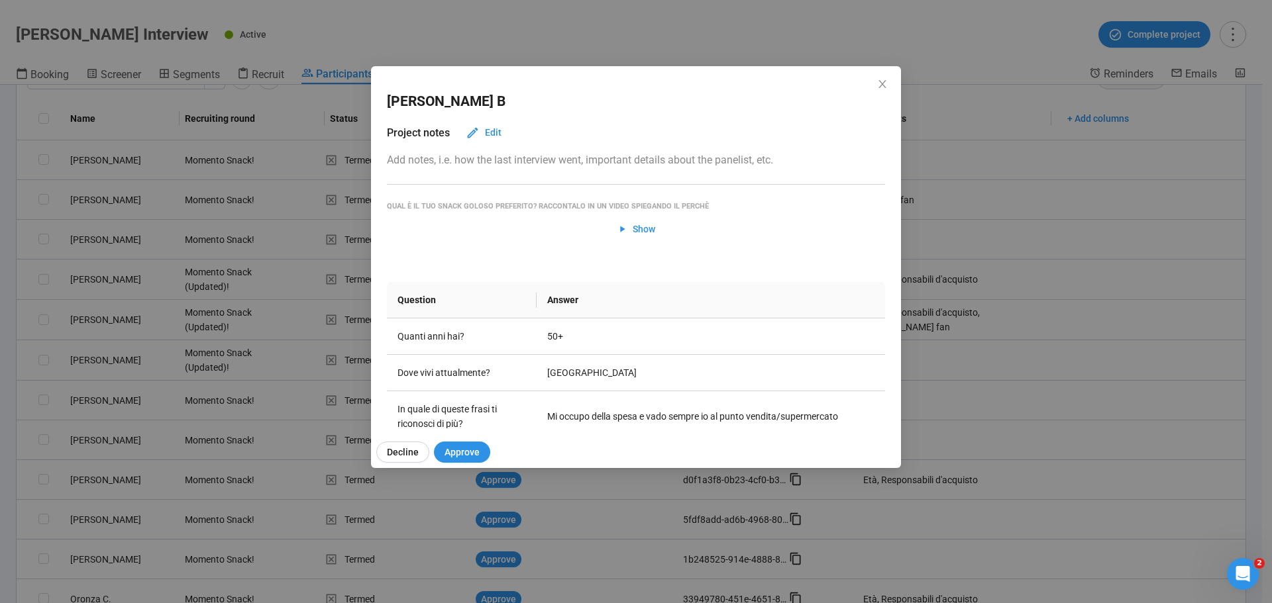
click at [92, 483] on div "Raffaele B Project notes Edit Add notes, i.e. how the last interview went, impo…" at bounding box center [636, 301] width 1272 height 603
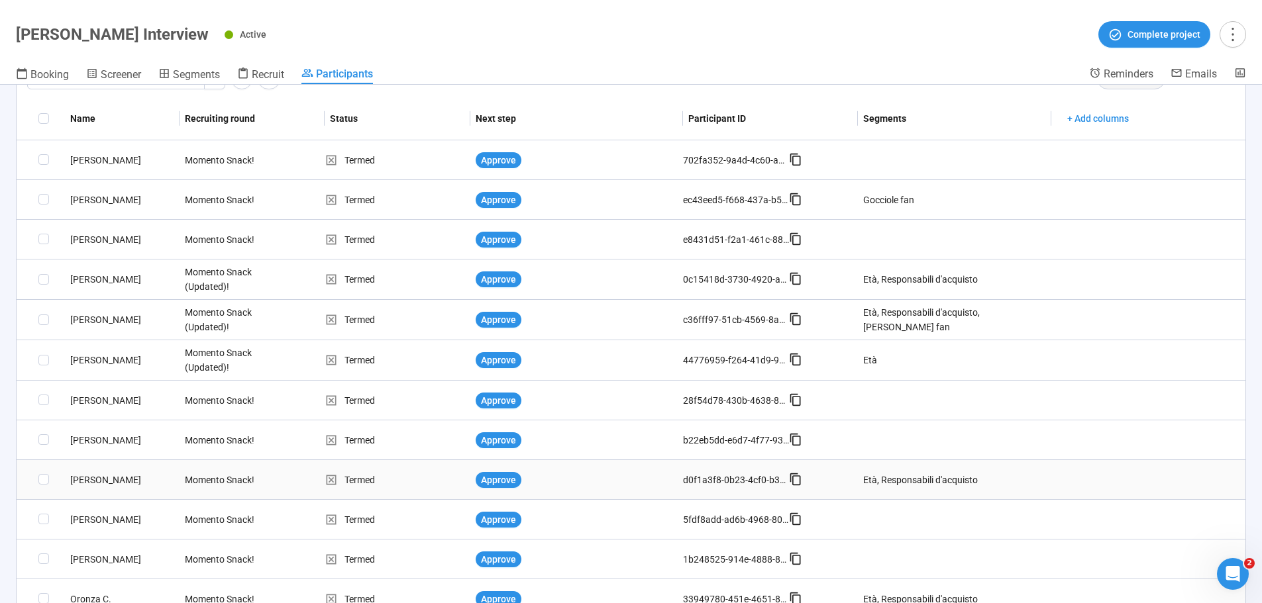
click at [92, 476] on div "[PERSON_NAME]" at bounding box center [122, 480] width 115 height 15
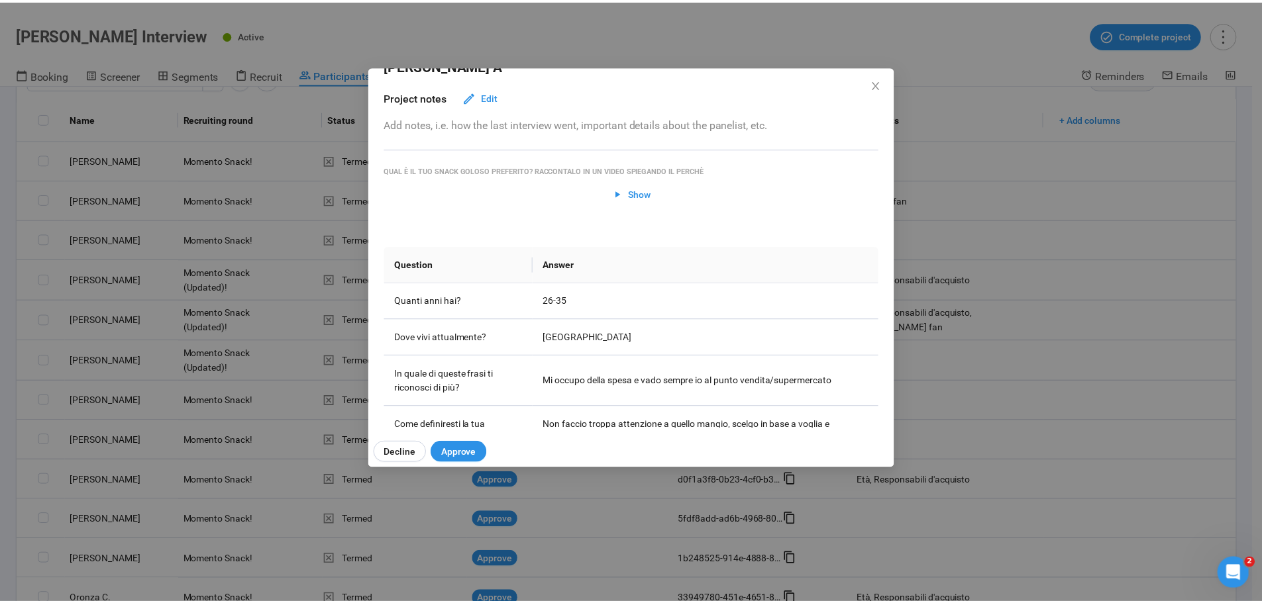
scroll to position [22, 0]
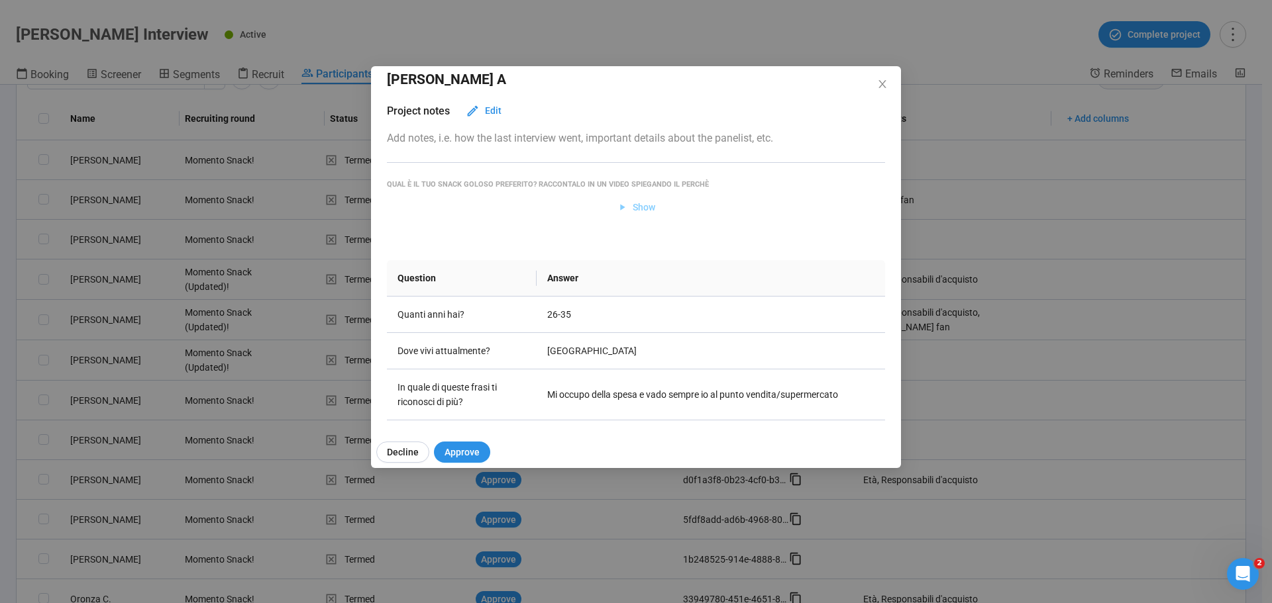
click at [620, 207] on icon "button" at bounding box center [622, 207] width 11 height 11
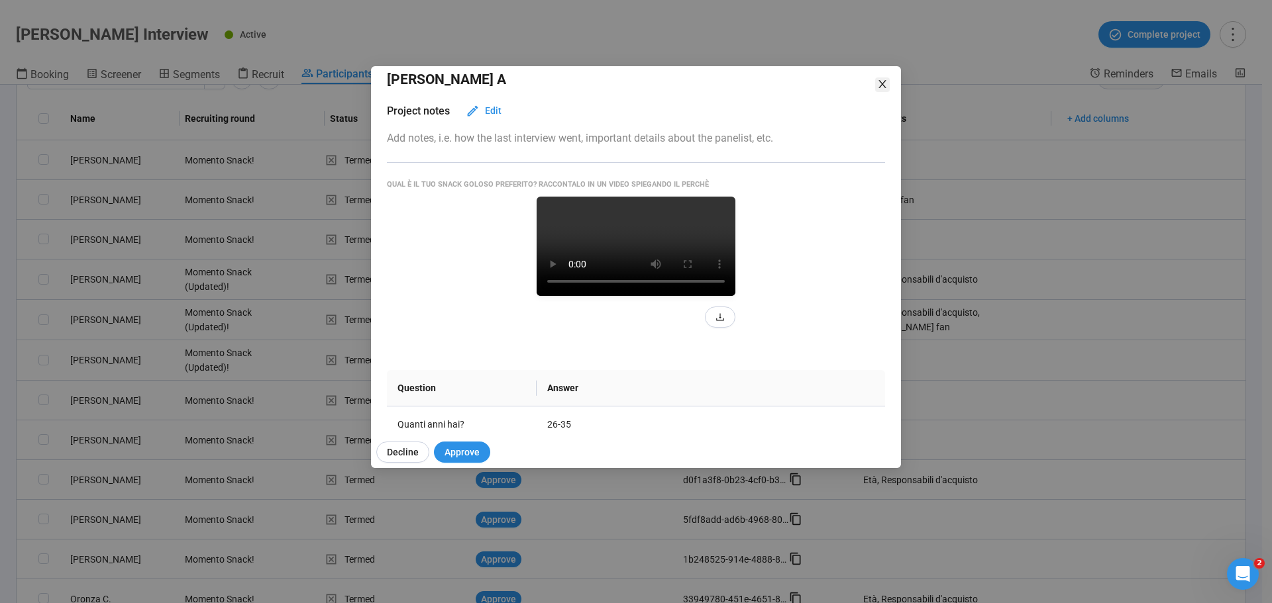
click at [886, 87] on icon "close" at bounding box center [881, 84] width 7 height 8
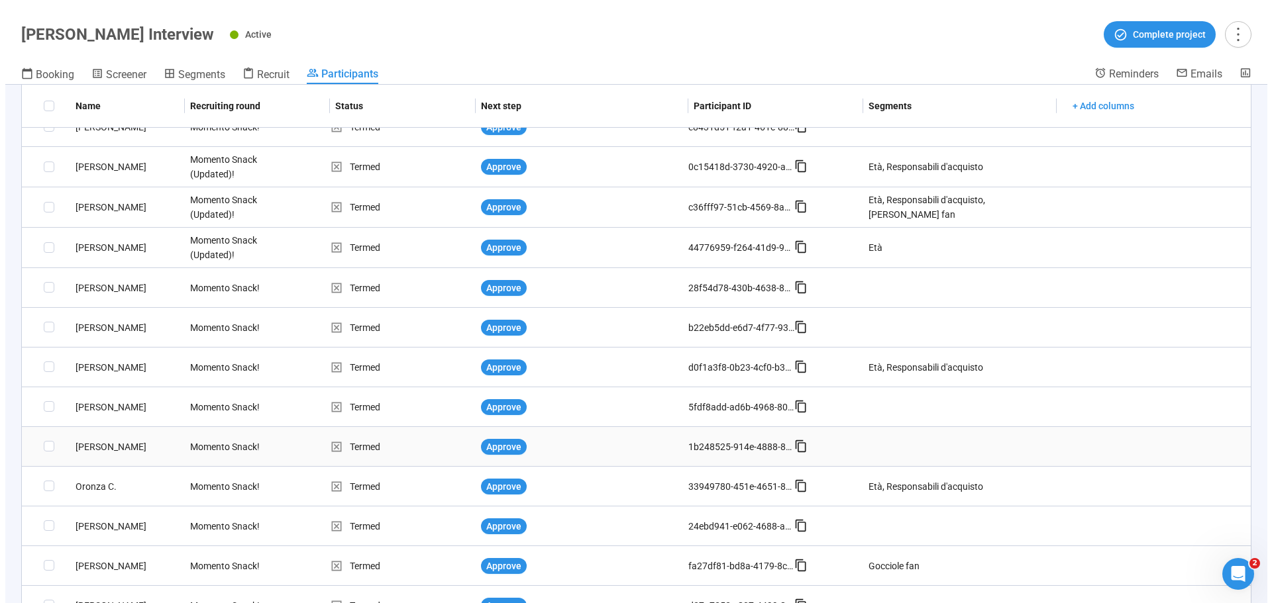
scroll to position [199, 0]
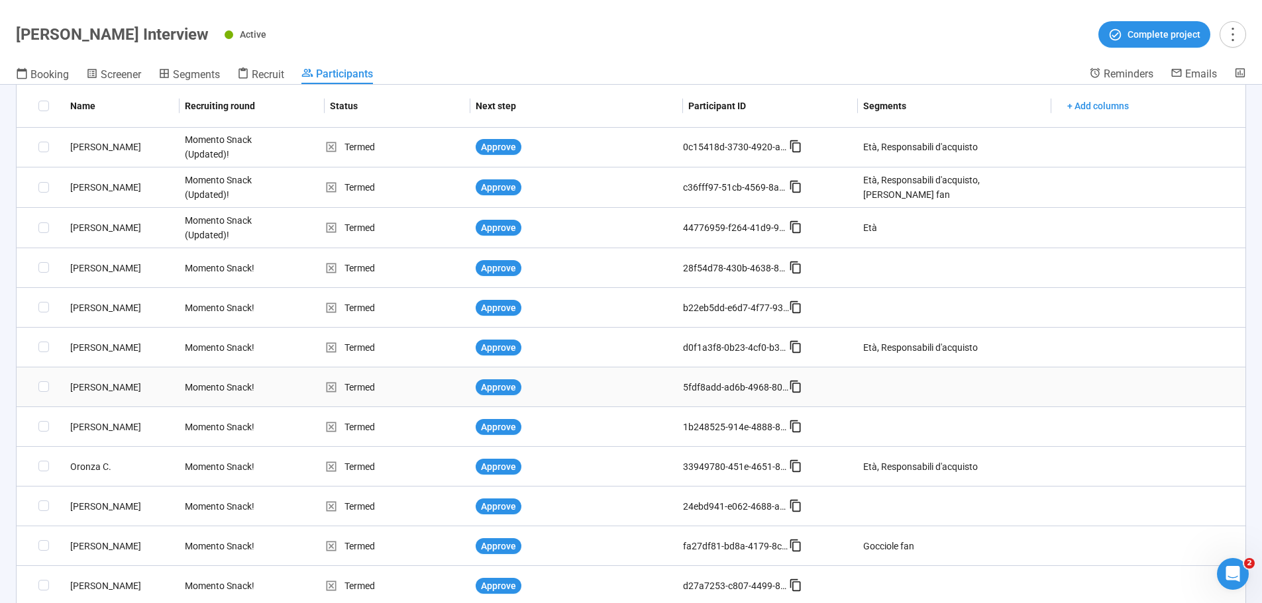
click at [93, 388] on div "[PERSON_NAME]" at bounding box center [122, 387] width 115 height 15
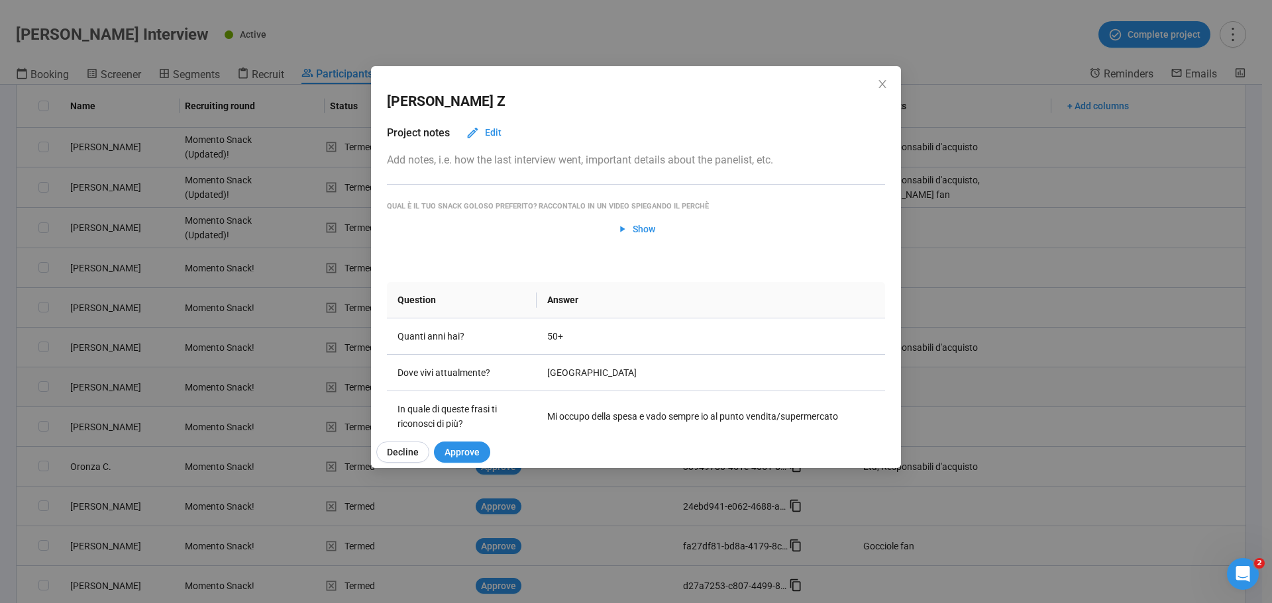
click at [93, 388] on div "Cristina Z Project notes Edit Add notes, i.e. how the last interview went, impo…" at bounding box center [636, 301] width 1272 height 603
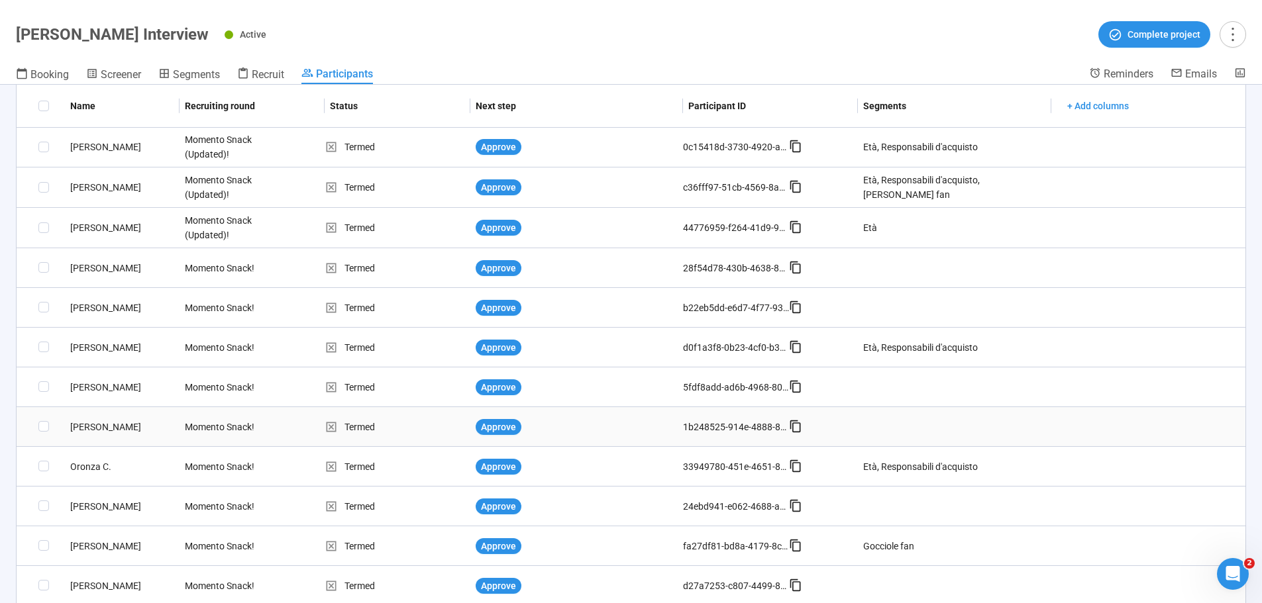
click at [93, 425] on div "[PERSON_NAME]" at bounding box center [122, 427] width 115 height 15
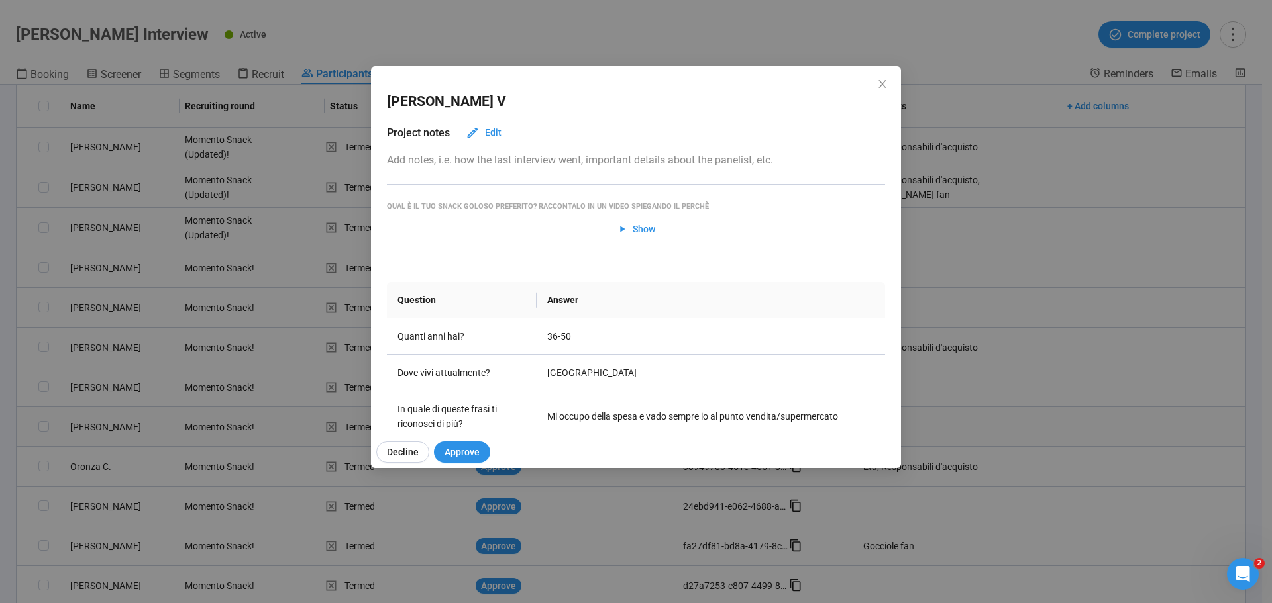
click at [93, 425] on div "Niccolò V Project notes Edit Add notes, i.e. how the last interview went, impor…" at bounding box center [636, 301] width 1272 height 603
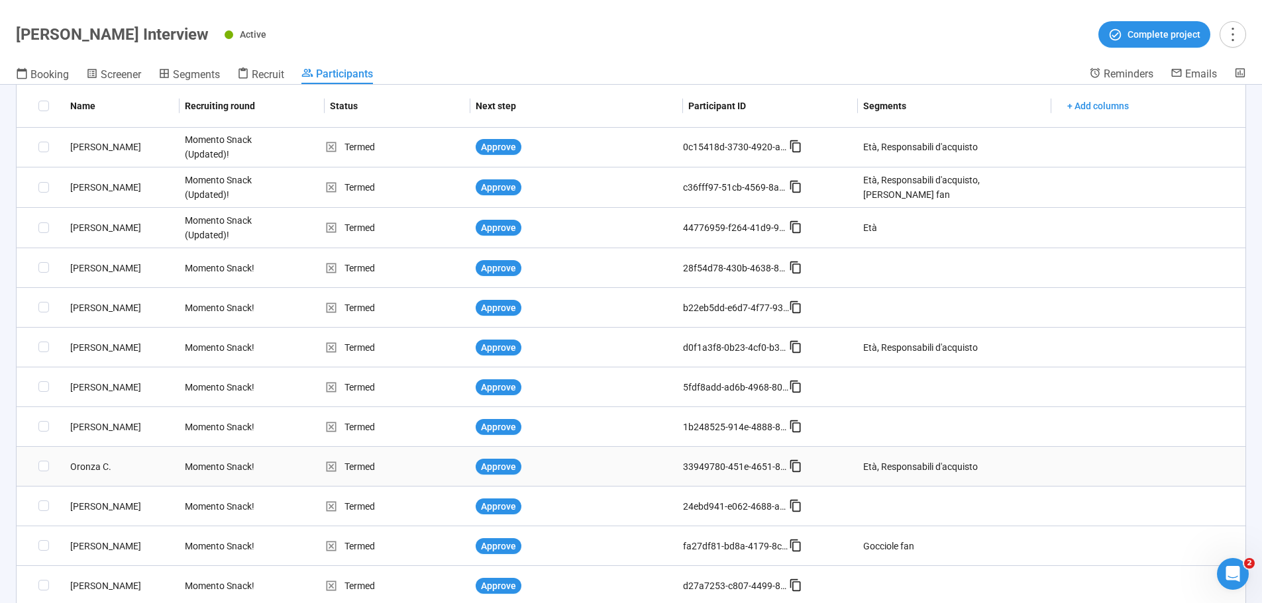
click at [93, 462] on div "Oronza C." at bounding box center [122, 467] width 115 height 15
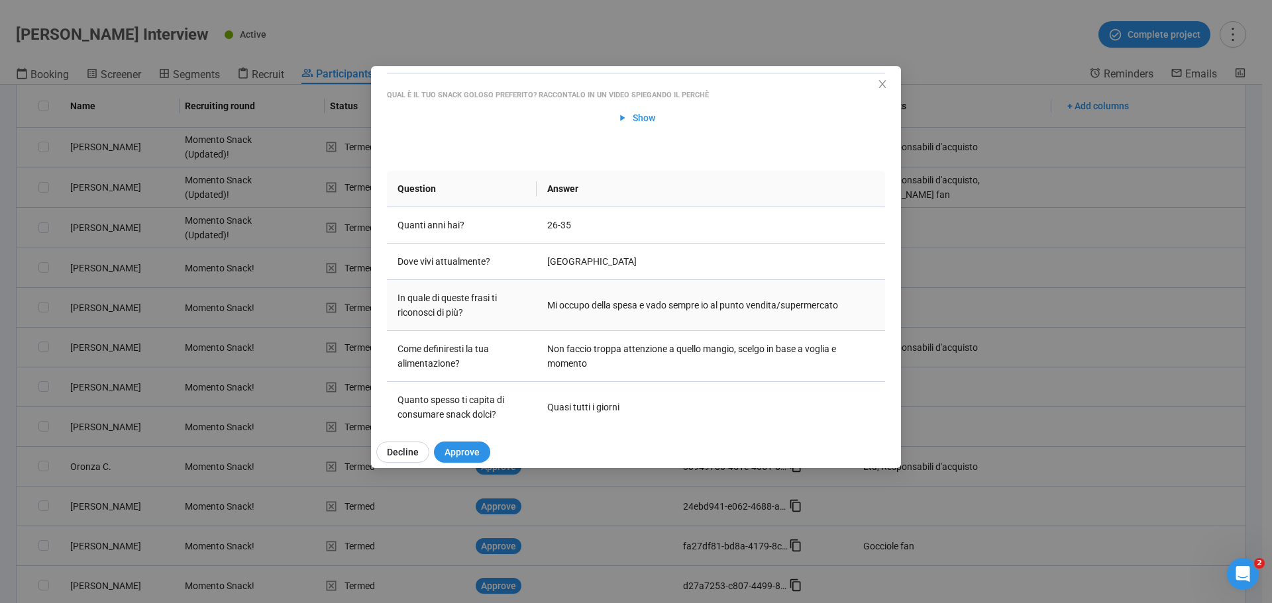
scroll to position [0, 0]
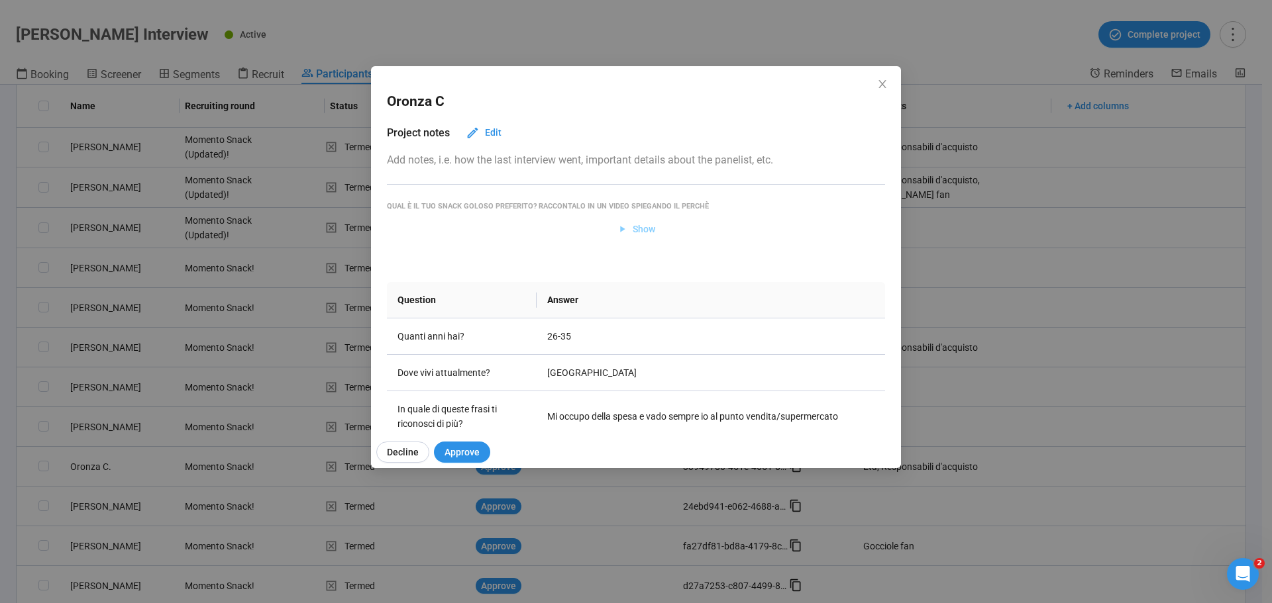
click at [634, 228] on span "Show" at bounding box center [644, 229] width 23 height 15
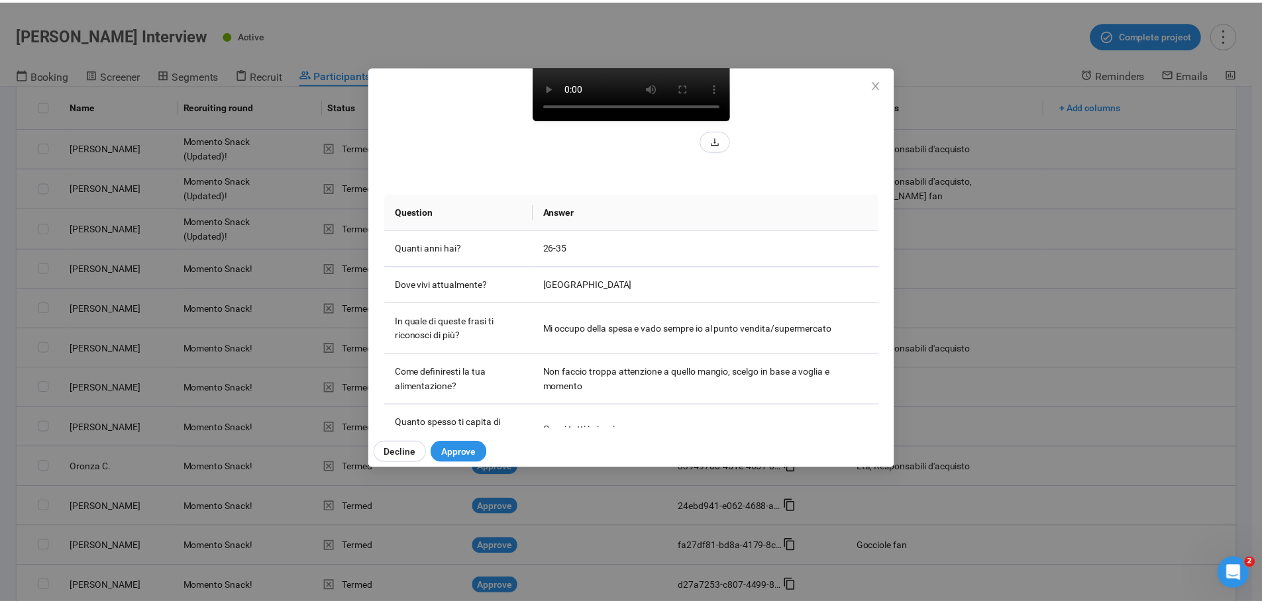
scroll to position [265, 0]
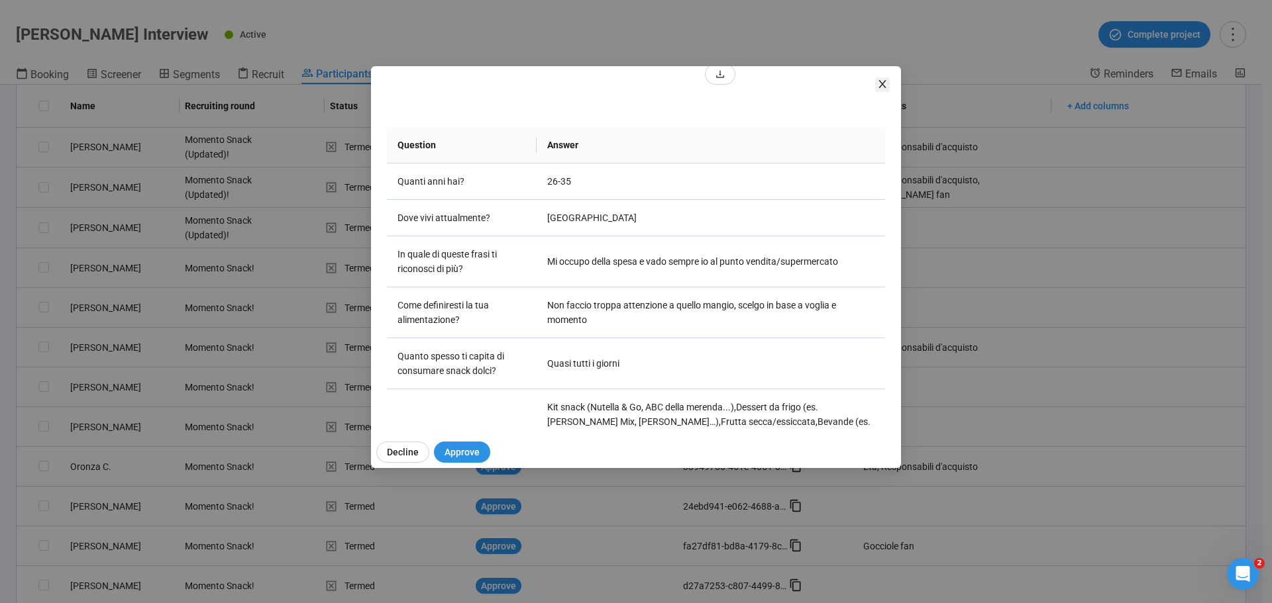
click at [886, 90] on span "Close" at bounding box center [882, 84] width 15 height 15
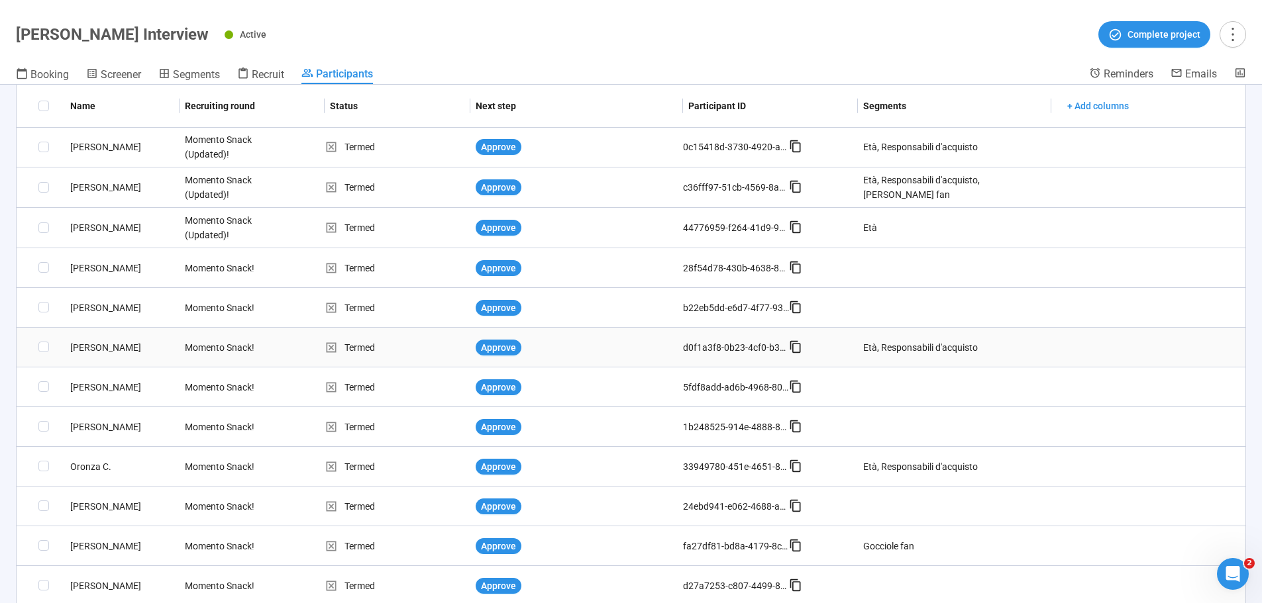
click at [91, 347] on div "[PERSON_NAME]" at bounding box center [122, 347] width 115 height 15
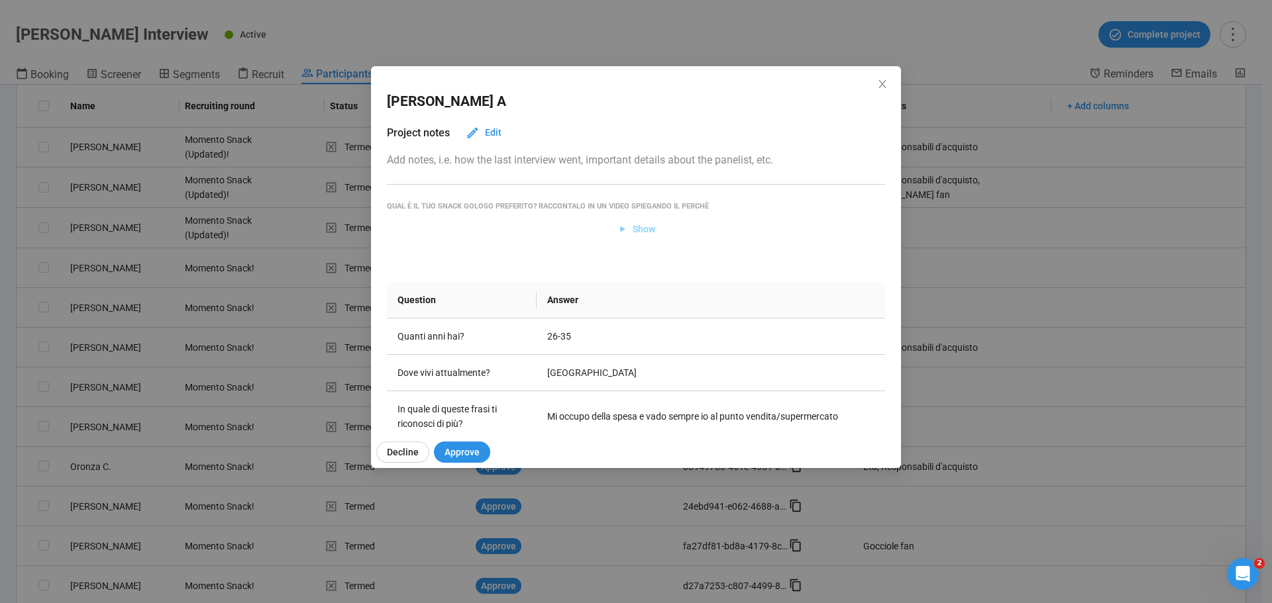
click at [654, 229] on button "Show" at bounding box center [636, 229] width 60 height 21
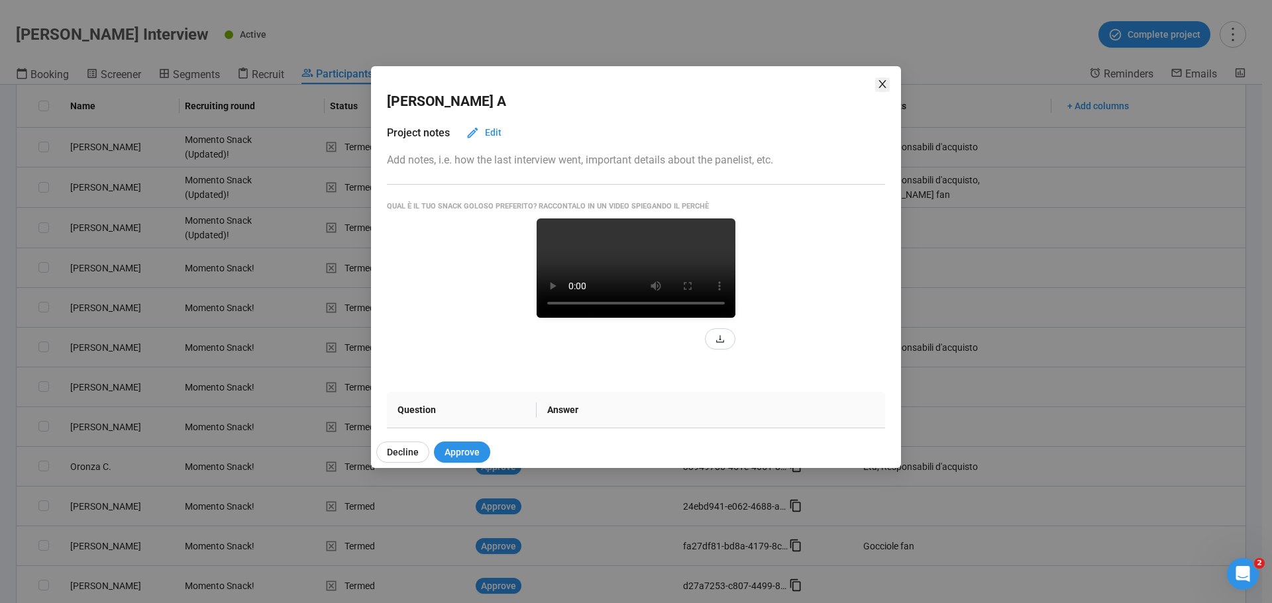
click at [886, 81] on icon "close" at bounding box center [882, 84] width 11 height 11
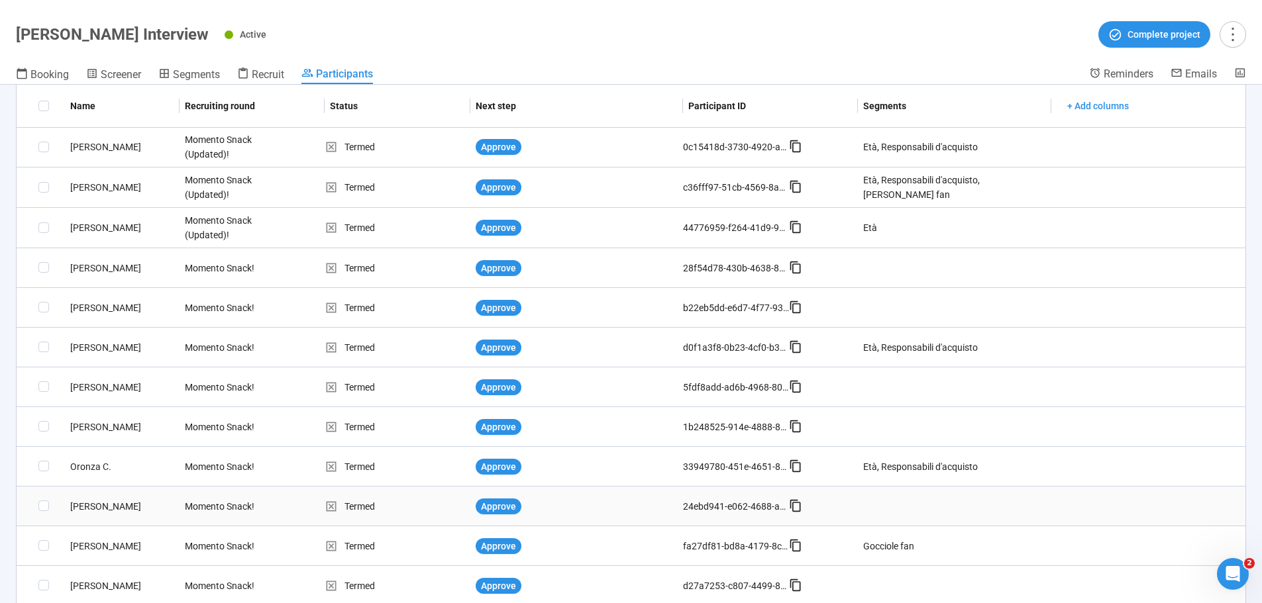
click at [90, 504] on div "[PERSON_NAME]" at bounding box center [122, 506] width 115 height 15
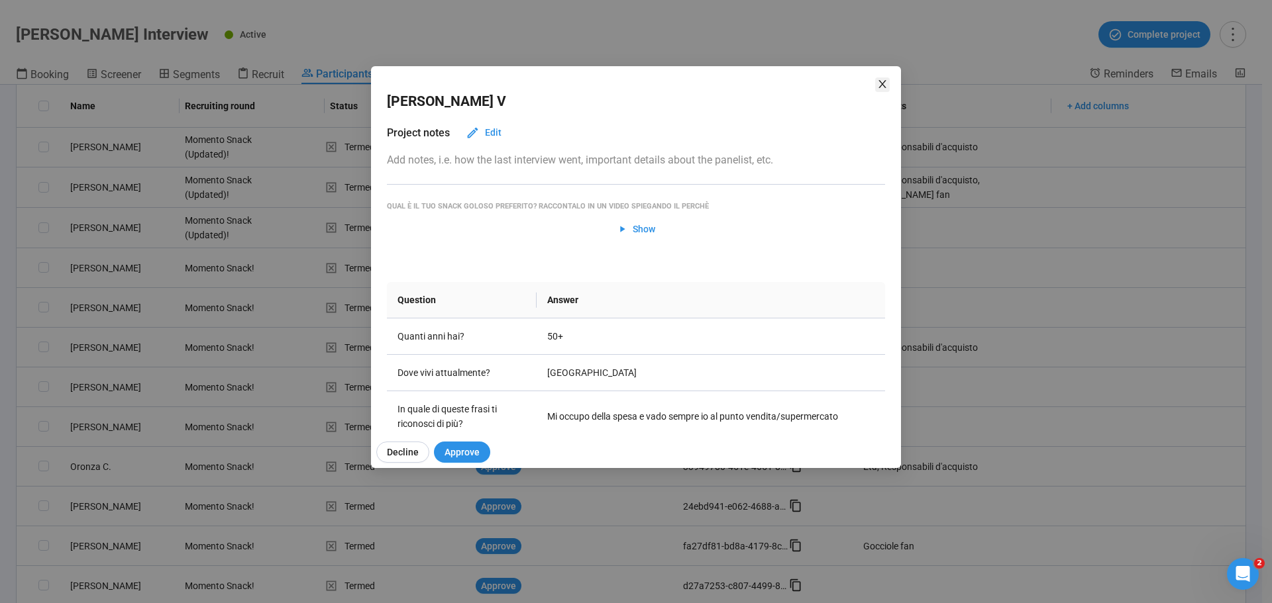
click at [886, 83] on icon "close" at bounding box center [882, 84] width 11 height 11
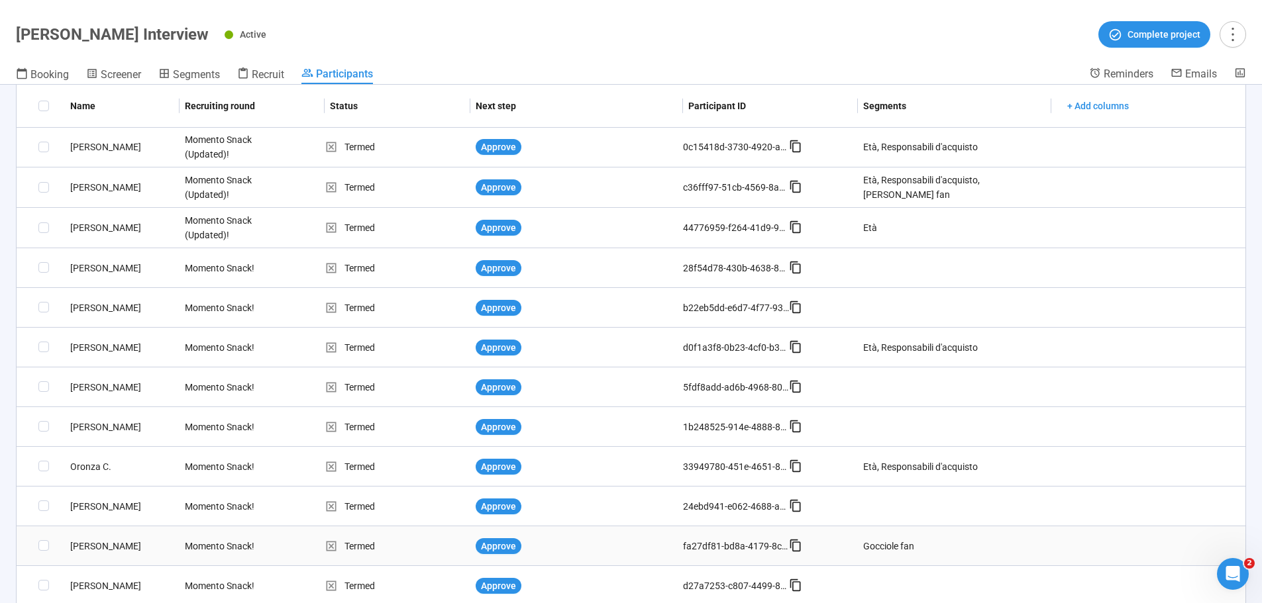
click at [101, 548] on div "[PERSON_NAME]" at bounding box center [122, 546] width 115 height 15
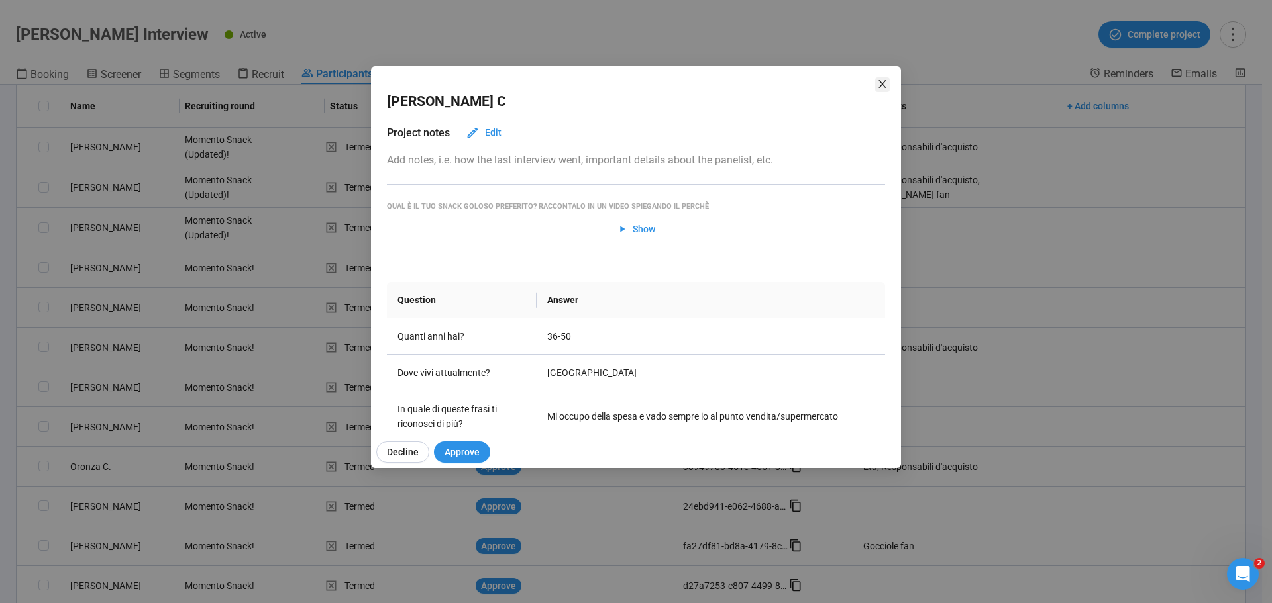
click at [879, 79] on icon "close" at bounding box center [882, 84] width 11 height 11
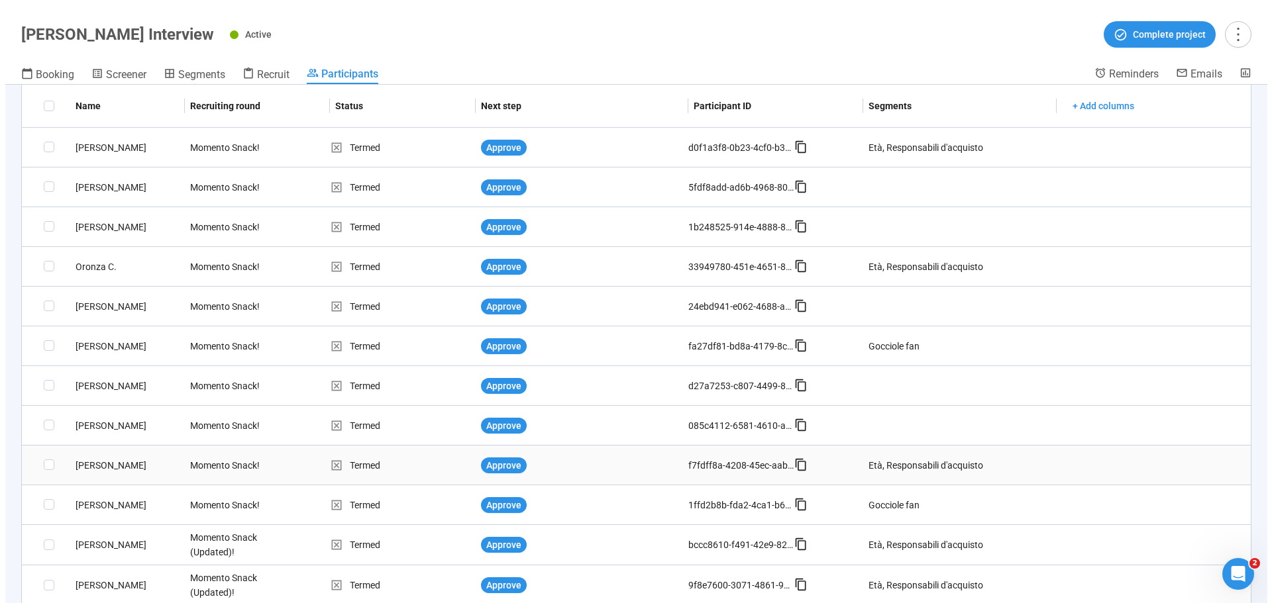
scroll to position [418, 0]
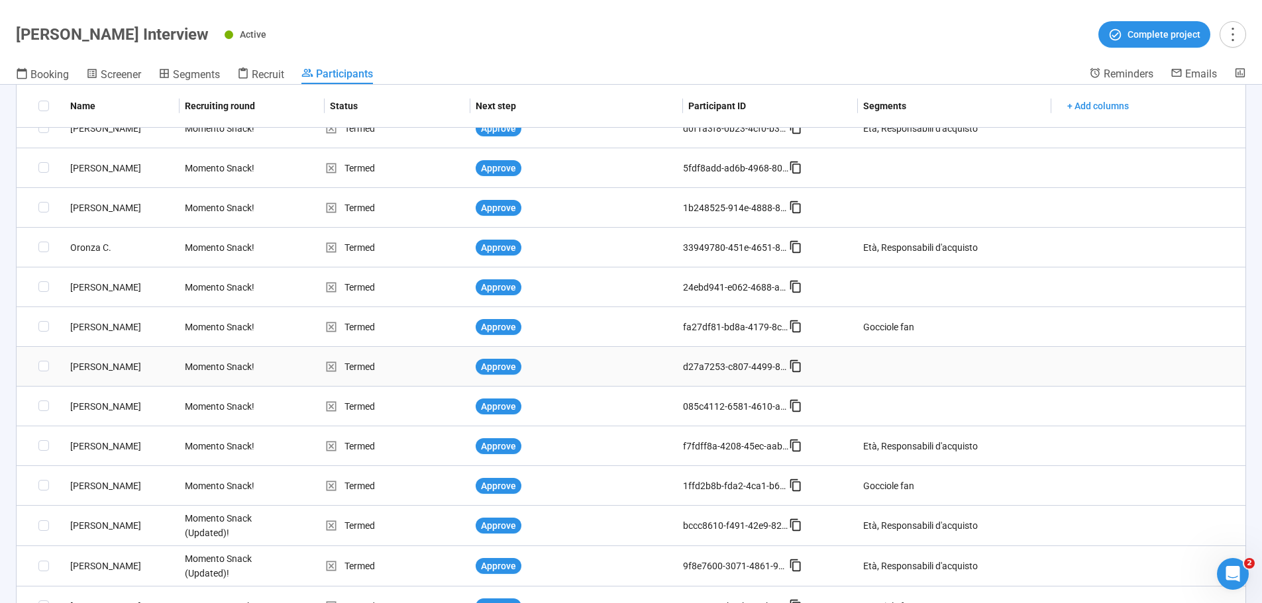
click at [83, 370] on div "[PERSON_NAME]" at bounding box center [122, 367] width 115 height 15
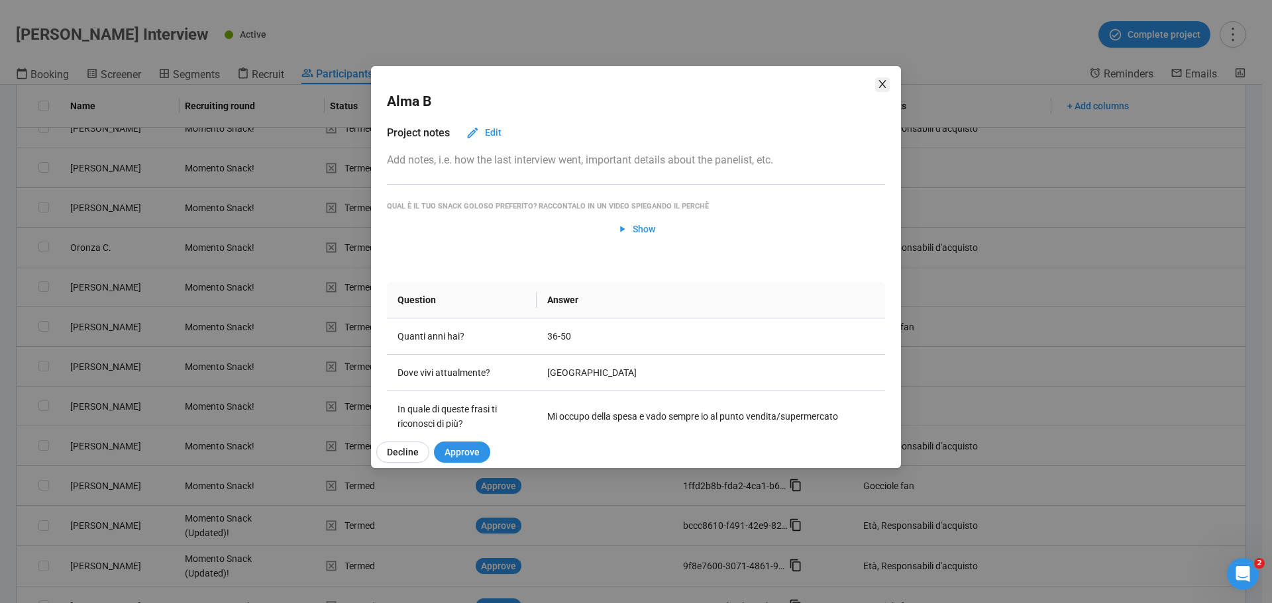
click at [885, 85] on icon "close" at bounding box center [882, 84] width 11 height 11
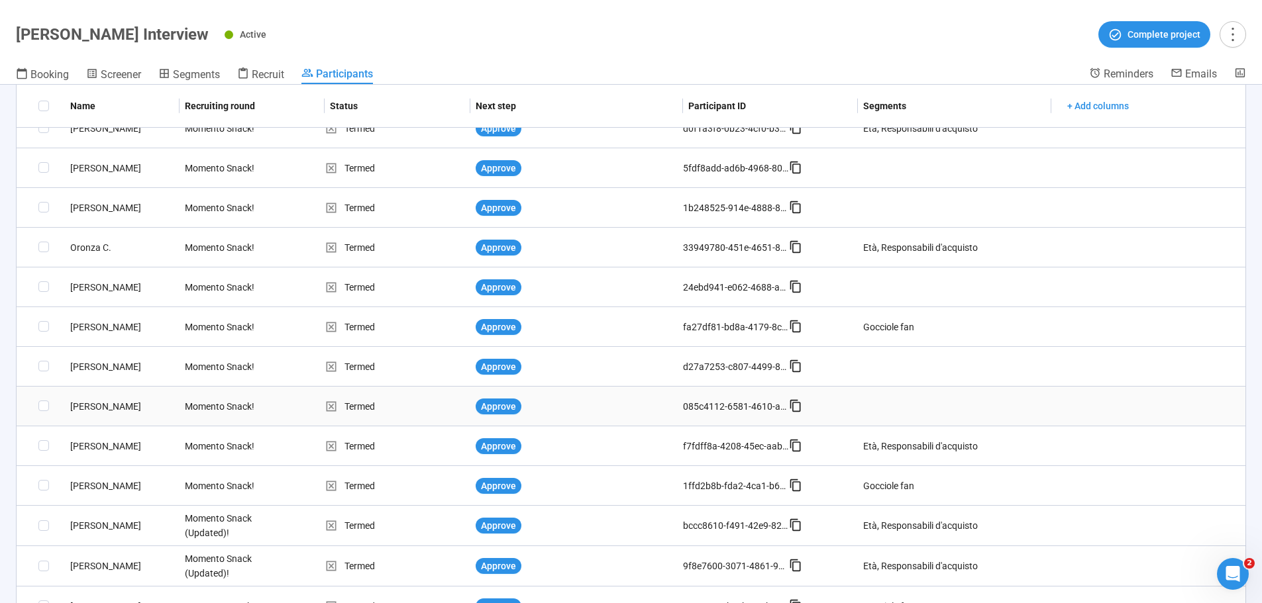
click at [84, 407] on div "[PERSON_NAME]" at bounding box center [122, 406] width 115 height 15
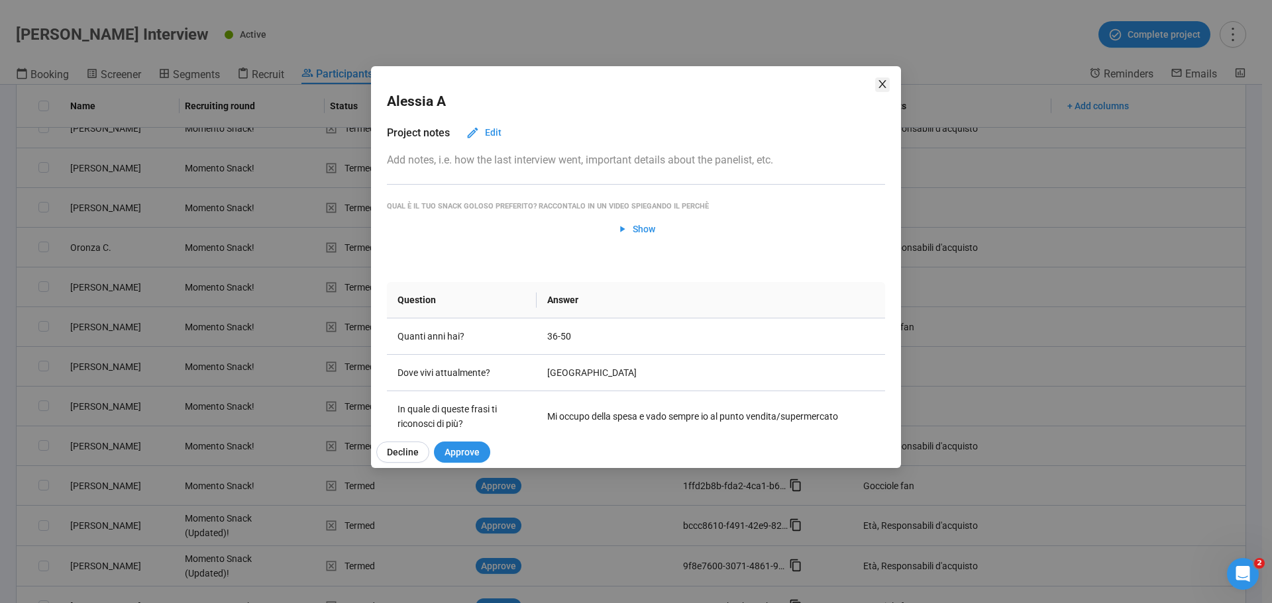
click at [884, 80] on icon "close" at bounding box center [882, 84] width 11 height 11
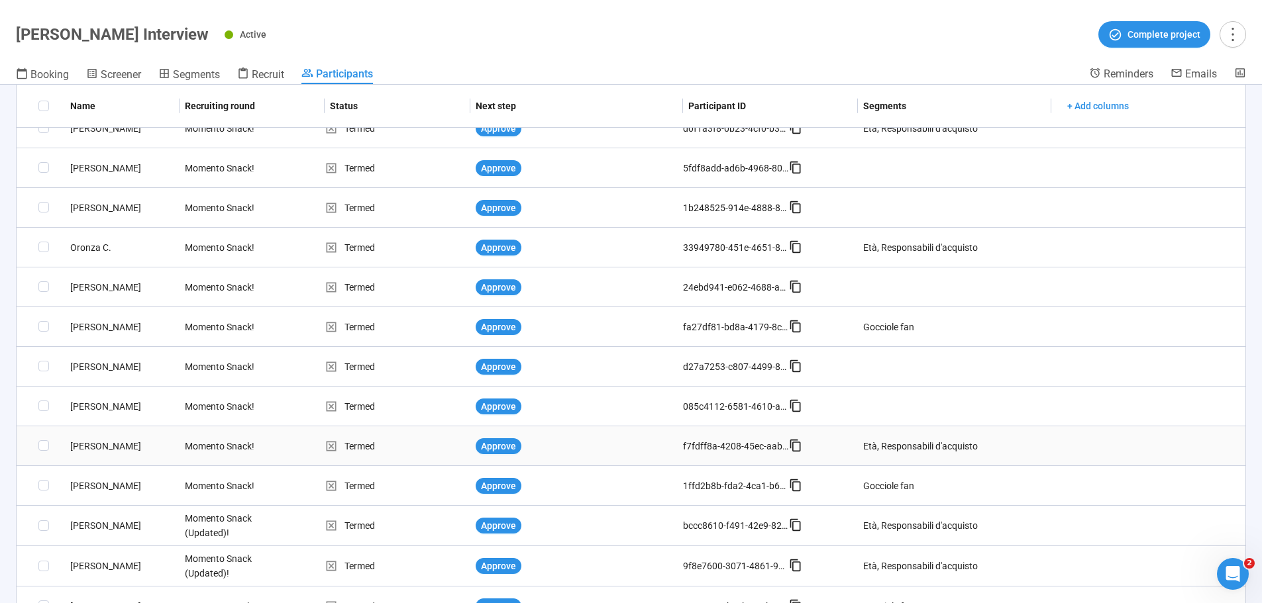
click at [87, 452] on div "[PERSON_NAME]" at bounding box center [122, 446] width 115 height 15
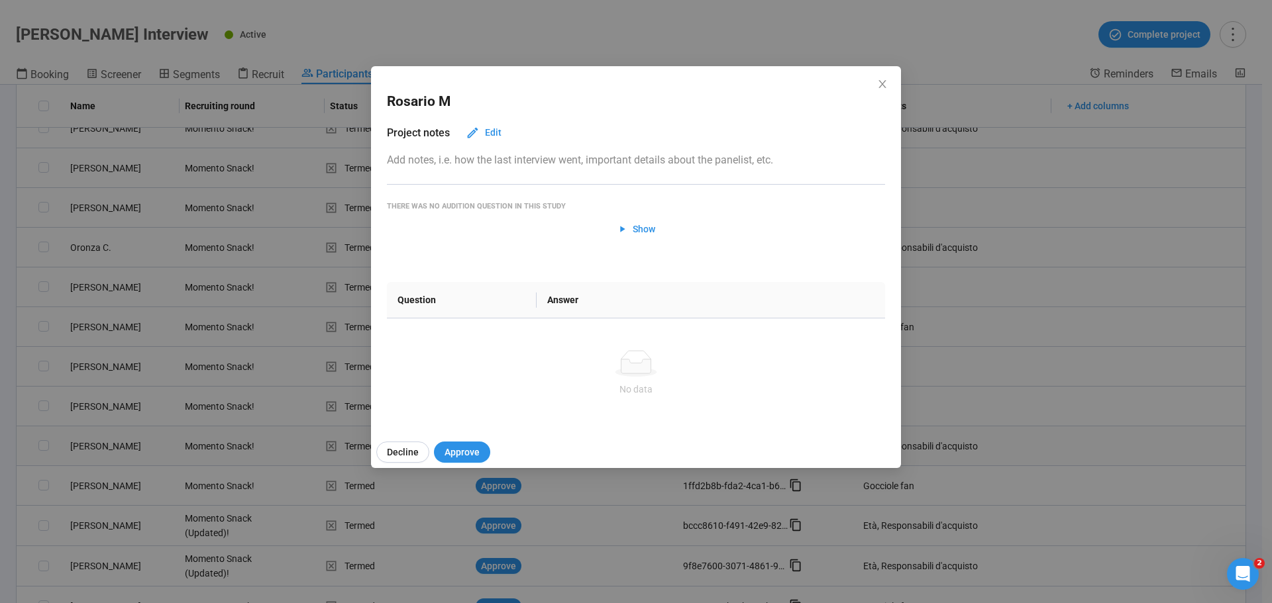
click at [87, 447] on div "Rosario M Project notes Edit Add notes, i.e. how the last interview went, impor…" at bounding box center [636, 301] width 1272 height 603
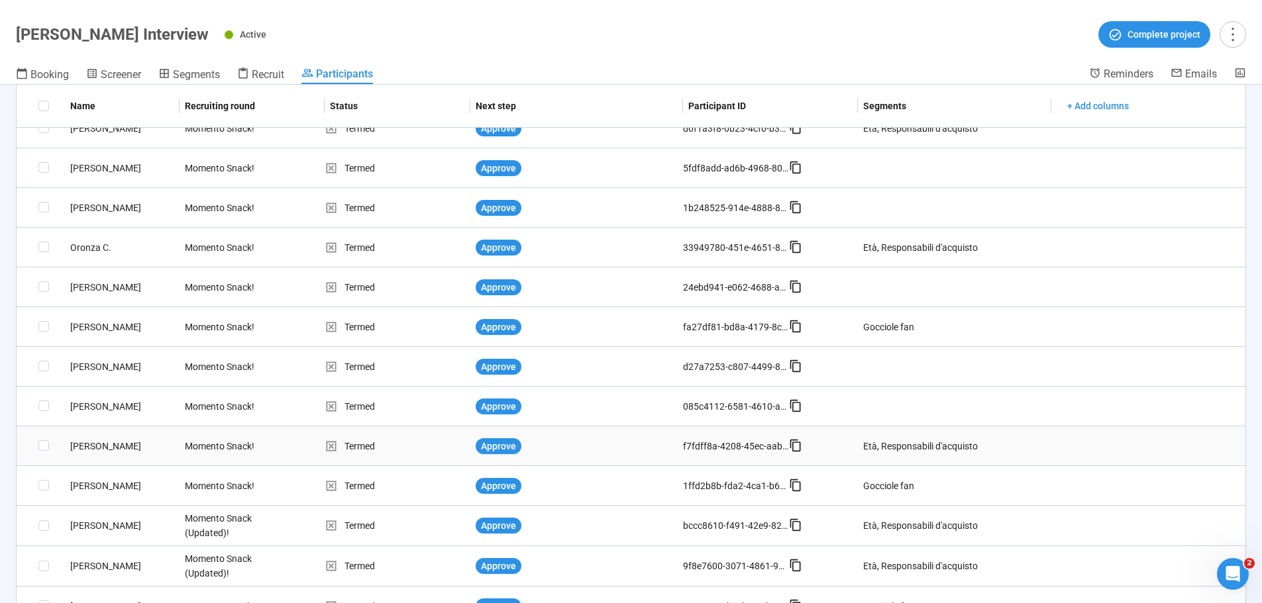
click at [87, 447] on div "[PERSON_NAME]" at bounding box center [122, 446] width 115 height 15
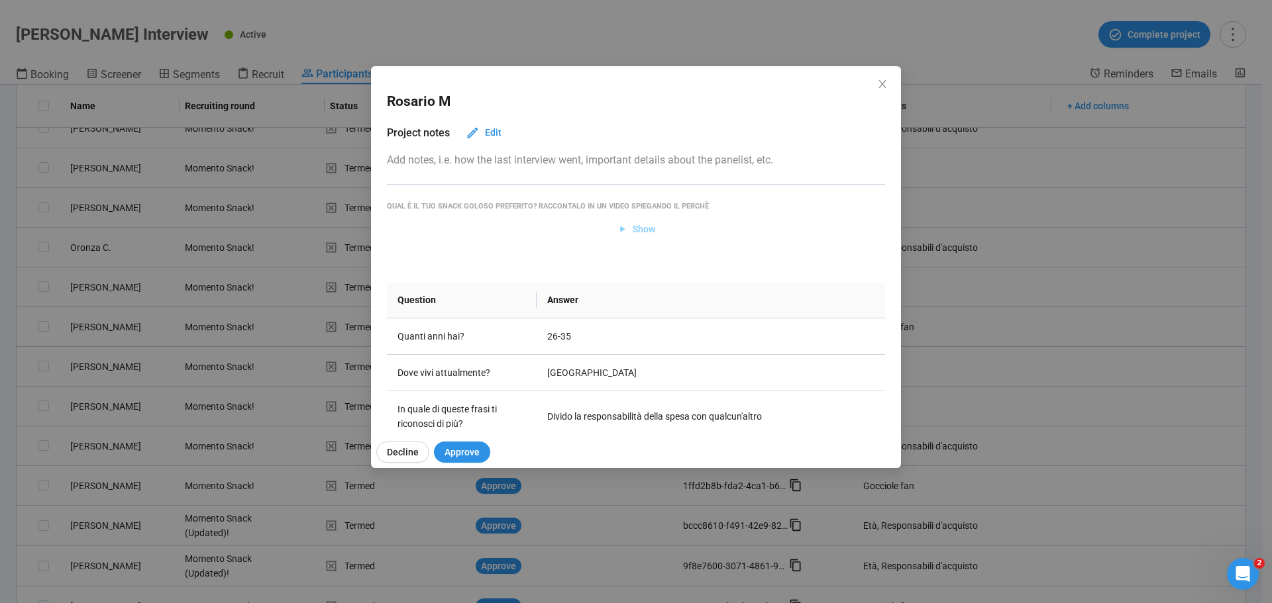
click at [633, 228] on span "Show" at bounding box center [644, 229] width 23 height 15
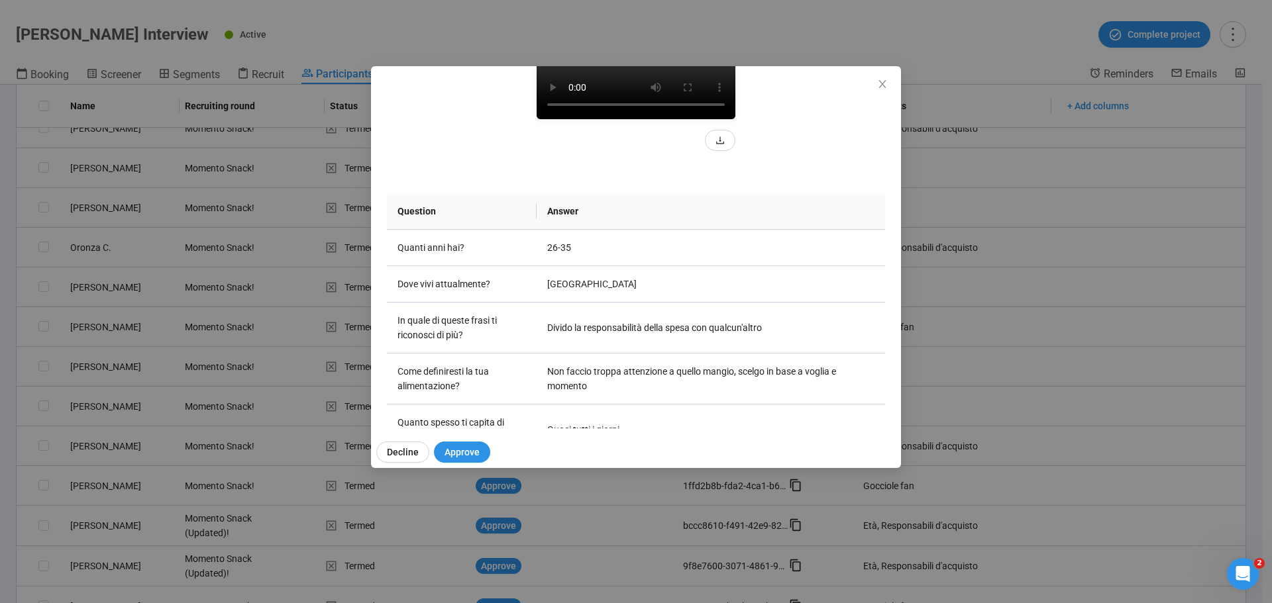
scroll to position [265, 0]
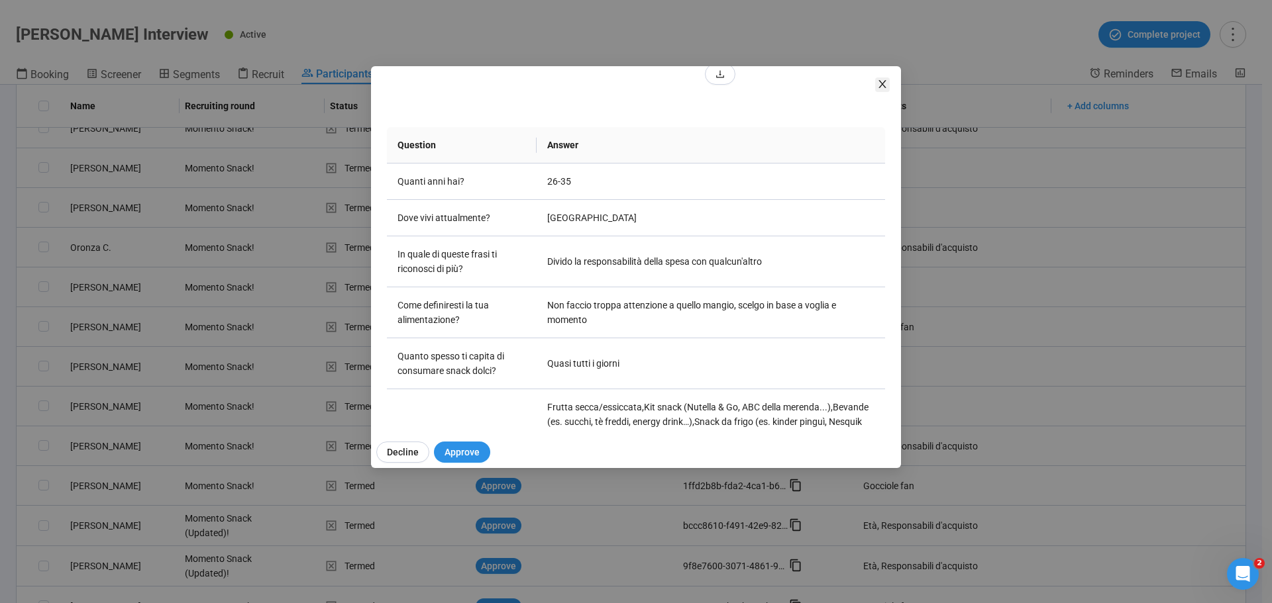
click at [884, 83] on icon "close" at bounding box center [882, 84] width 11 height 11
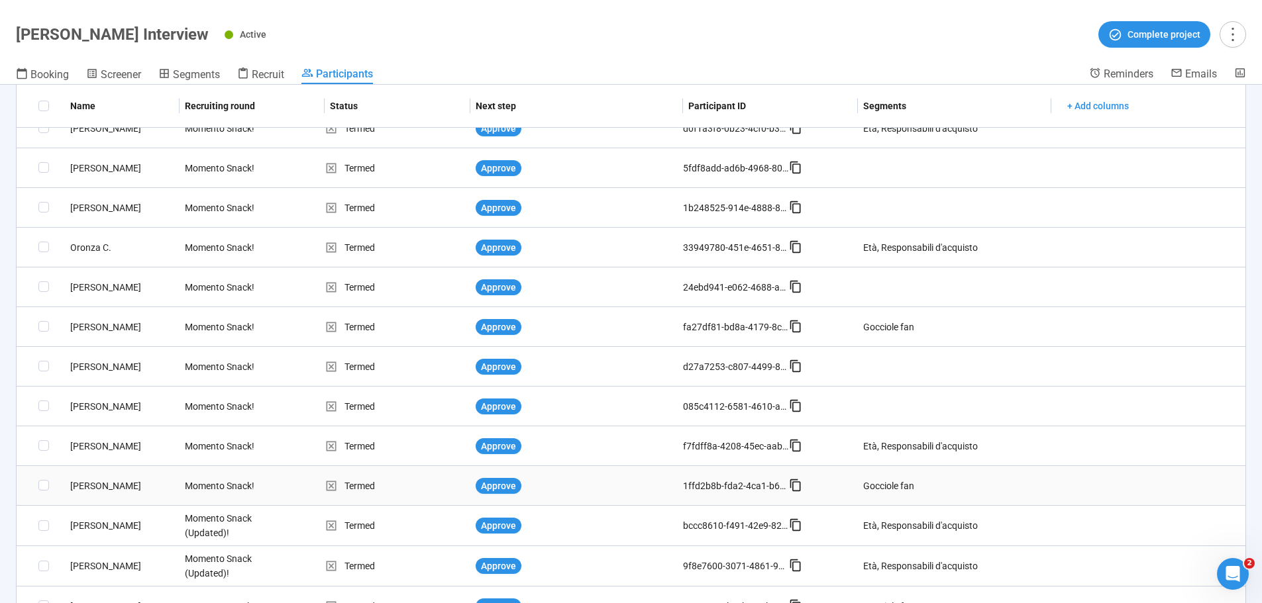
click at [95, 487] on div "[PERSON_NAME]" at bounding box center [122, 486] width 115 height 15
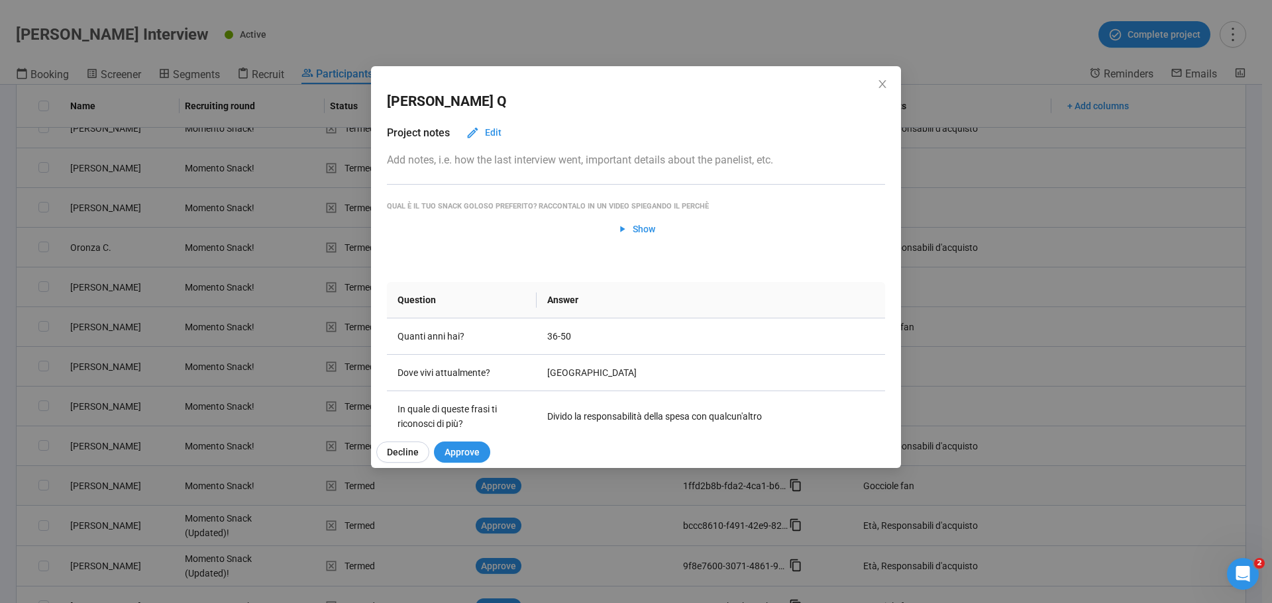
click at [95, 487] on div "Simone Q Project notes Edit Add notes, i.e. how the last interview went, import…" at bounding box center [636, 301] width 1272 height 603
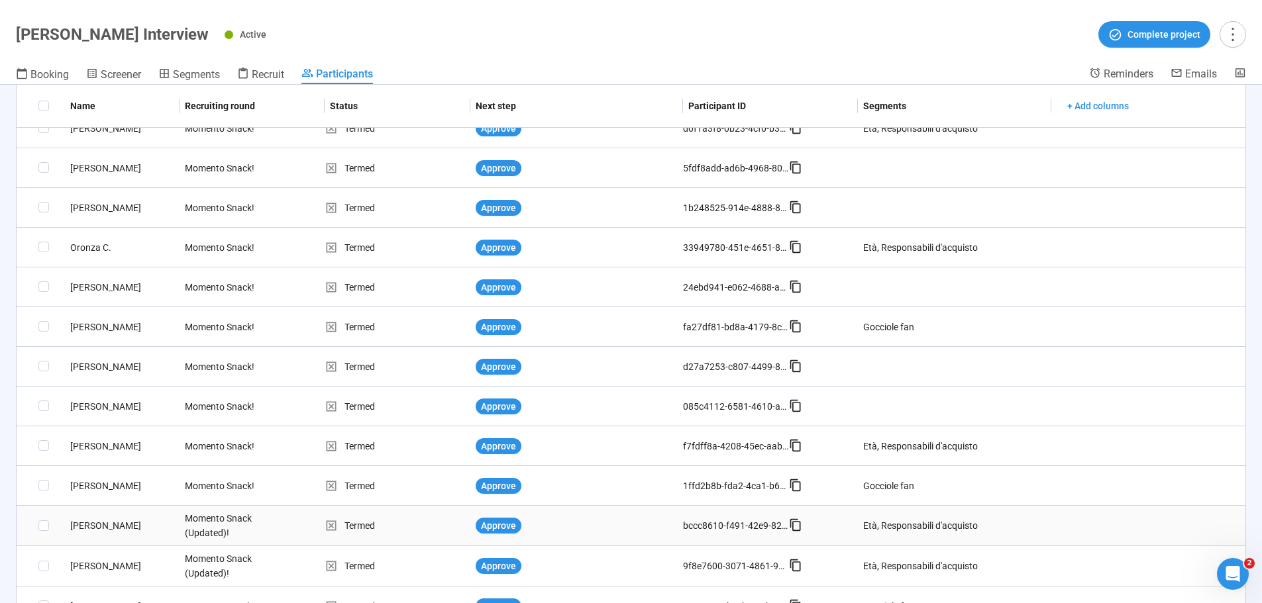
click at [91, 528] on div "[PERSON_NAME]" at bounding box center [122, 526] width 115 height 15
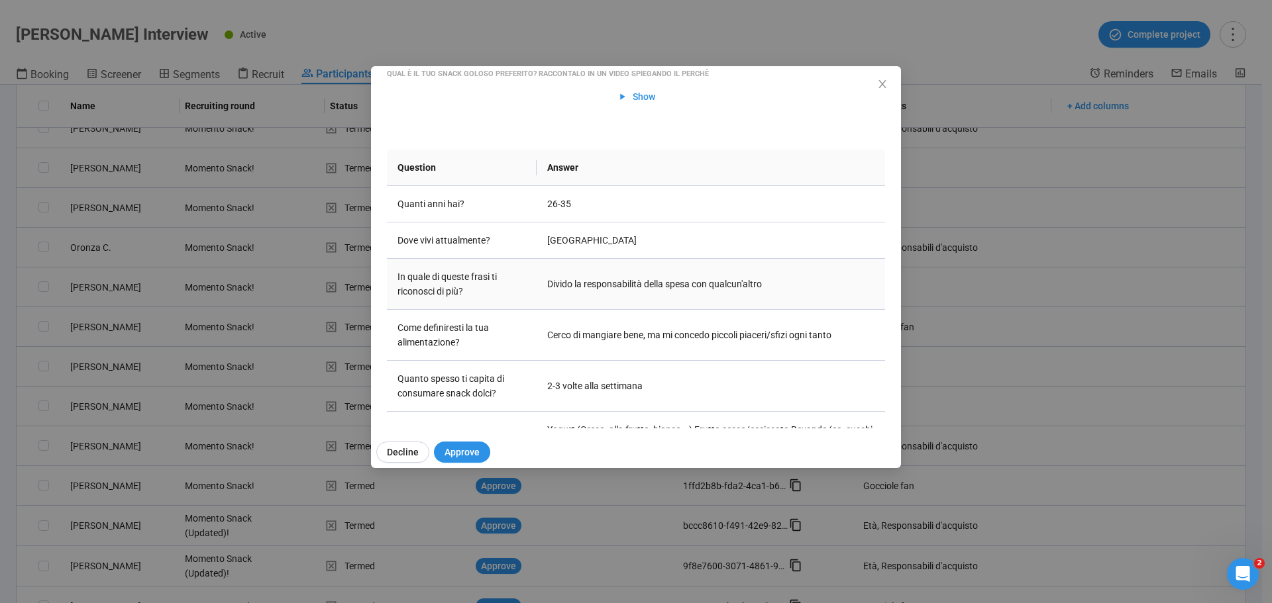
scroll to position [0, 0]
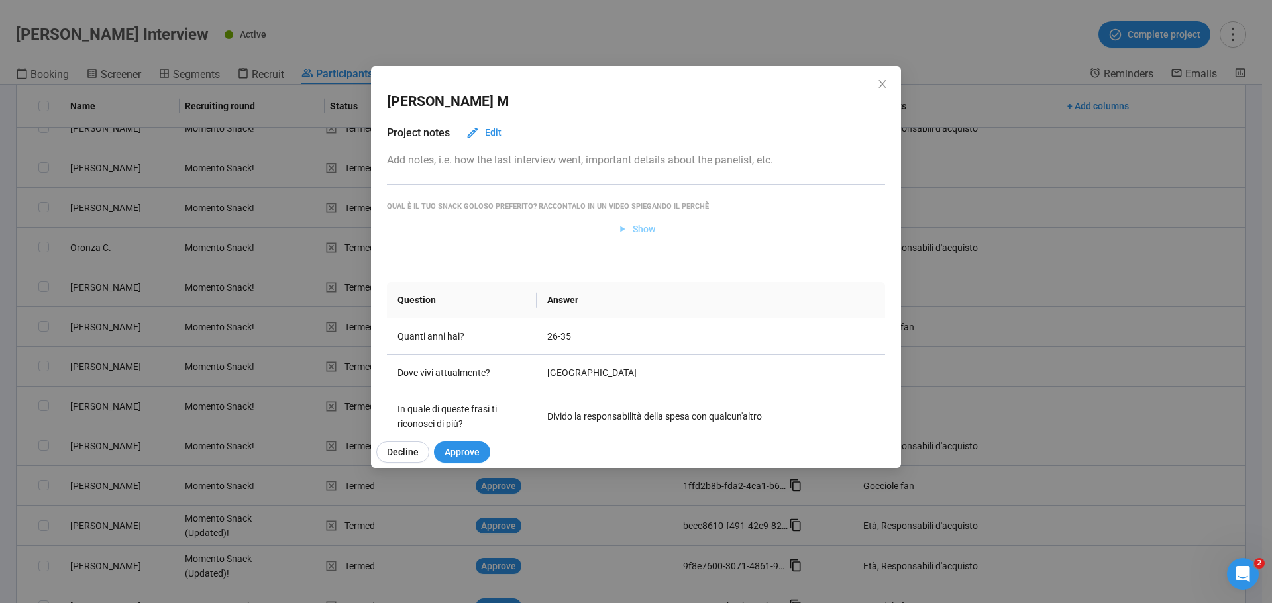
click at [626, 229] on span "Show" at bounding box center [636, 229] width 39 height 15
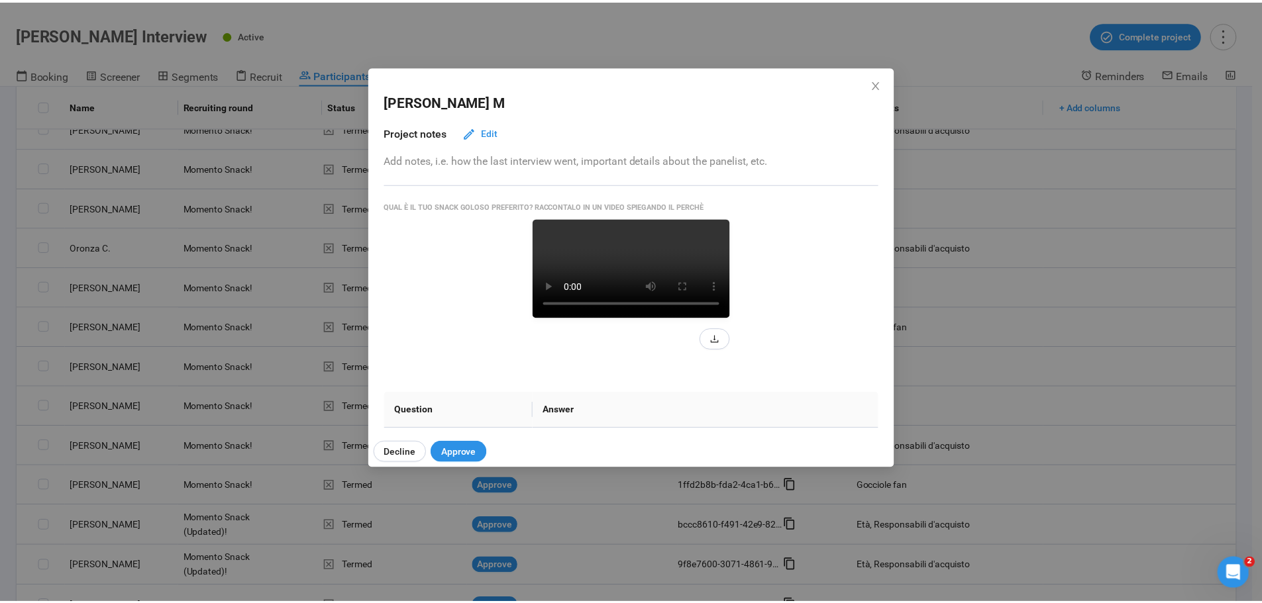
scroll to position [66, 0]
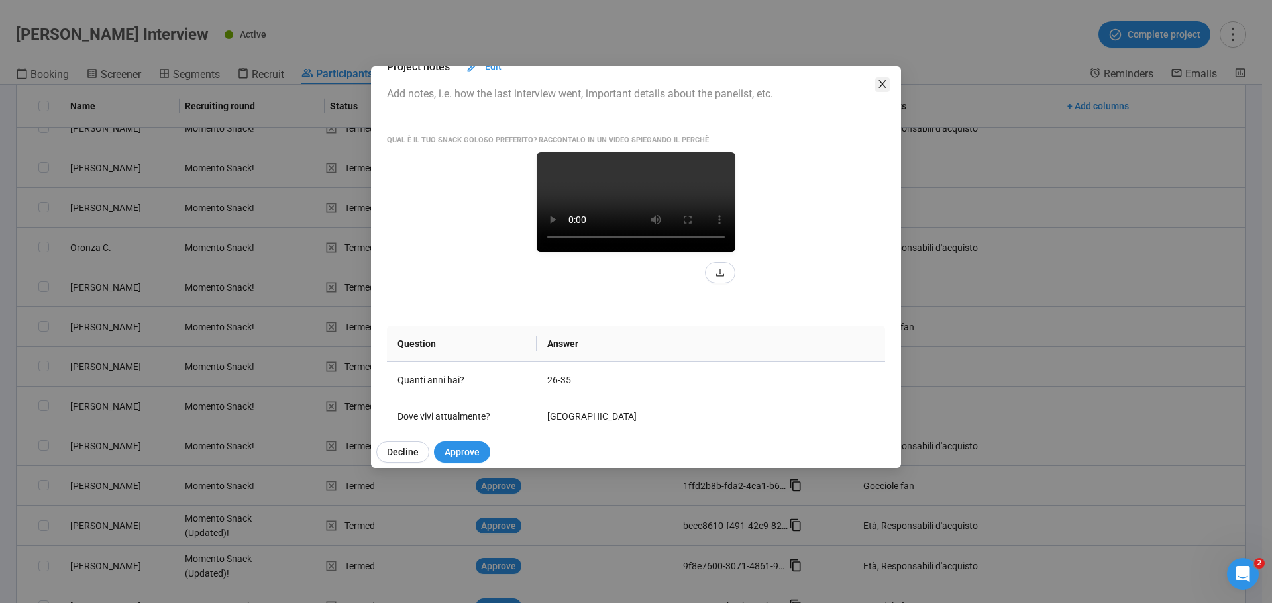
click at [877, 80] on icon "close" at bounding box center [882, 84] width 11 height 11
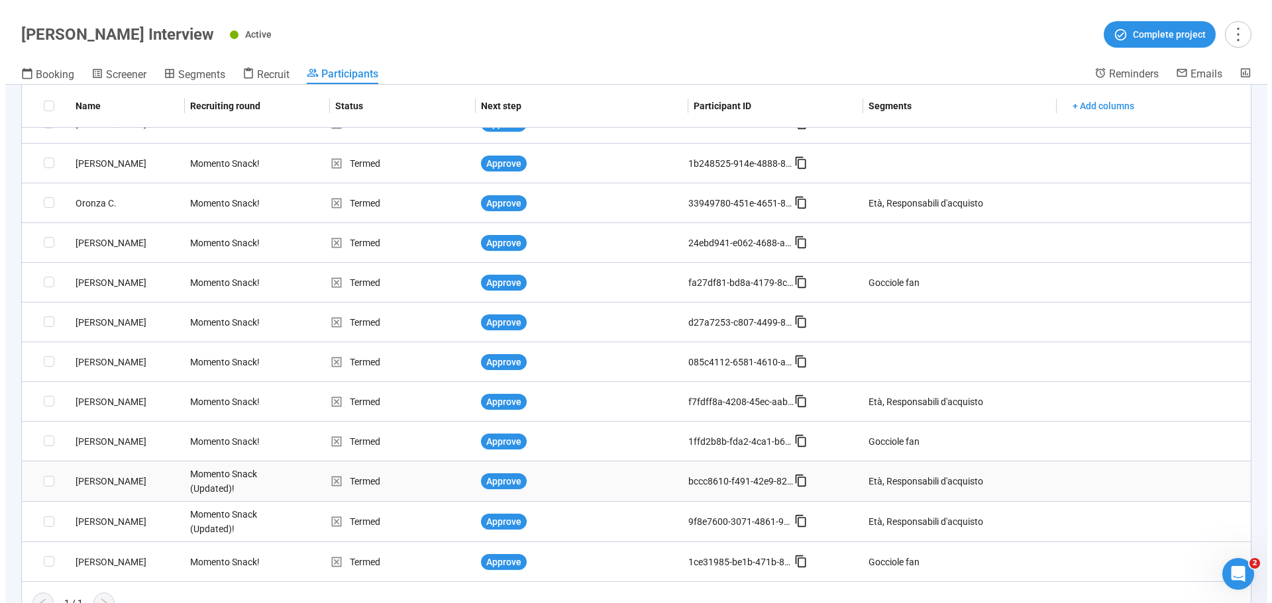
scroll to position [484, 0]
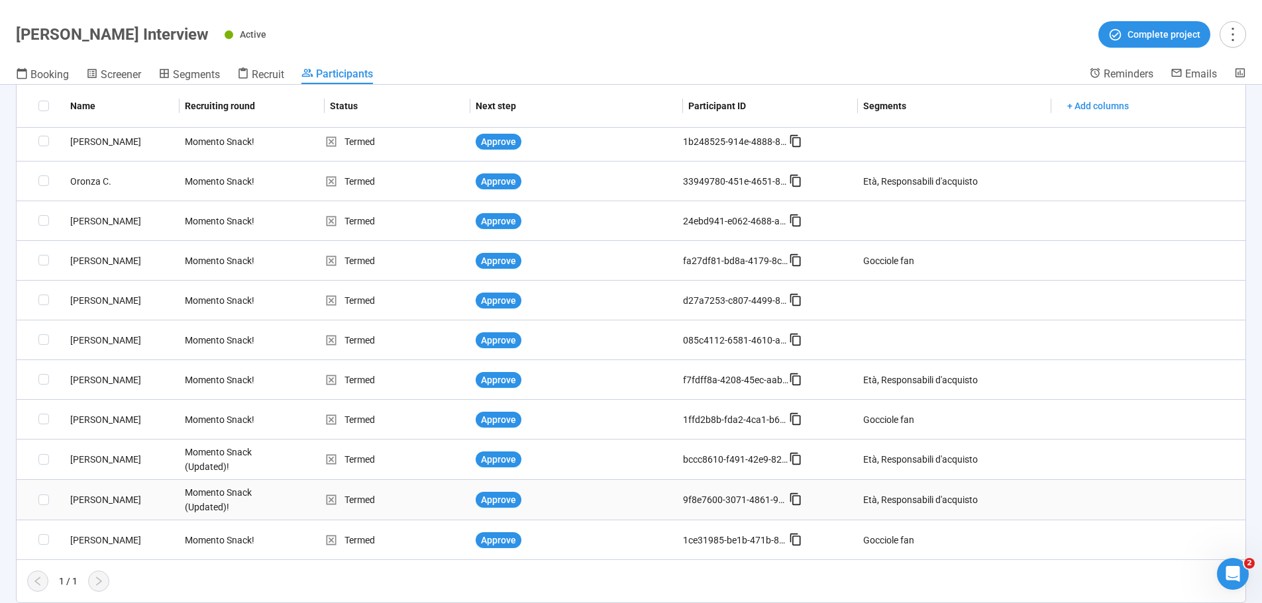
click at [91, 497] on div "[PERSON_NAME]" at bounding box center [122, 500] width 115 height 15
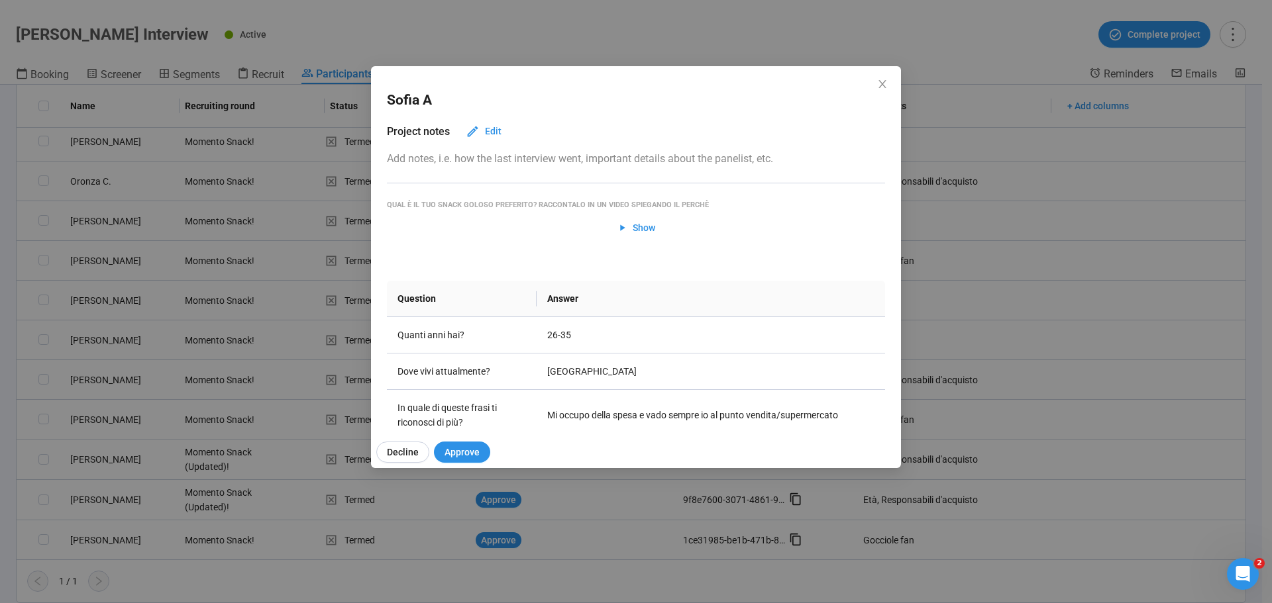
scroll to position [0, 0]
click at [623, 224] on span "Show" at bounding box center [636, 229] width 39 height 15
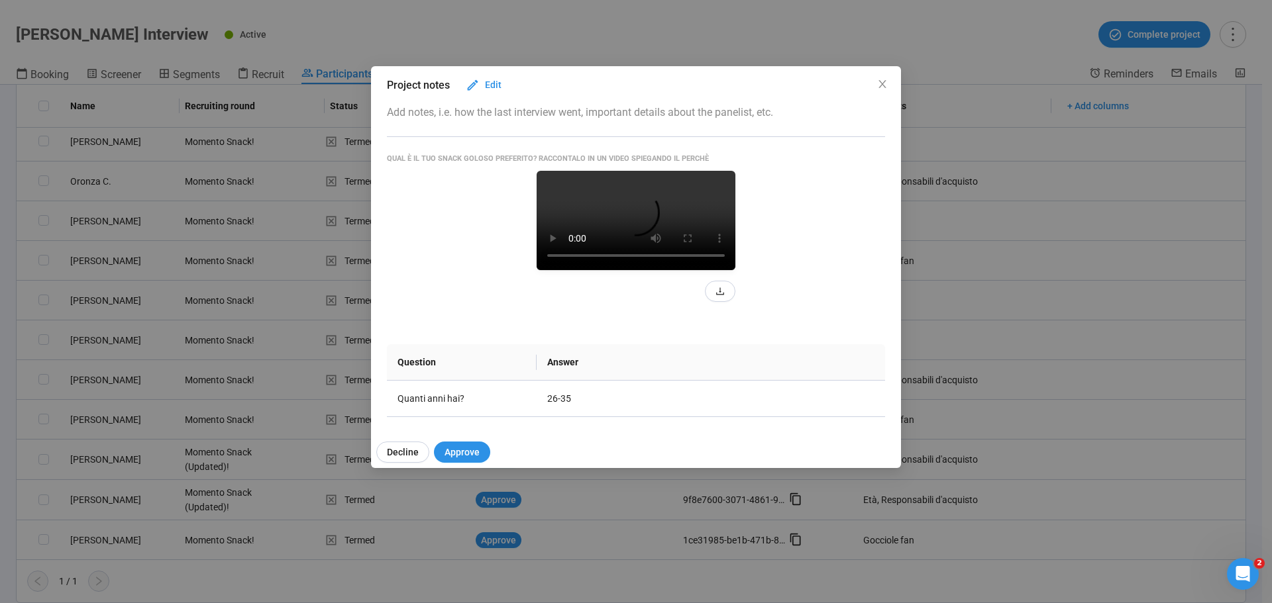
scroll to position [66, 0]
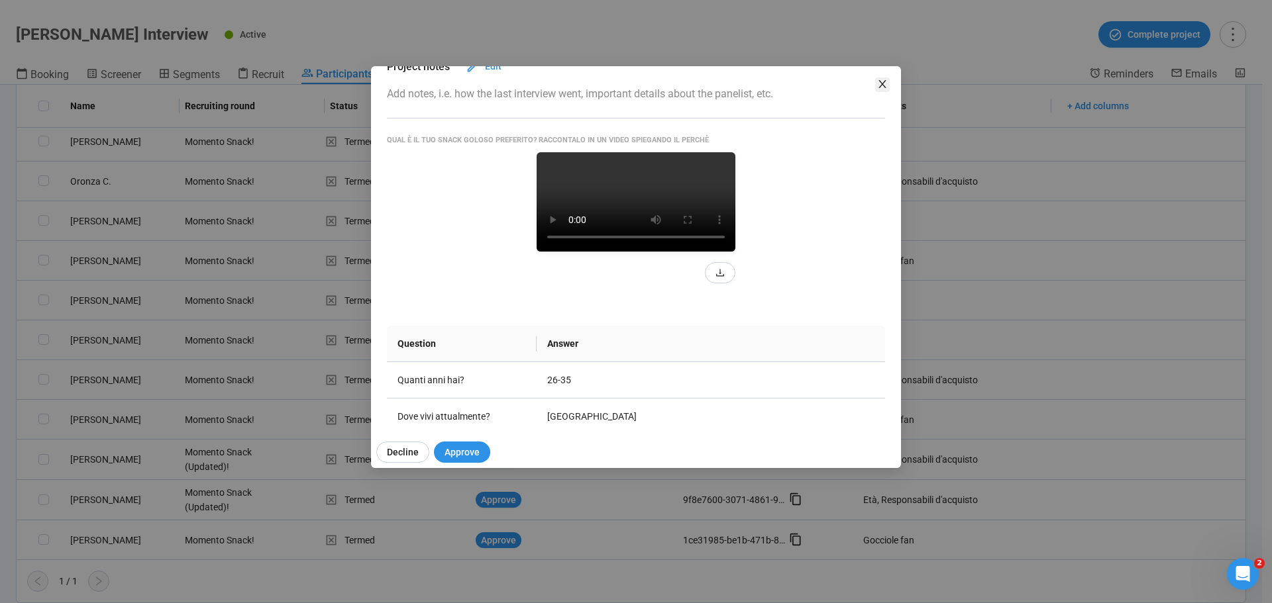
click at [886, 81] on icon "close" at bounding box center [882, 84] width 11 height 11
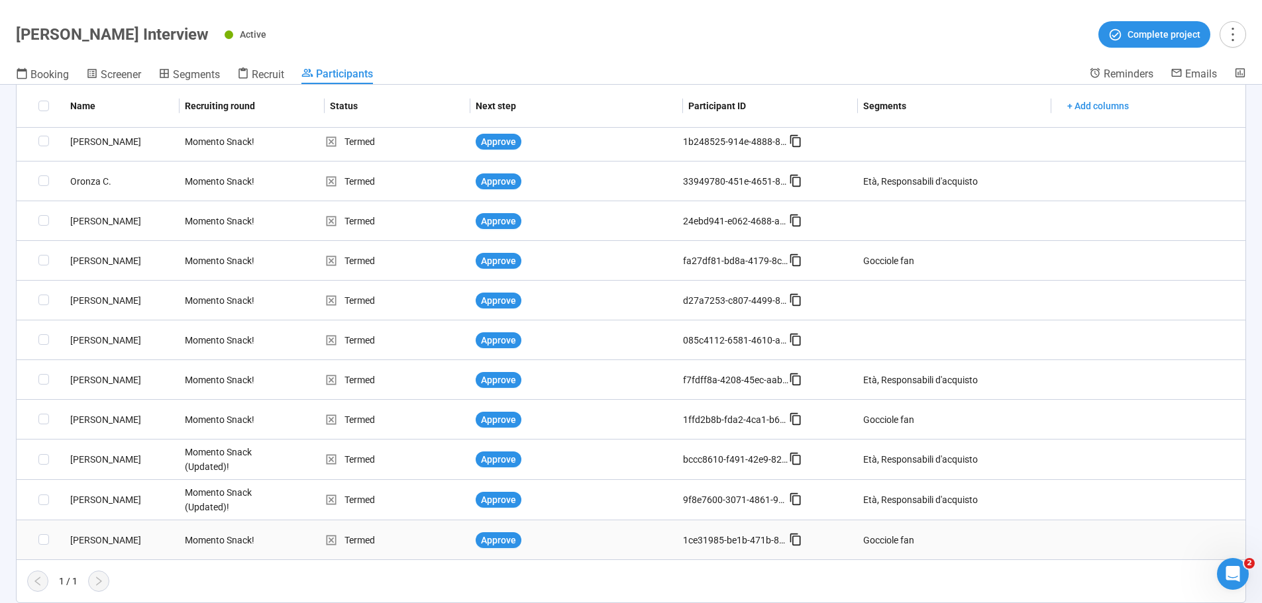
click at [96, 540] on div "[PERSON_NAME]" at bounding box center [122, 540] width 115 height 15
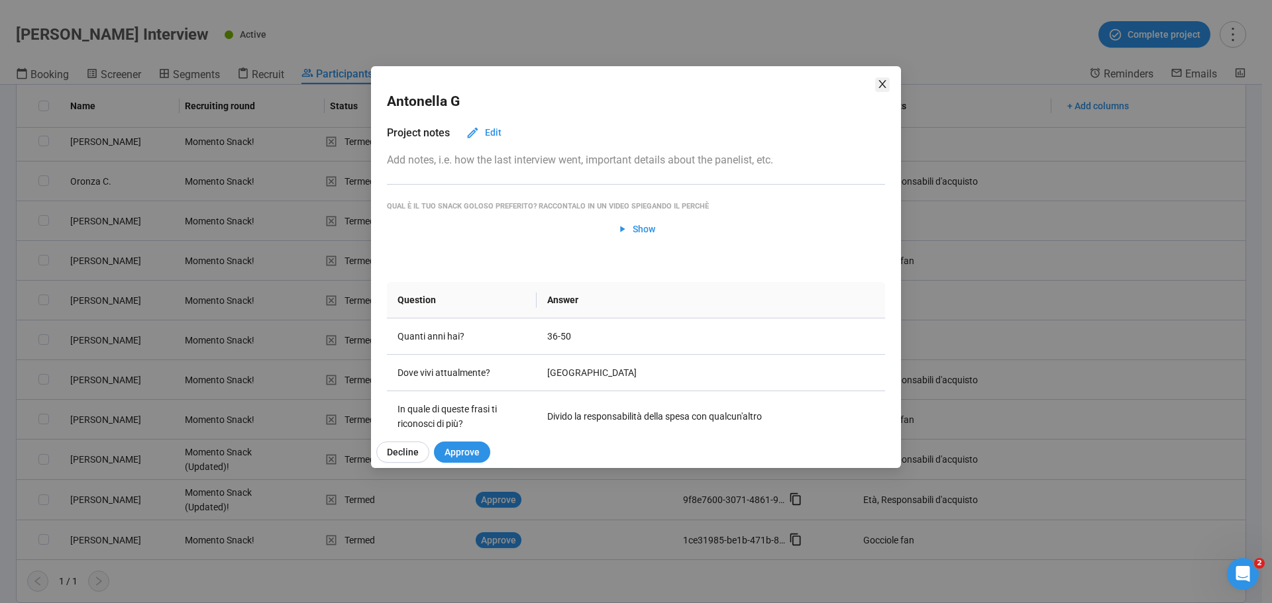
click at [878, 85] on icon "close" at bounding box center [882, 84] width 11 height 11
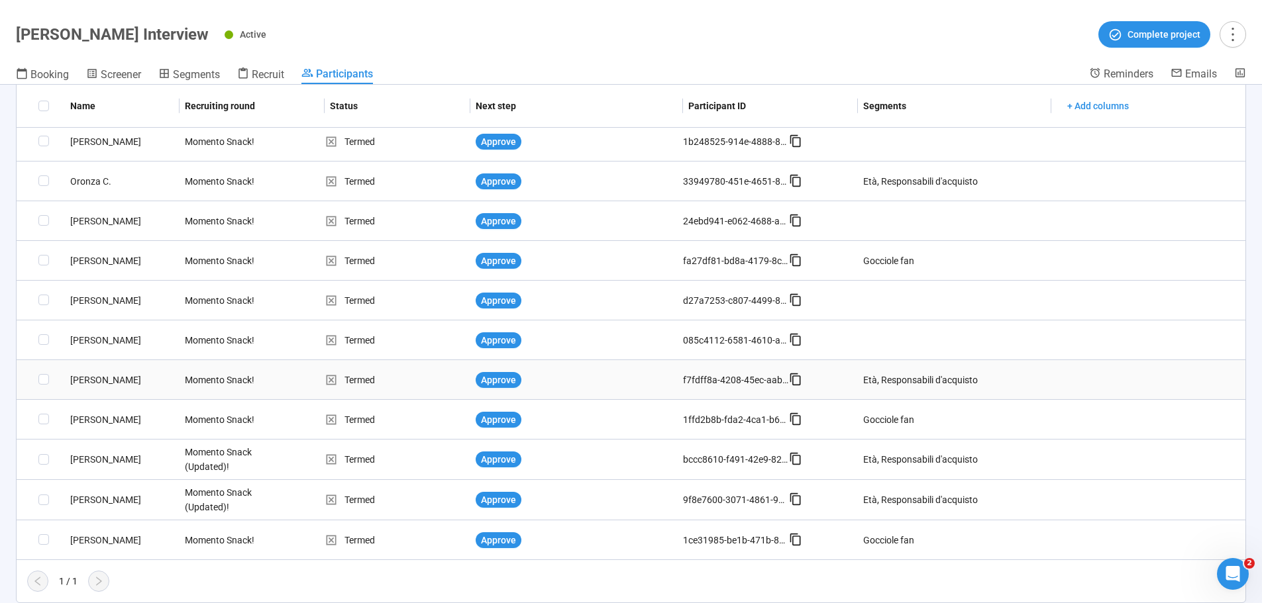
click at [91, 378] on div "[PERSON_NAME]" at bounding box center [122, 380] width 115 height 15
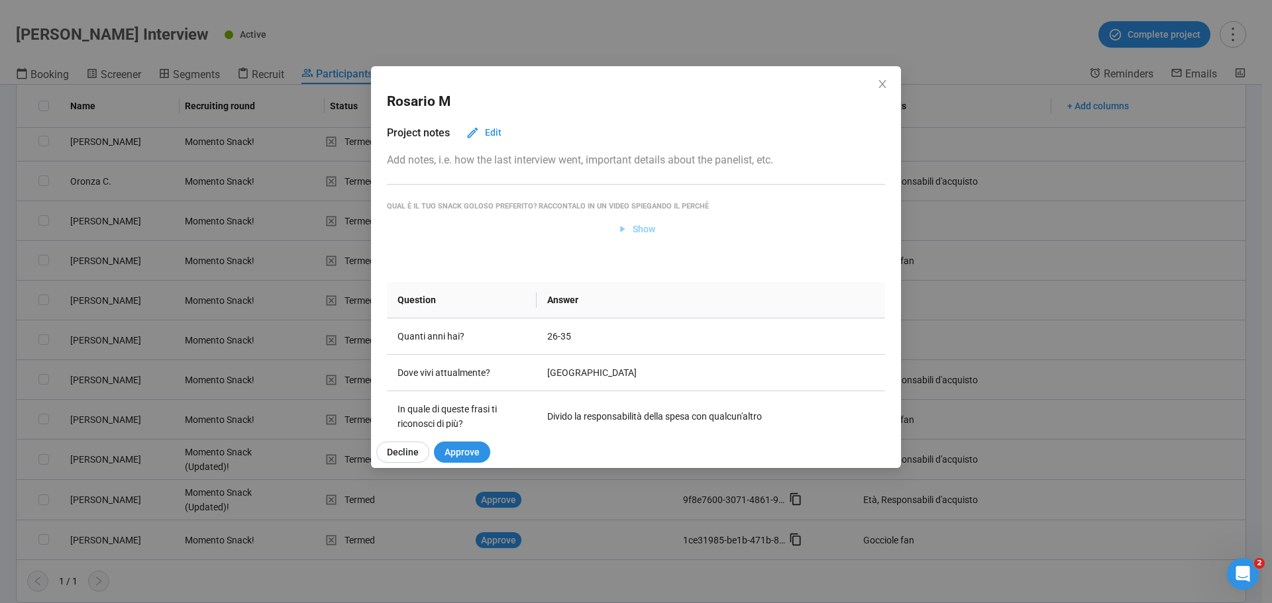
click at [633, 225] on span "Show" at bounding box center [644, 229] width 23 height 15
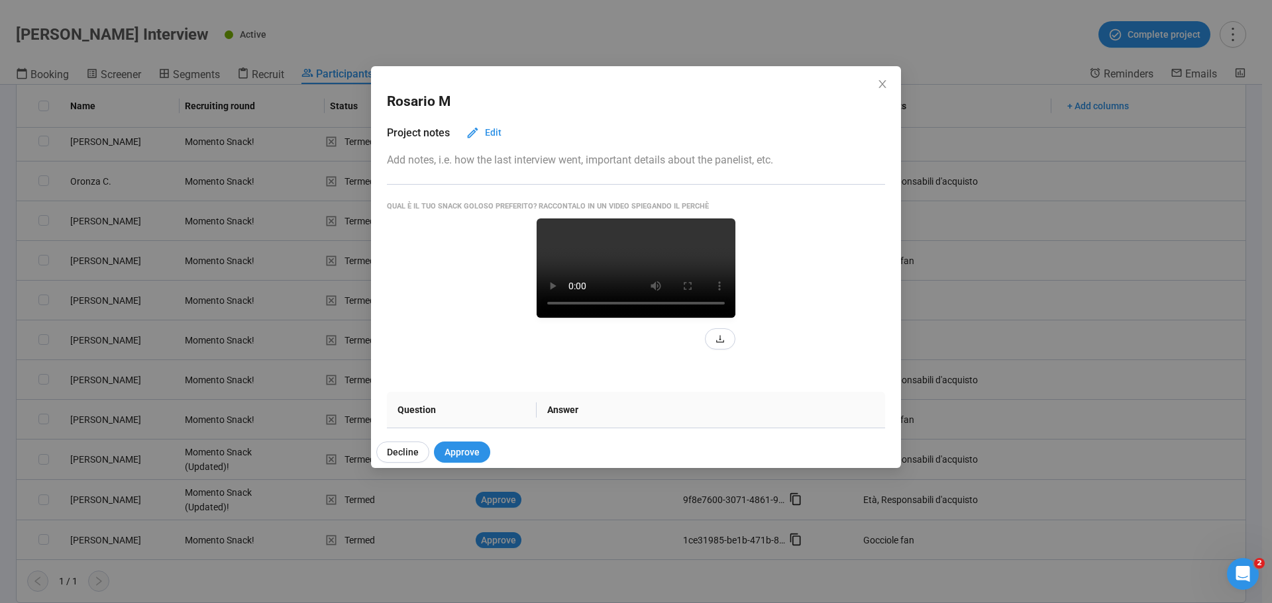
click at [652, 318] on video at bounding box center [635, 268] width 199 height 99
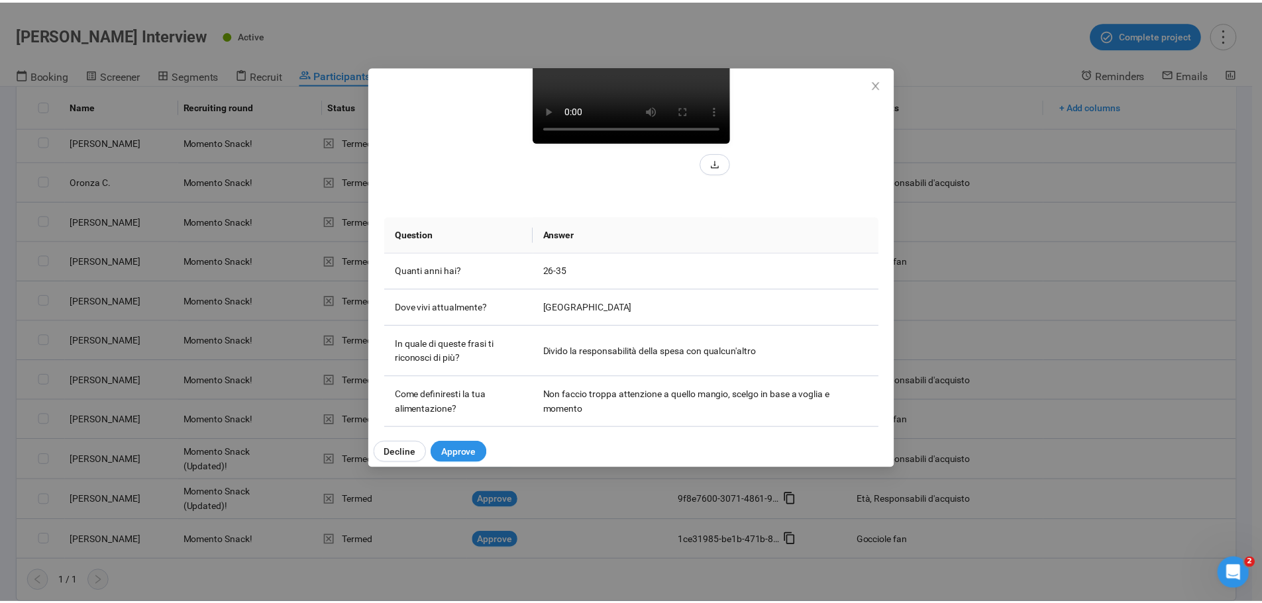
scroll to position [199, 0]
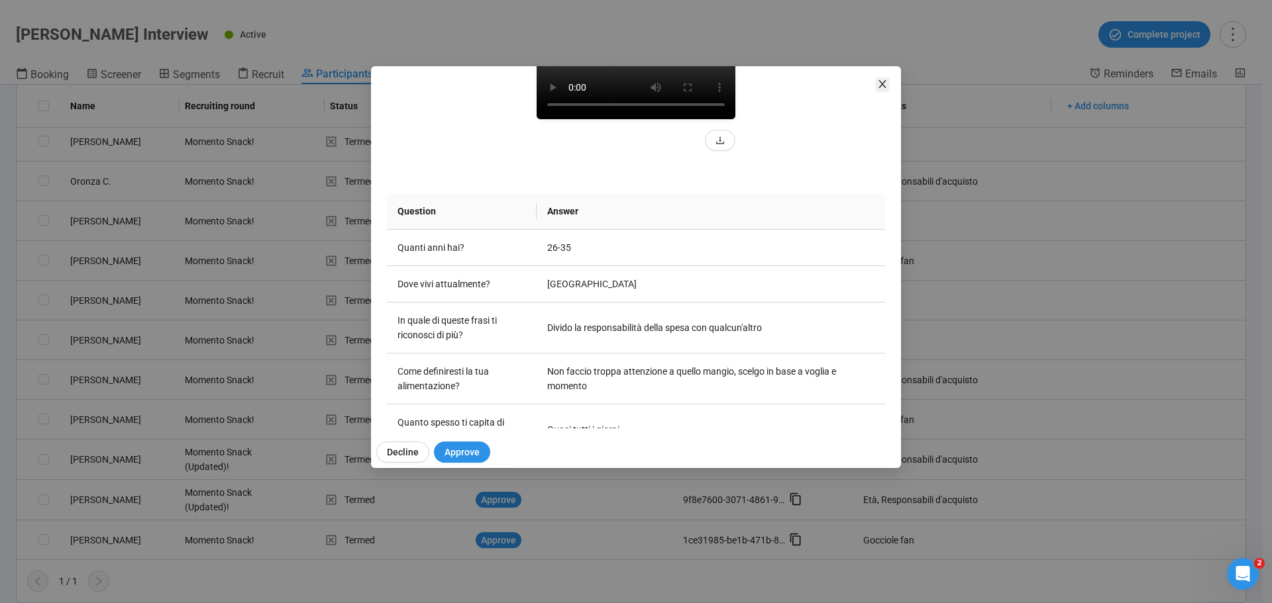
click at [883, 86] on icon "close" at bounding box center [882, 84] width 11 height 11
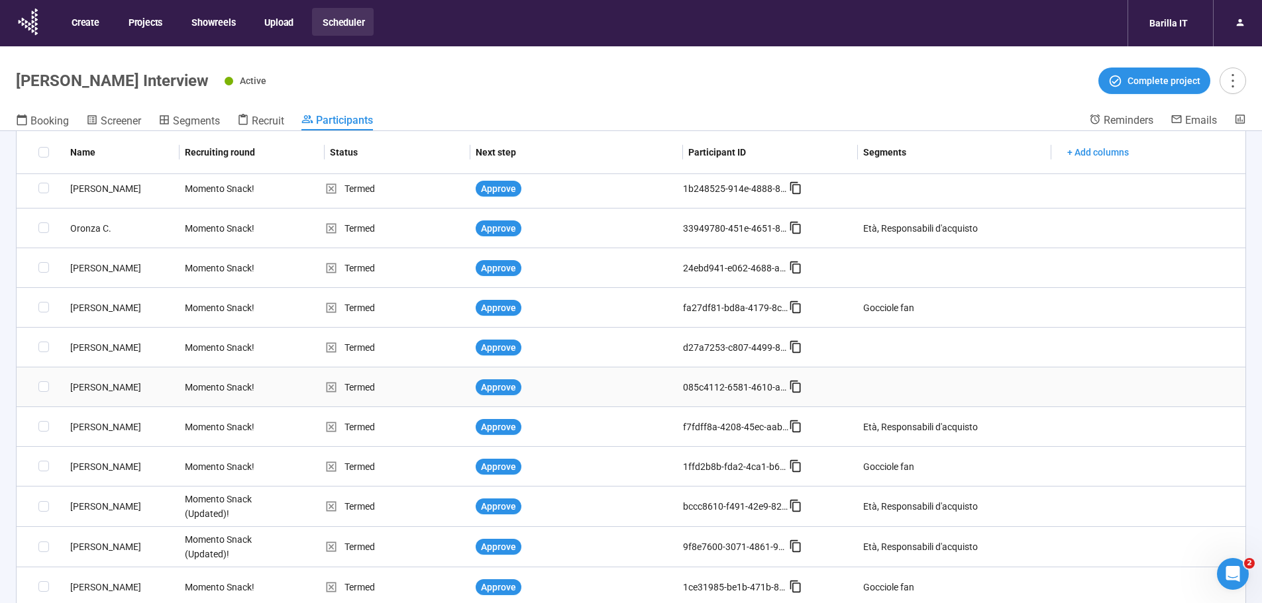
scroll to position [484, 0]
click at [87, 588] on div "[PERSON_NAME]" at bounding box center [122, 587] width 115 height 15
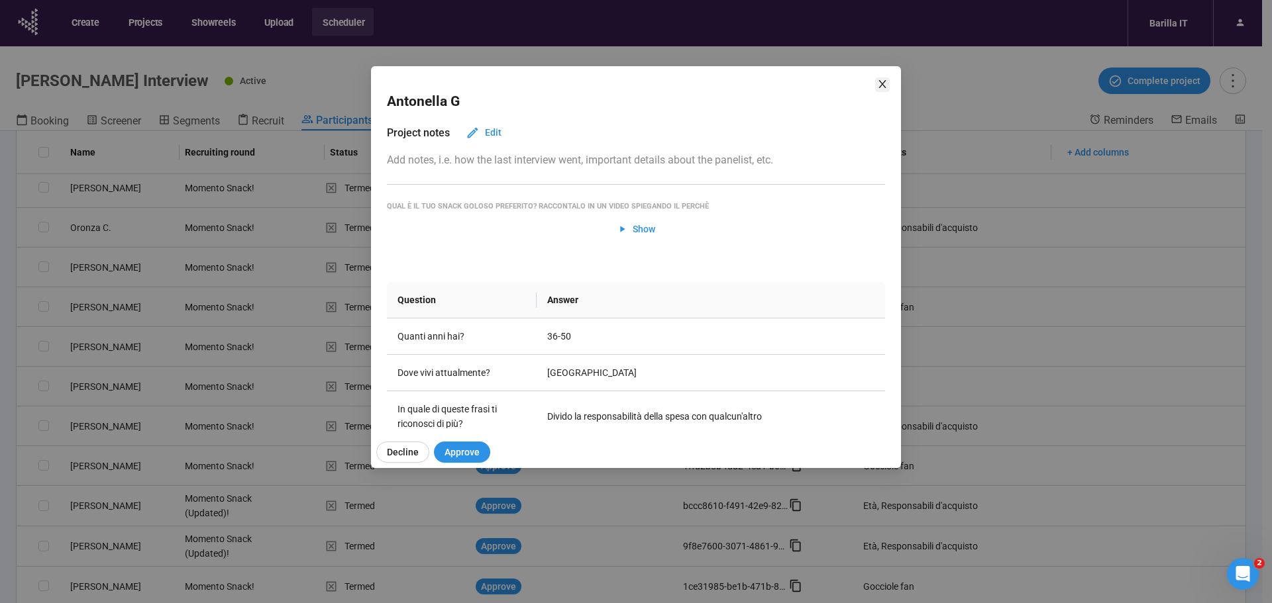
click at [885, 86] on icon "close" at bounding box center [882, 84] width 11 height 11
